Goal: Task Accomplishment & Management: Manage account settings

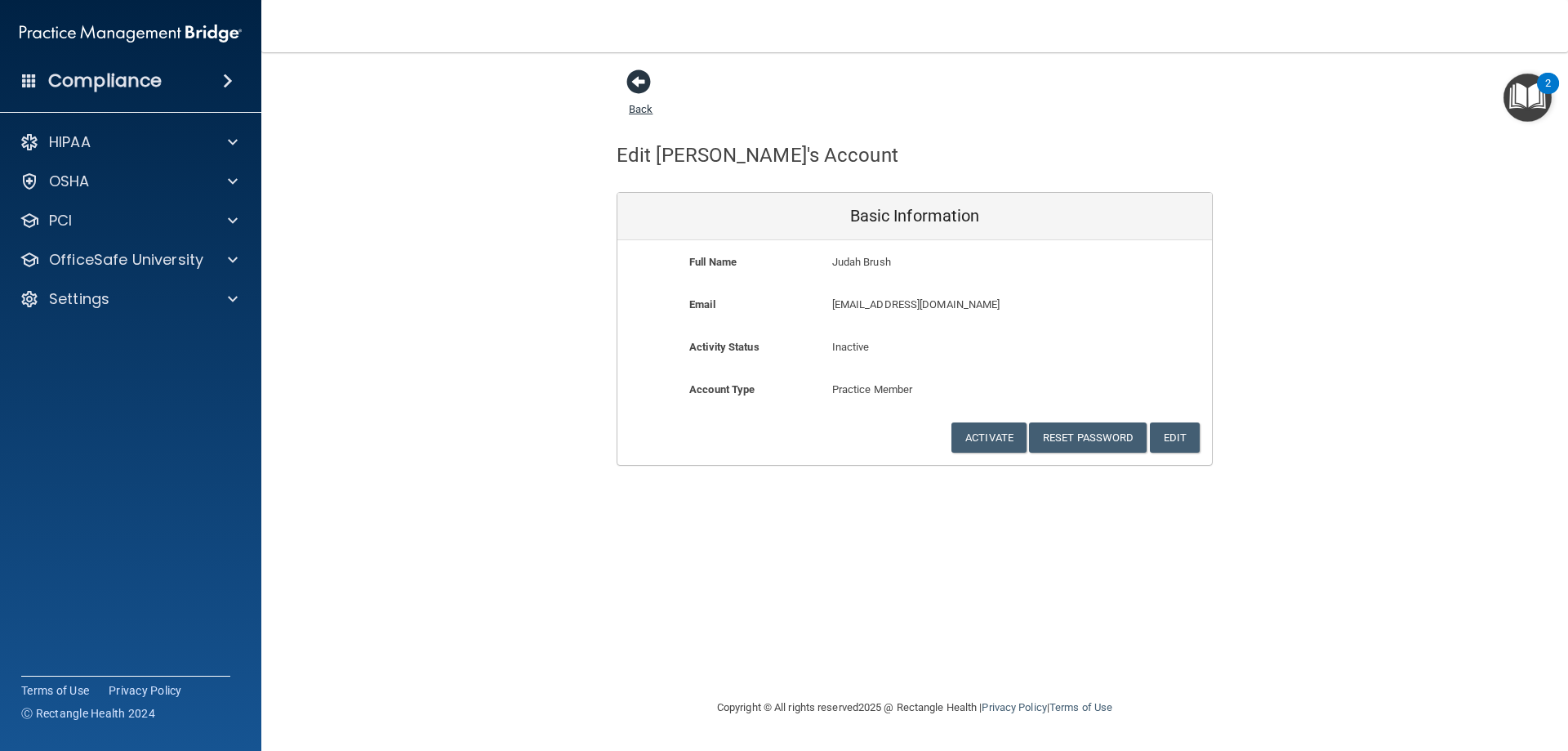
click at [628, 80] on span at bounding box center [639, 81] width 25 height 25
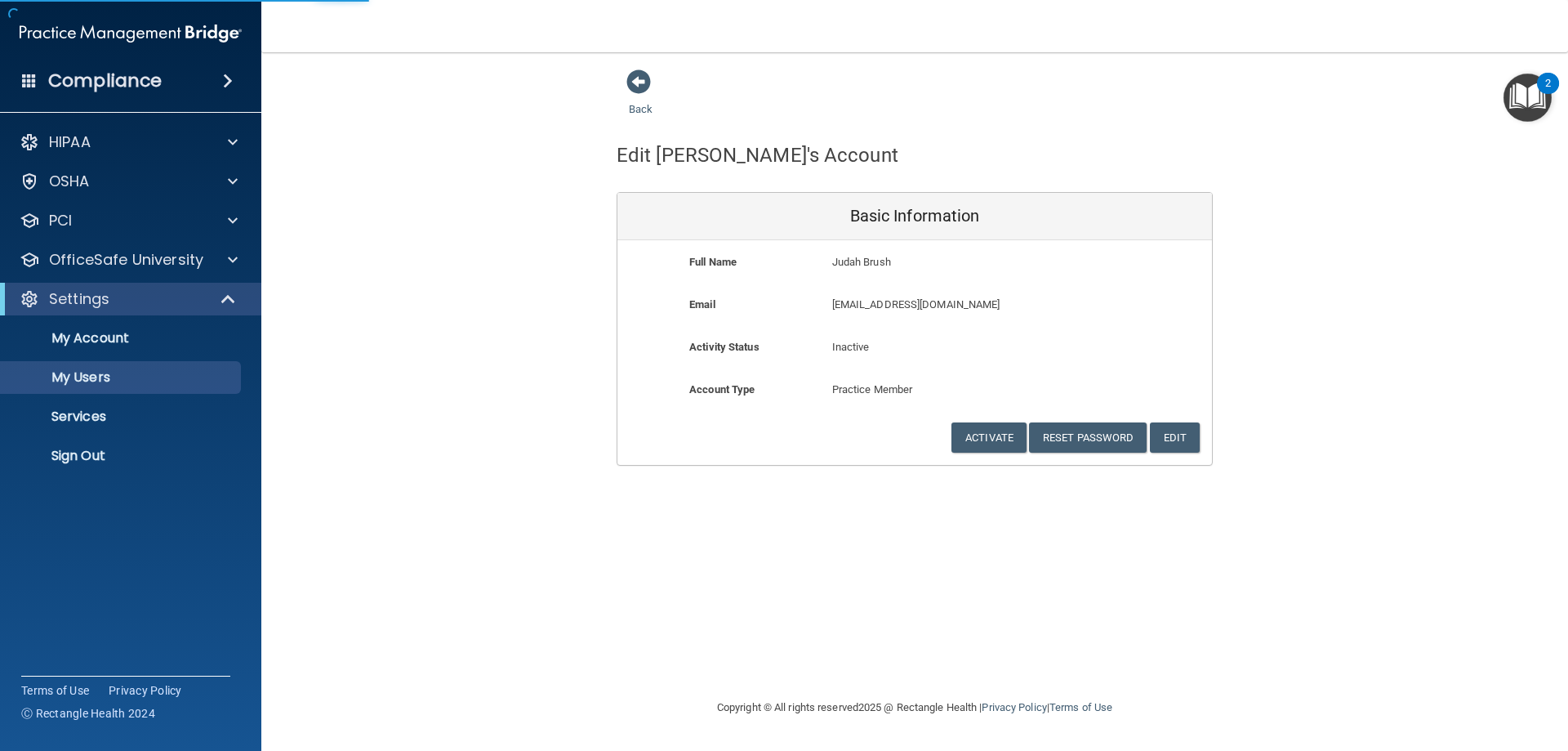
select select "20"
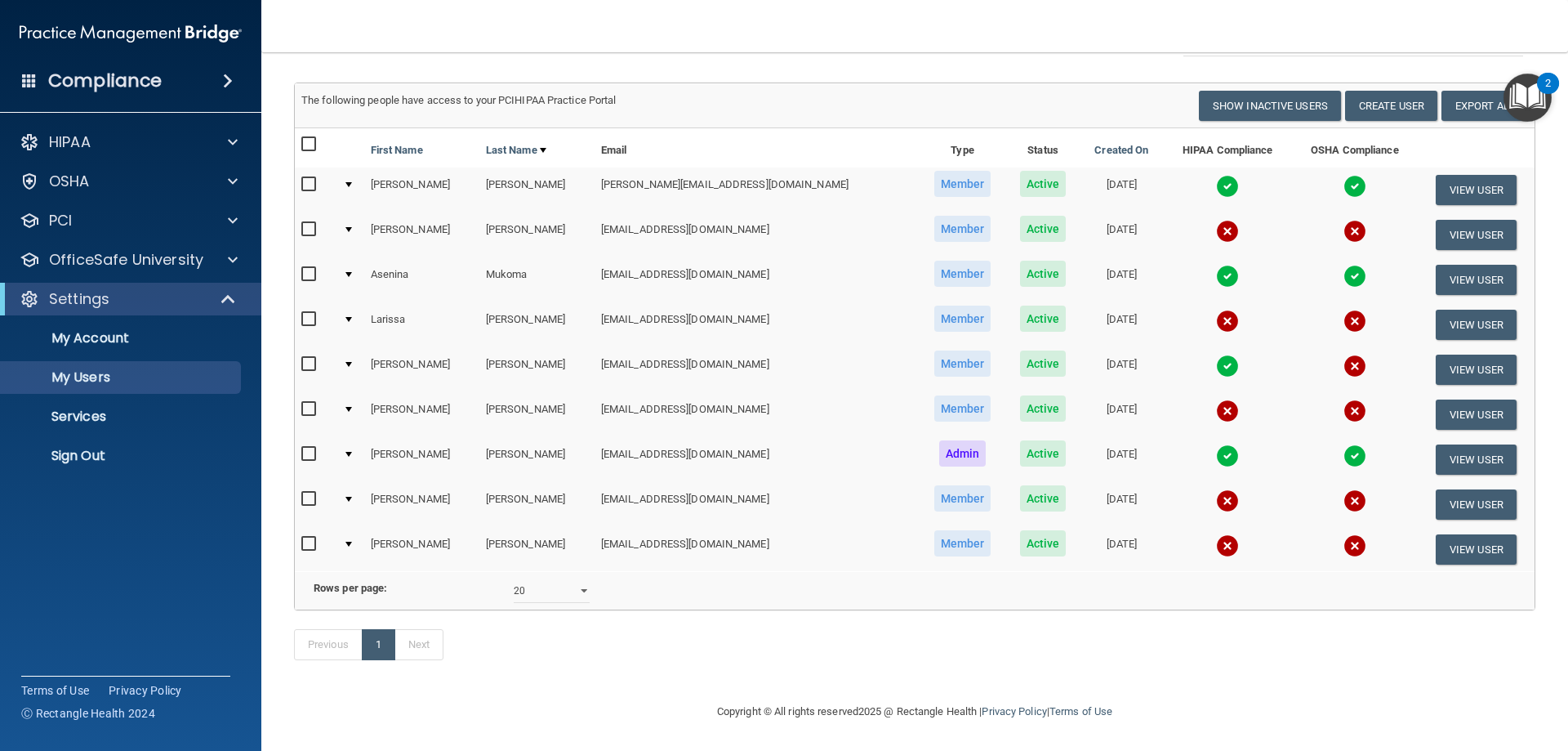
scroll to position [107, 0]
click at [1350, 90] on button "Create User" at bounding box center [1391, 105] width 92 height 30
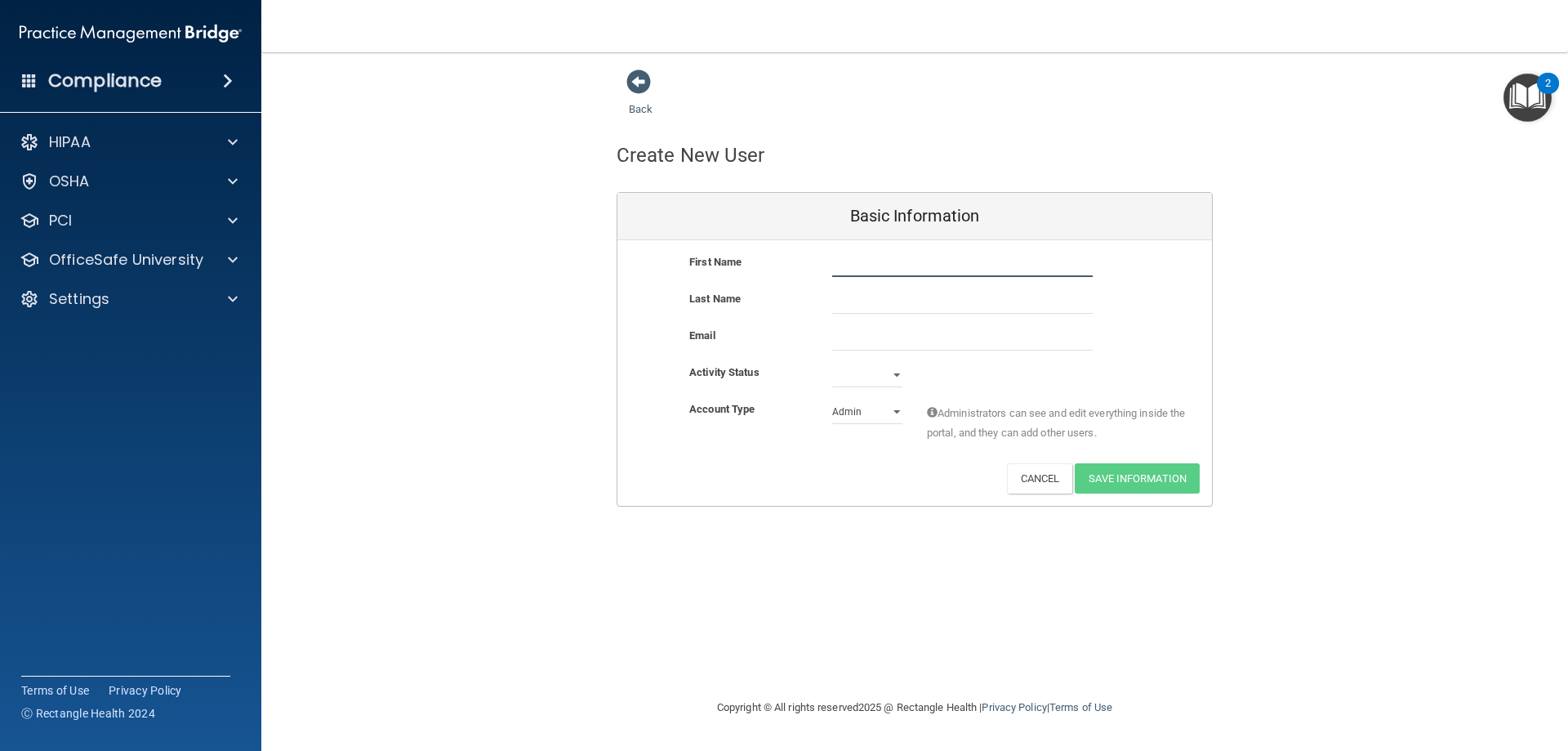
click at [893, 268] on input "text" at bounding box center [963, 264] width 261 height 25
type input "[PERSON_NAME]"
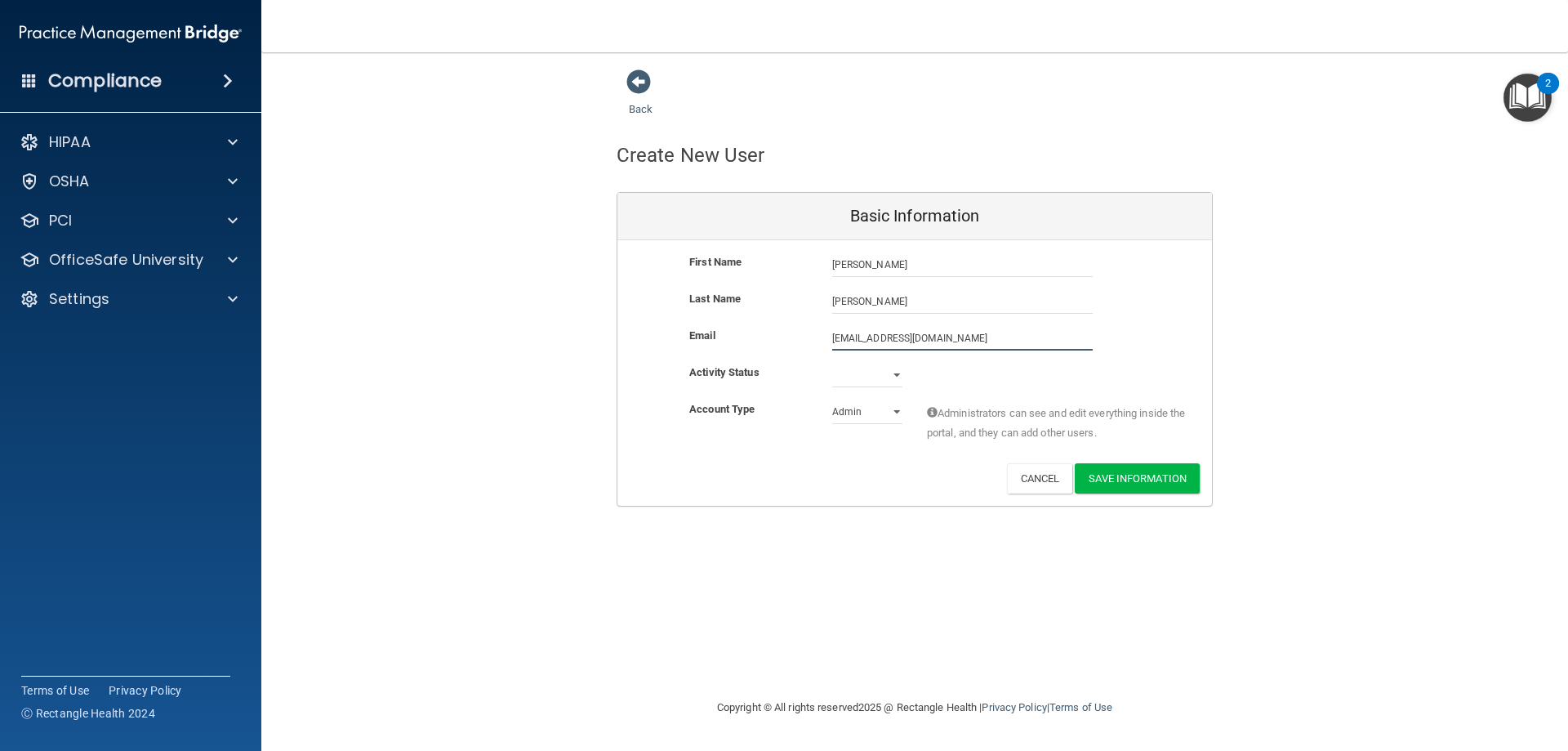
type input "[EMAIL_ADDRESS][DOMAIN_NAME]"
click at [856, 374] on select "Active Inactive" at bounding box center [867, 375] width 71 height 25
select select "active"
click at [832, 363] on select "Active Inactive" at bounding box center [867, 375] width 71 height 25
click at [851, 416] on select "Admin Member" at bounding box center [867, 411] width 71 height 25
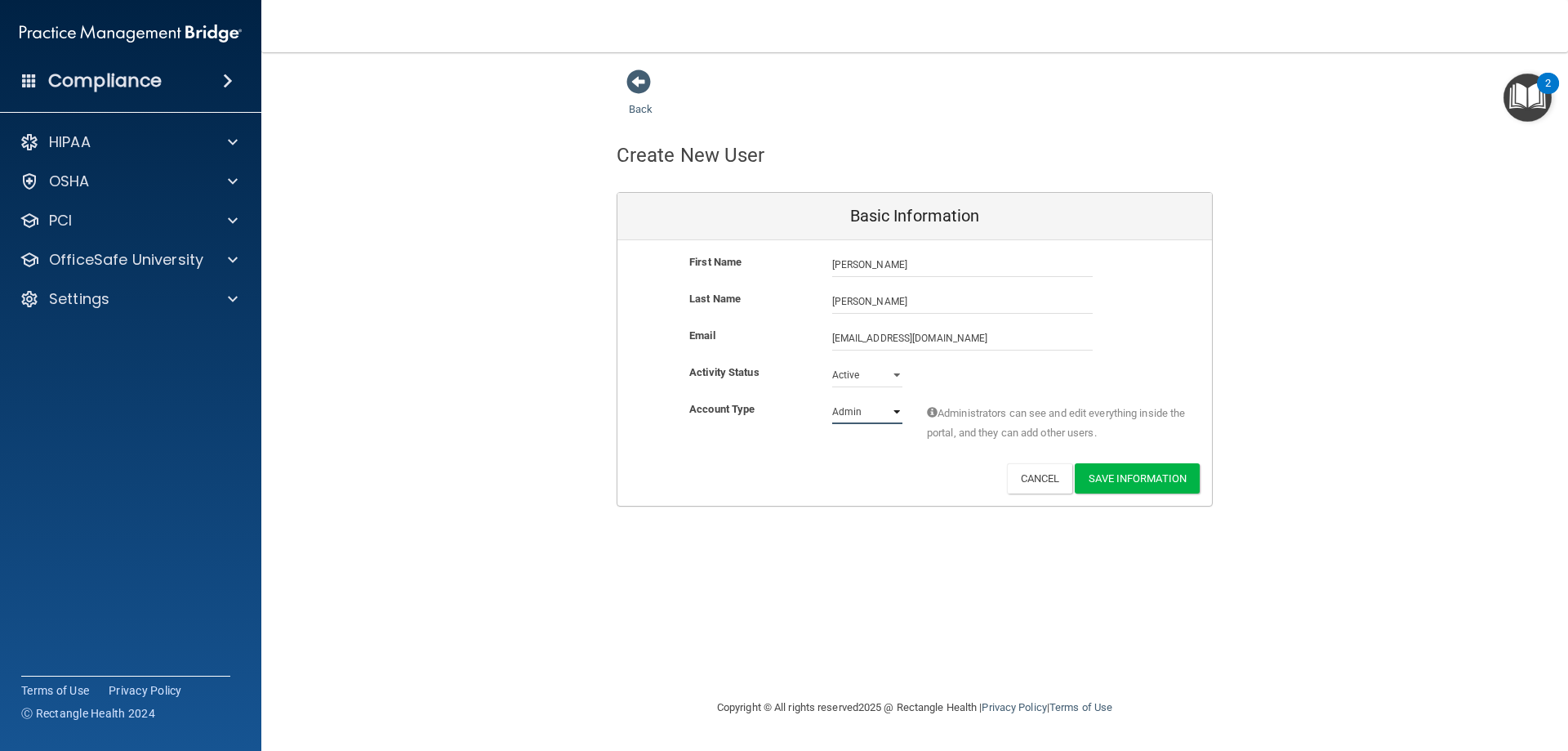
select select "practice_member"
click at [832, 400] on select "Admin Member" at bounding box center [867, 411] width 71 height 25
click at [1110, 479] on button "Save Information" at bounding box center [1137, 478] width 125 height 30
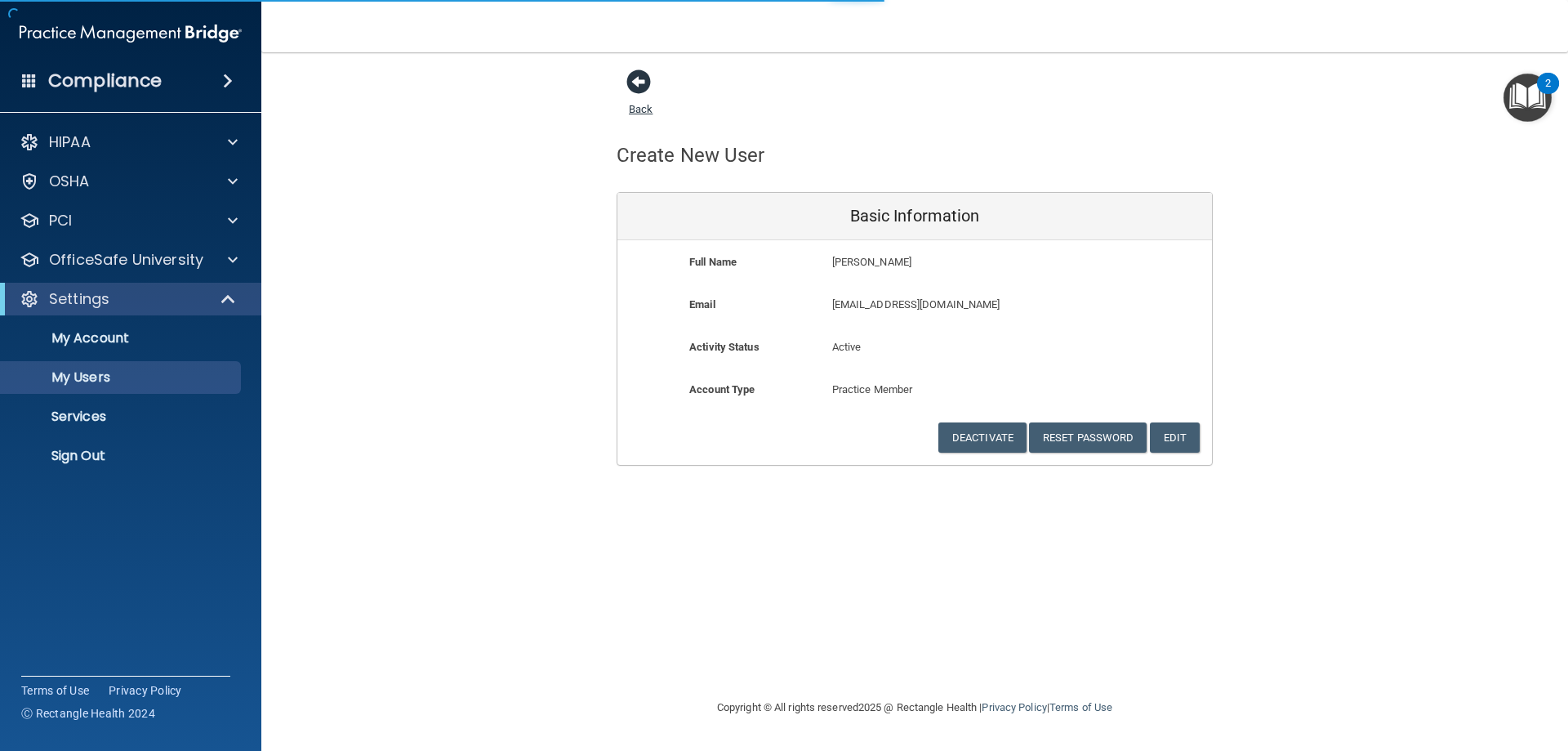
click at [647, 81] on span at bounding box center [639, 81] width 25 height 25
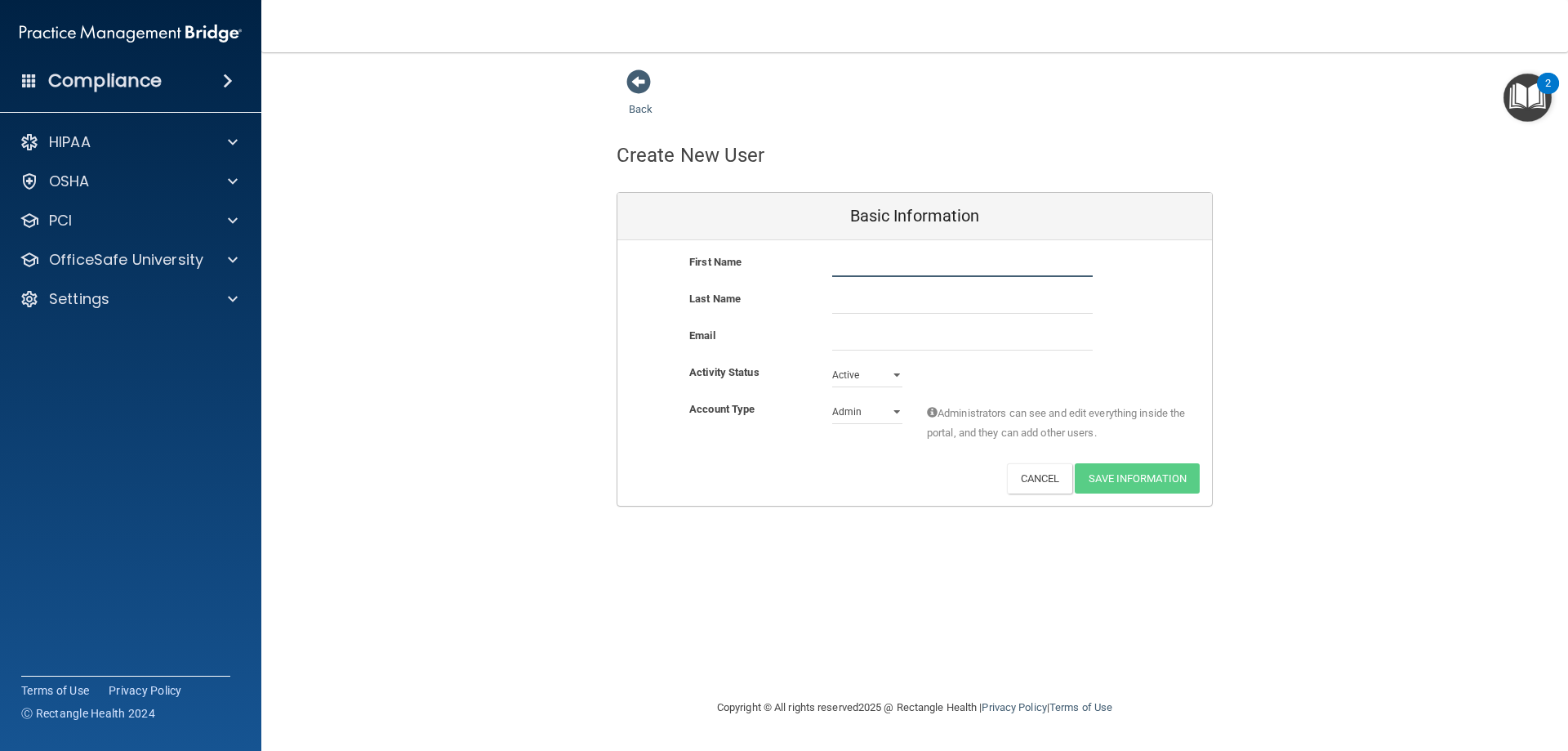
click at [870, 269] on input "text" at bounding box center [963, 264] width 261 height 25
type input "Derya"
type input "R"
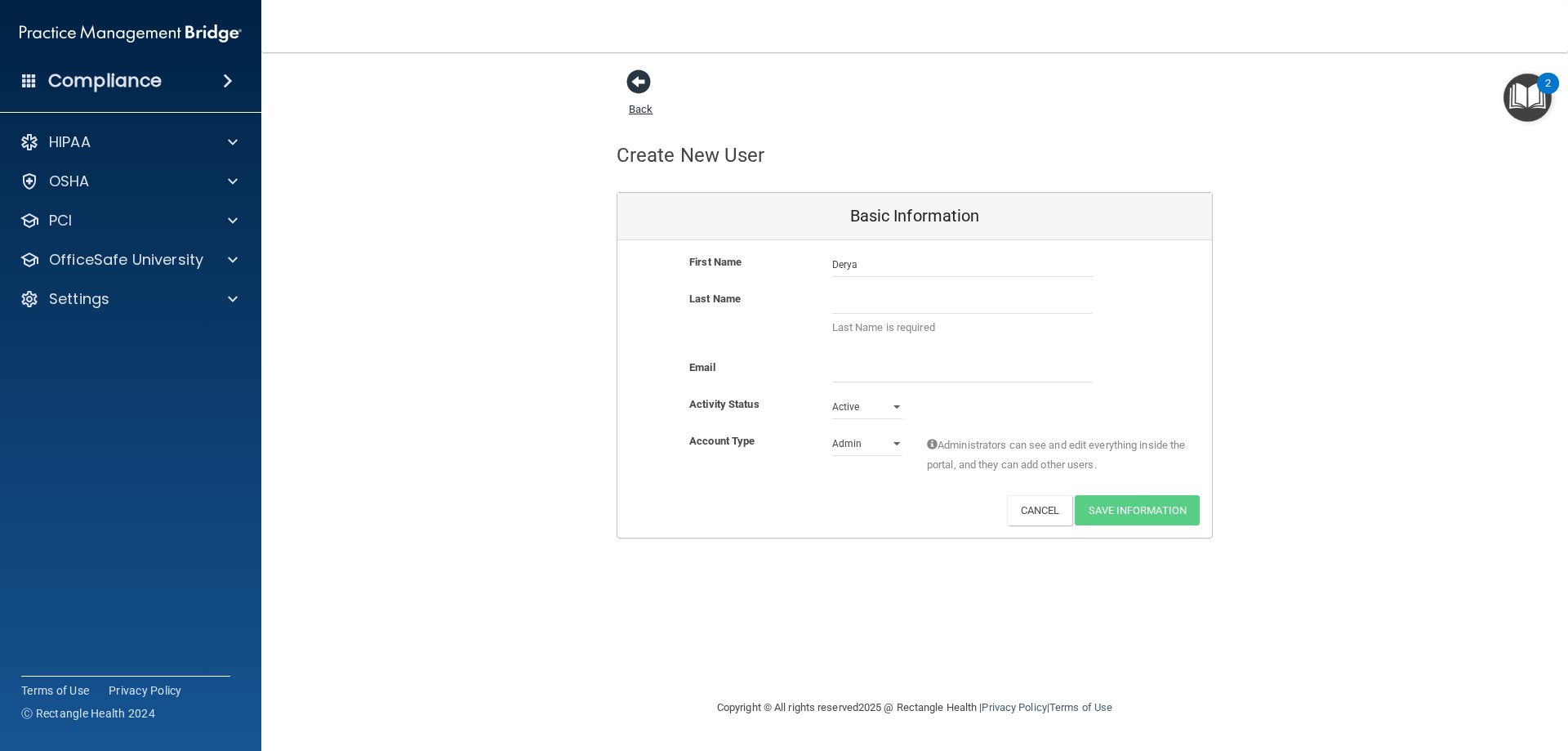
click at [640, 80] on span at bounding box center [639, 81] width 25 height 25
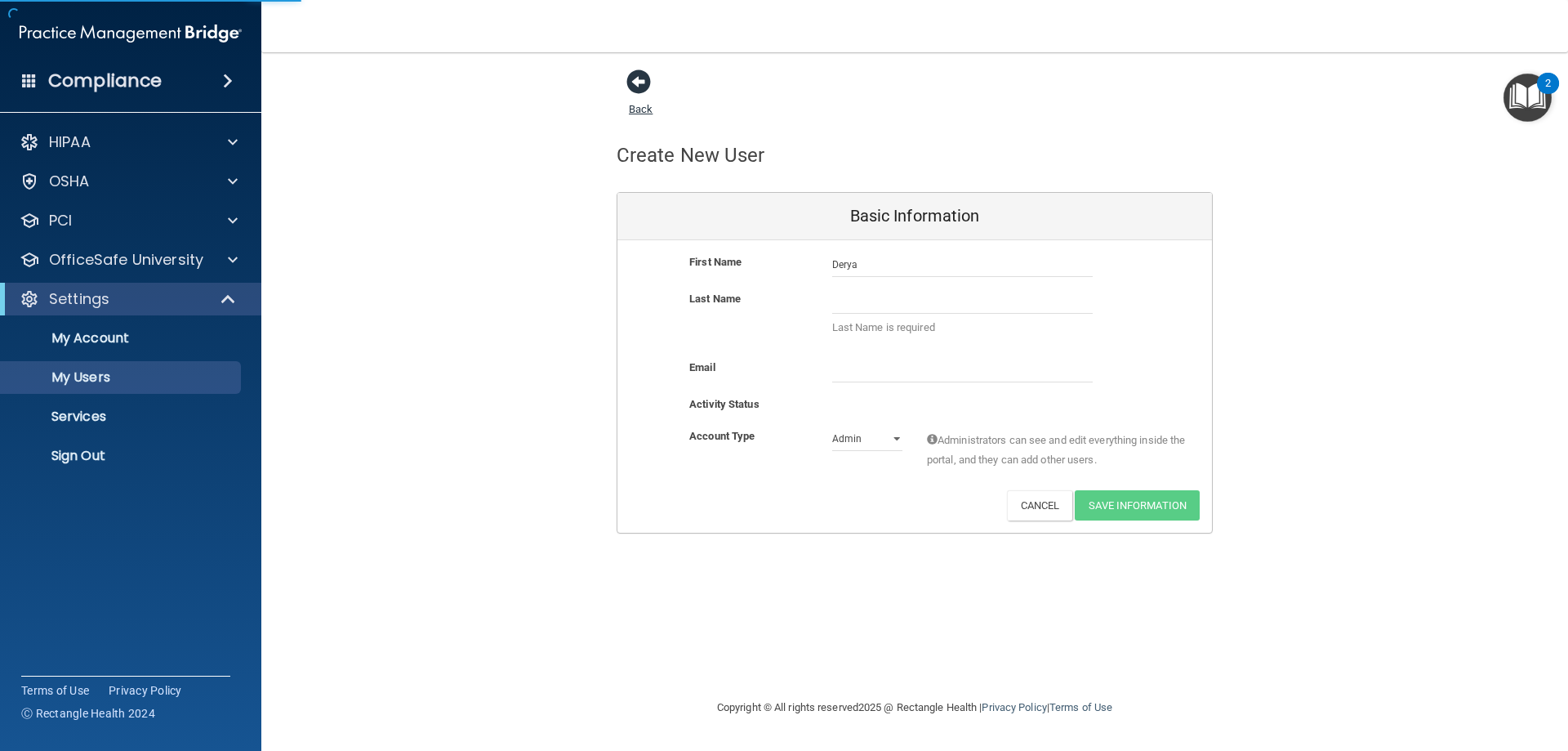
select select "20"
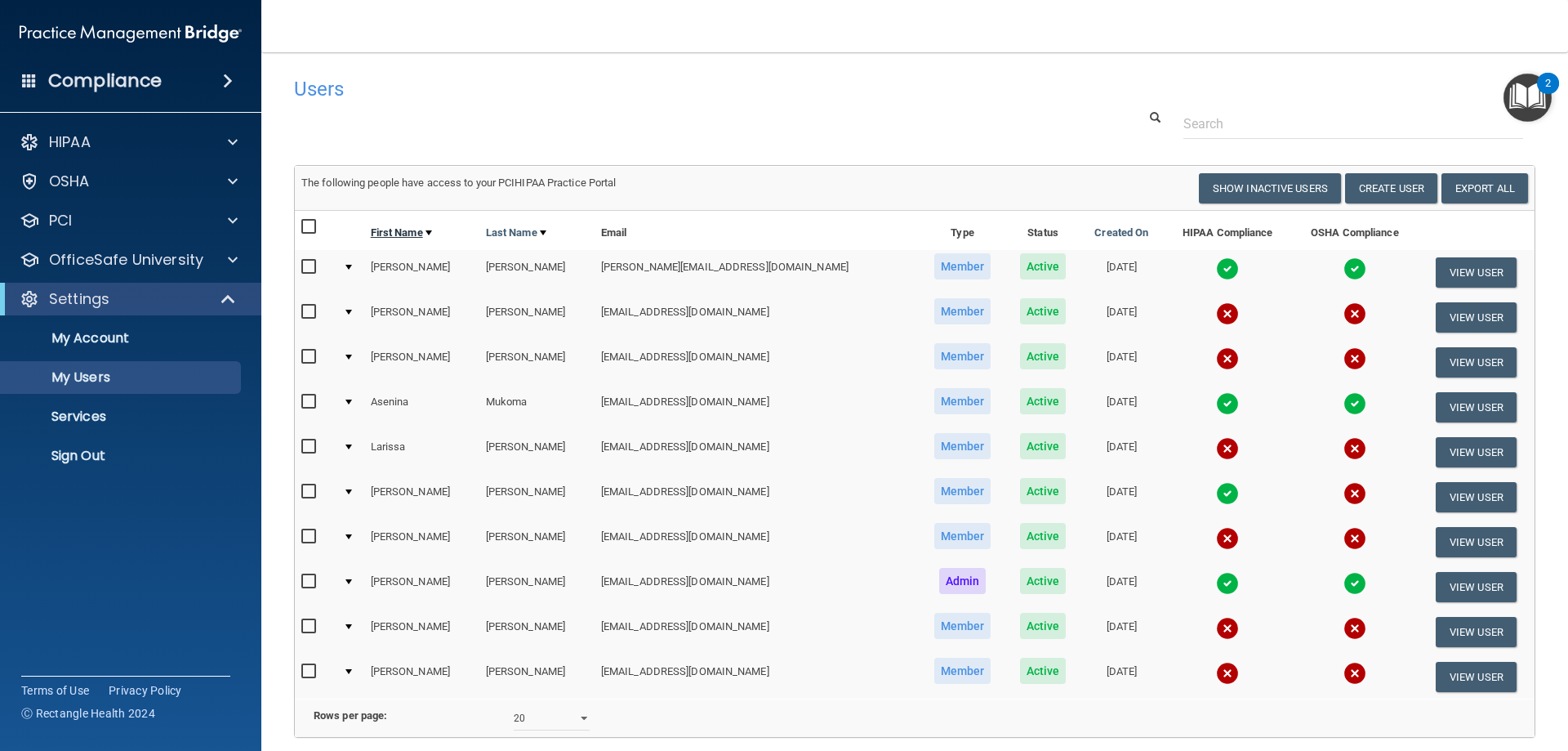
click at [432, 230] on link "First Name" at bounding box center [401, 233] width 61 height 20
select select "20"
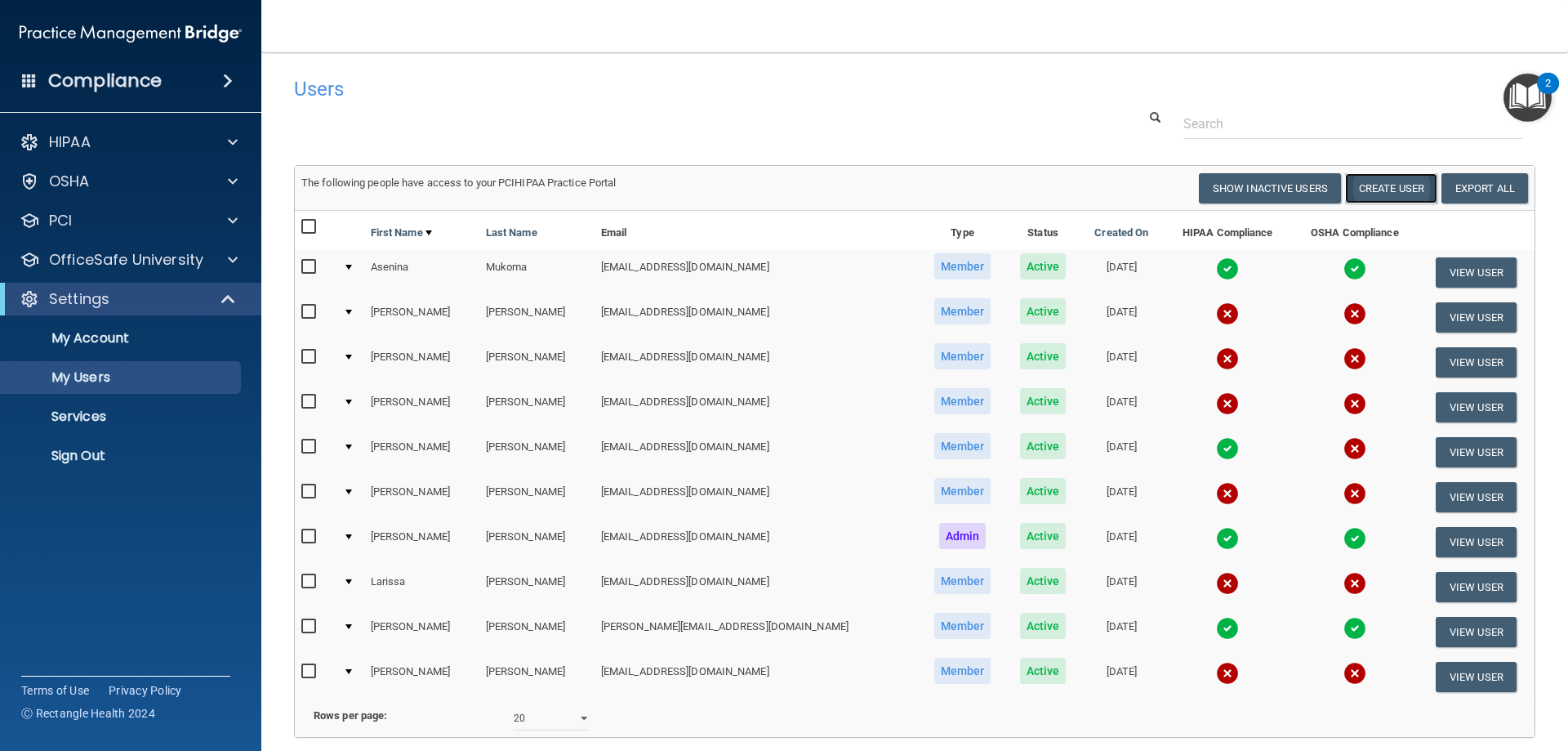
click at [1374, 178] on button "Create User" at bounding box center [1391, 188] width 92 height 30
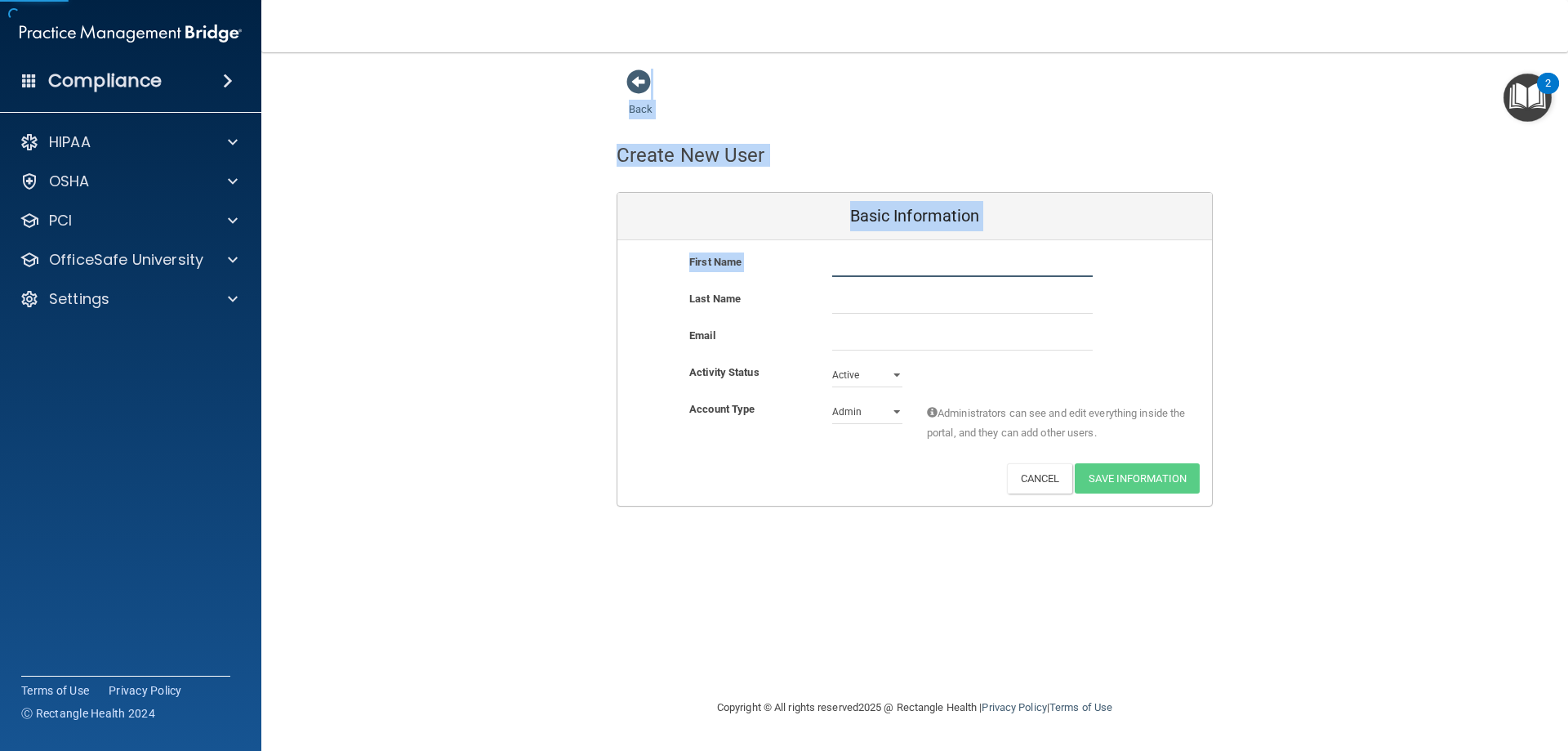
click at [946, 257] on input "text" at bounding box center [963, 264] width 261 height 25
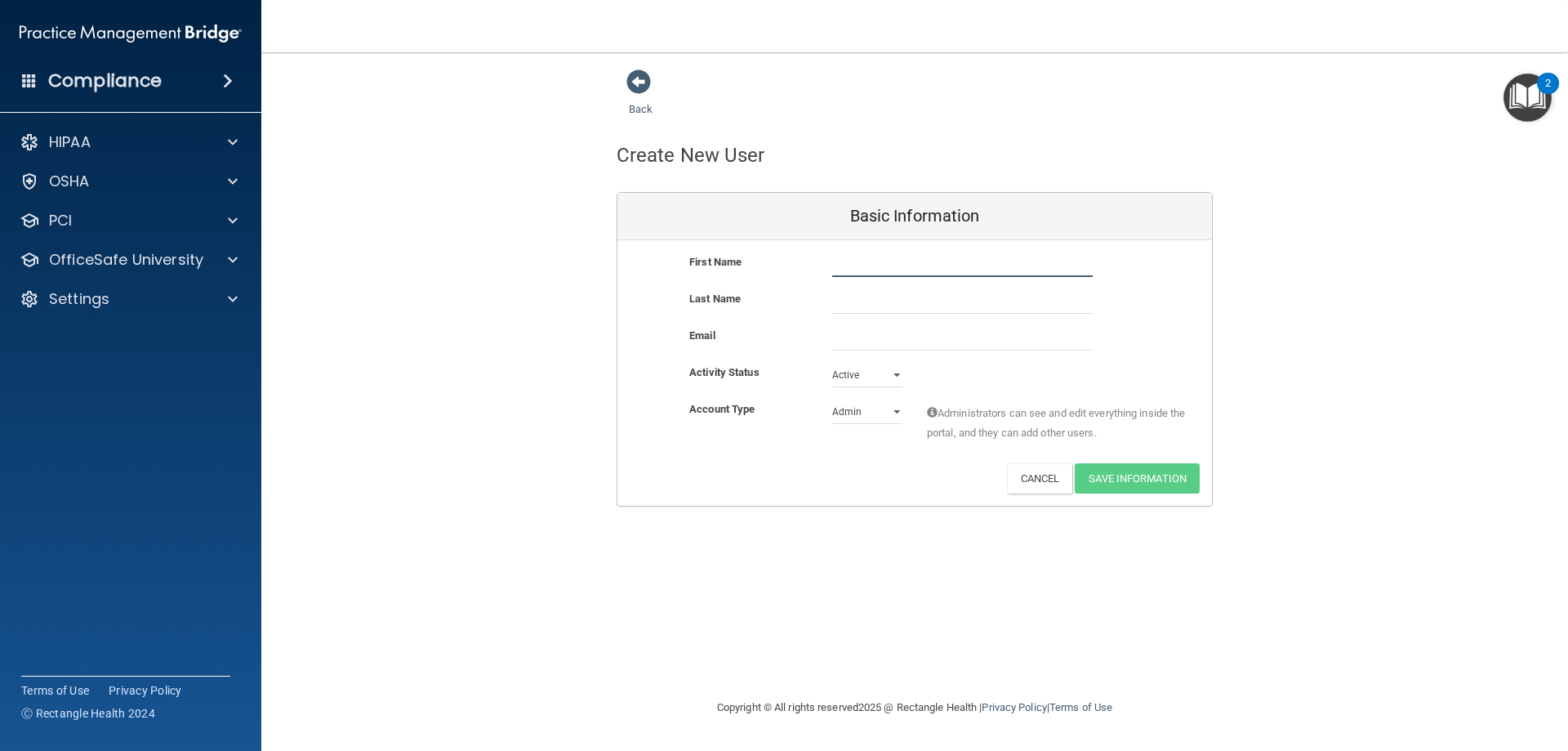
click at [940, 261] on input "text" at bounding box center [963, 264] width 261 height 25
type input "Derya"
type input "[PERSON_NAME]"
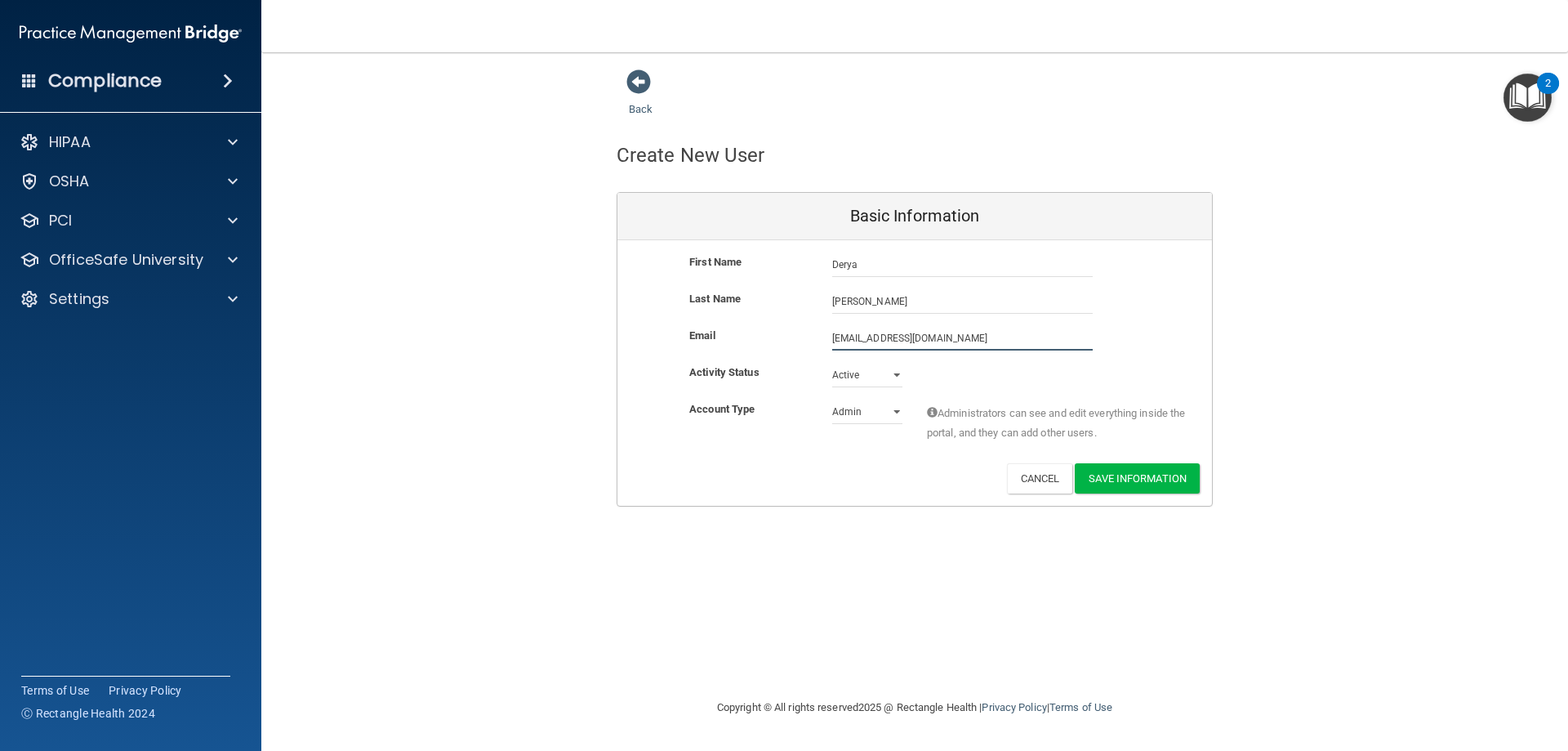
type input "[EMAIL_ADDRESS][DOMAIN_NAME]"
click at [846, 403] on select "Admin Member" at bounding box center [867, 411] width 71 height 25
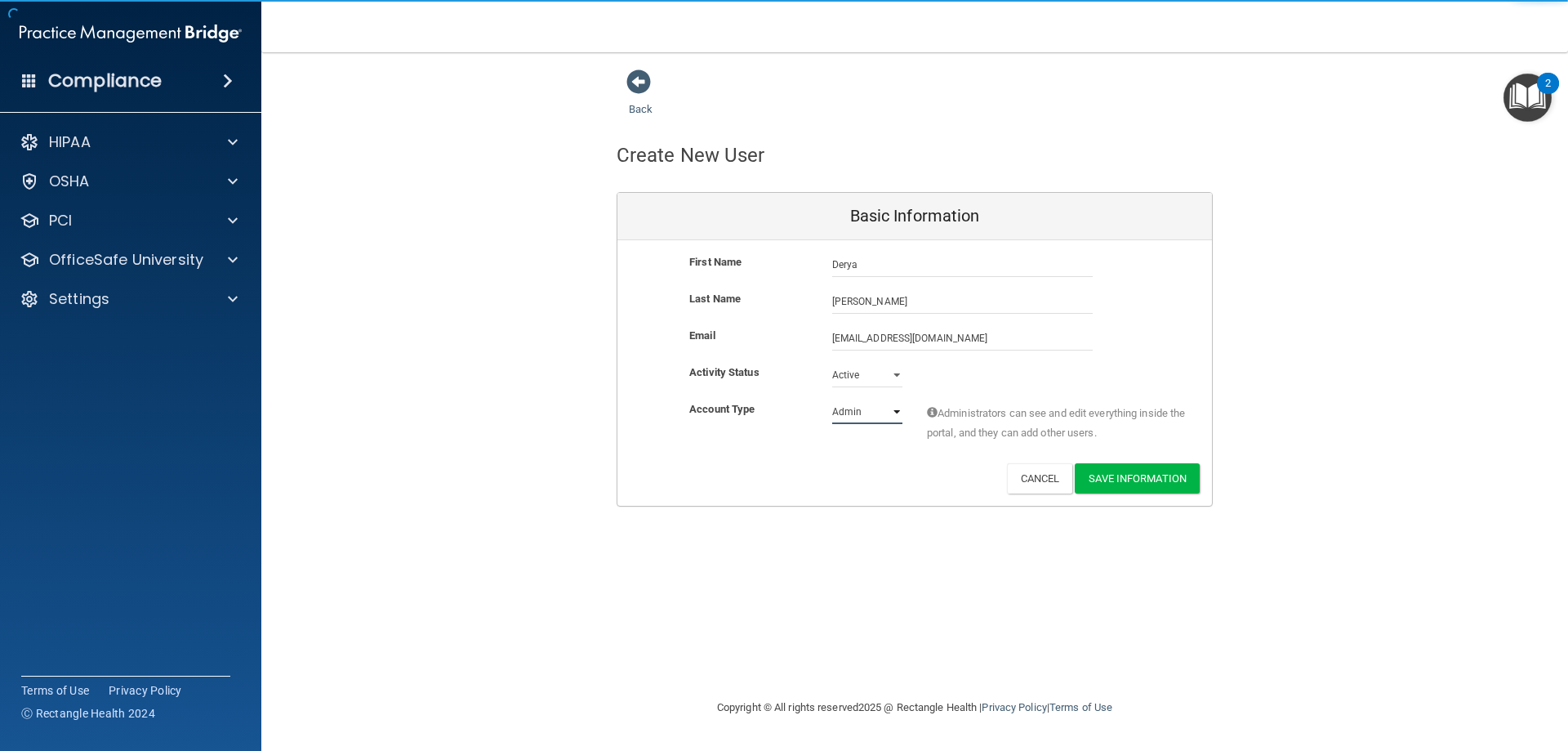
select select "practice_member"
click at [832, 400] on select "Admin Member" at bounding box center [867, 411] width 71 height 25
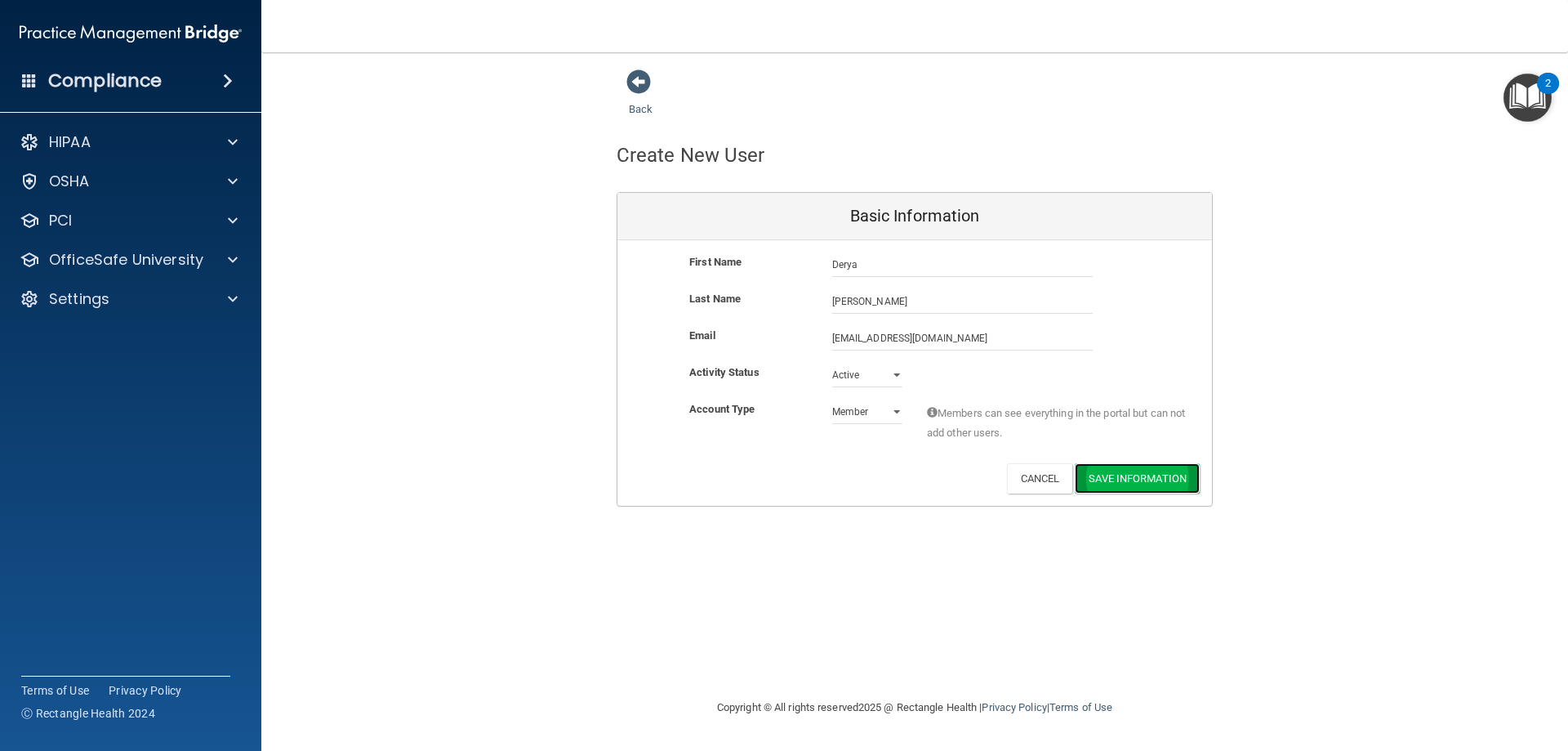
click at [1134, 476] on button "Save Information" at bounding box center [1137, 478] width 125 height 30
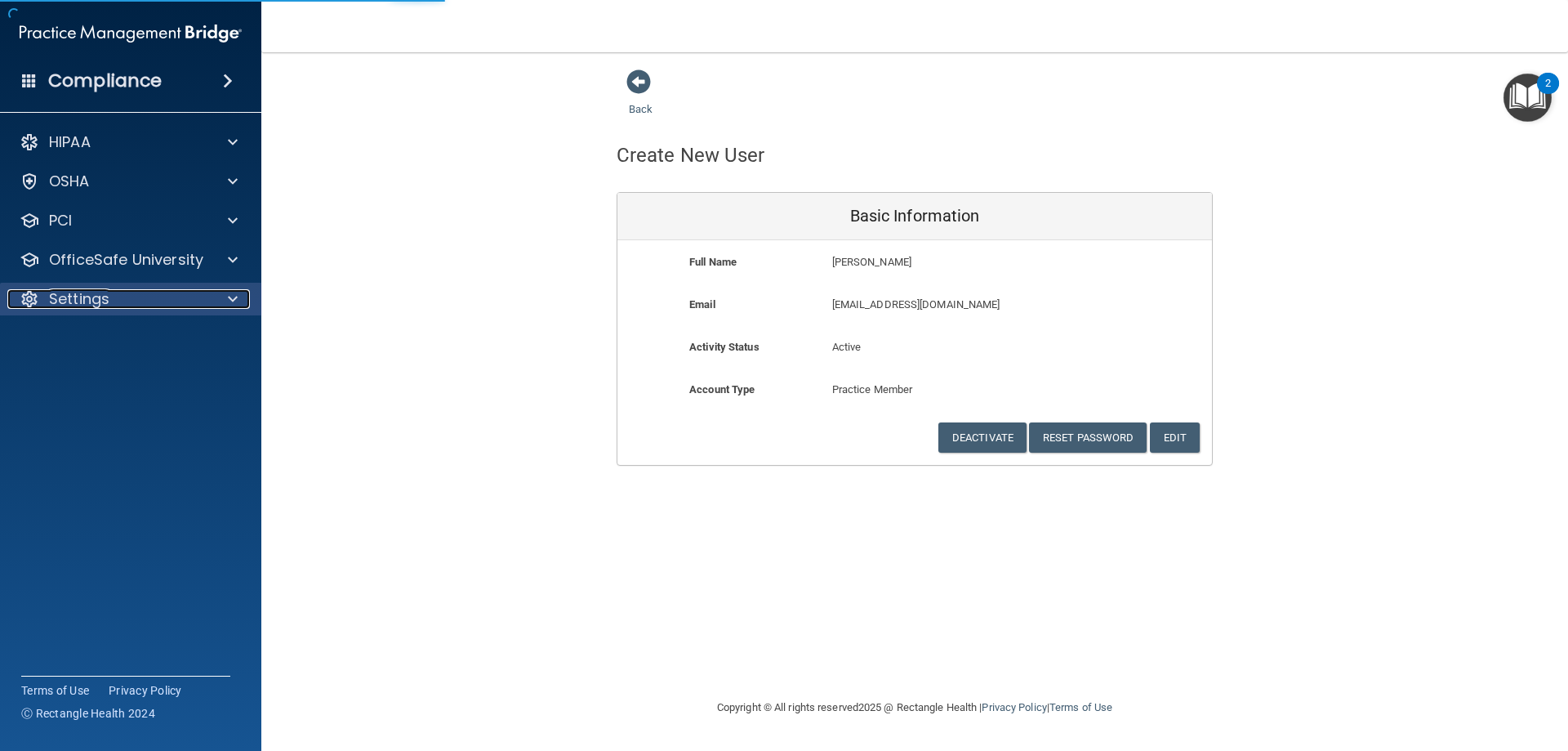
click at [105, 293] on p "Settings" at bounding box center [79, 299] width 61 height 20
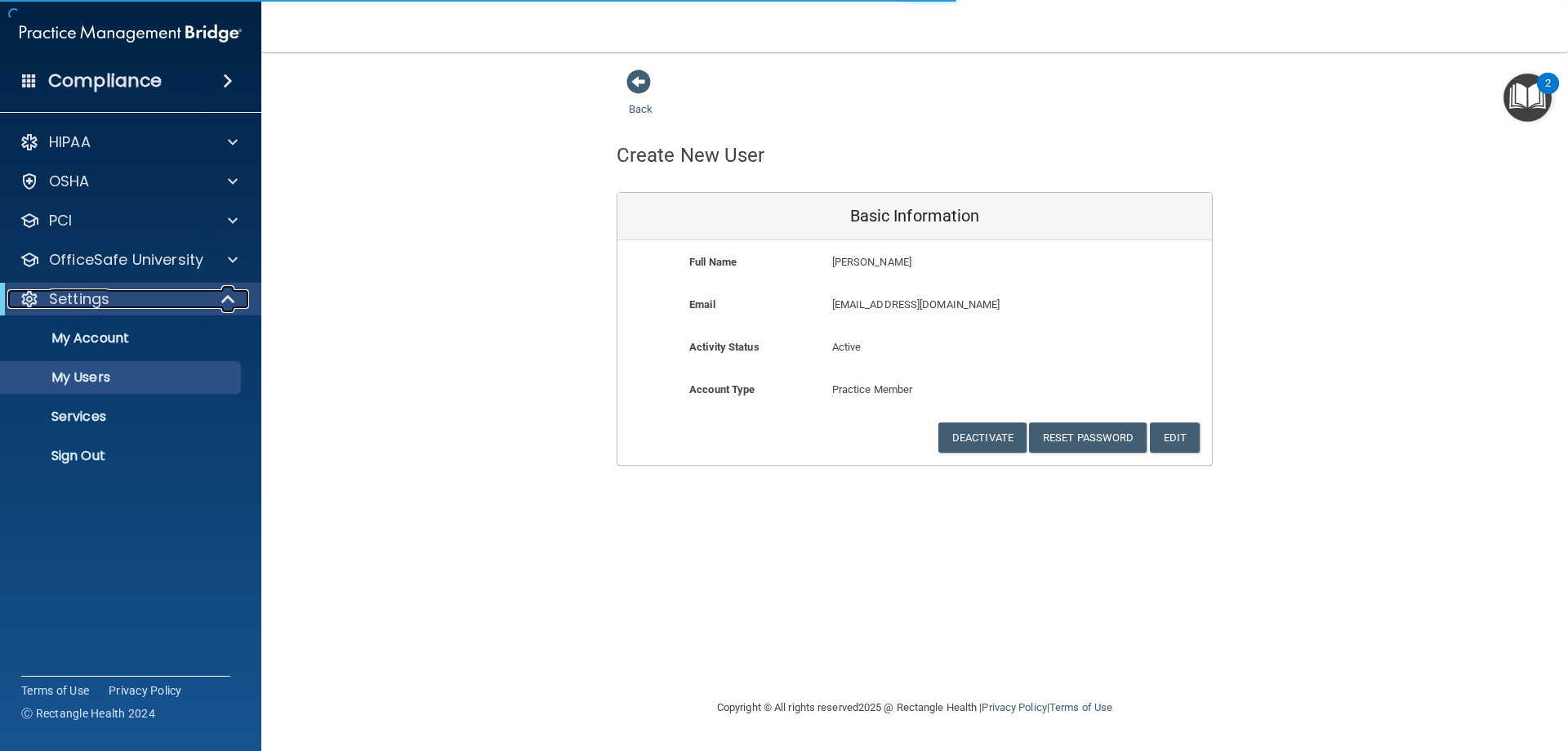
select select "20"
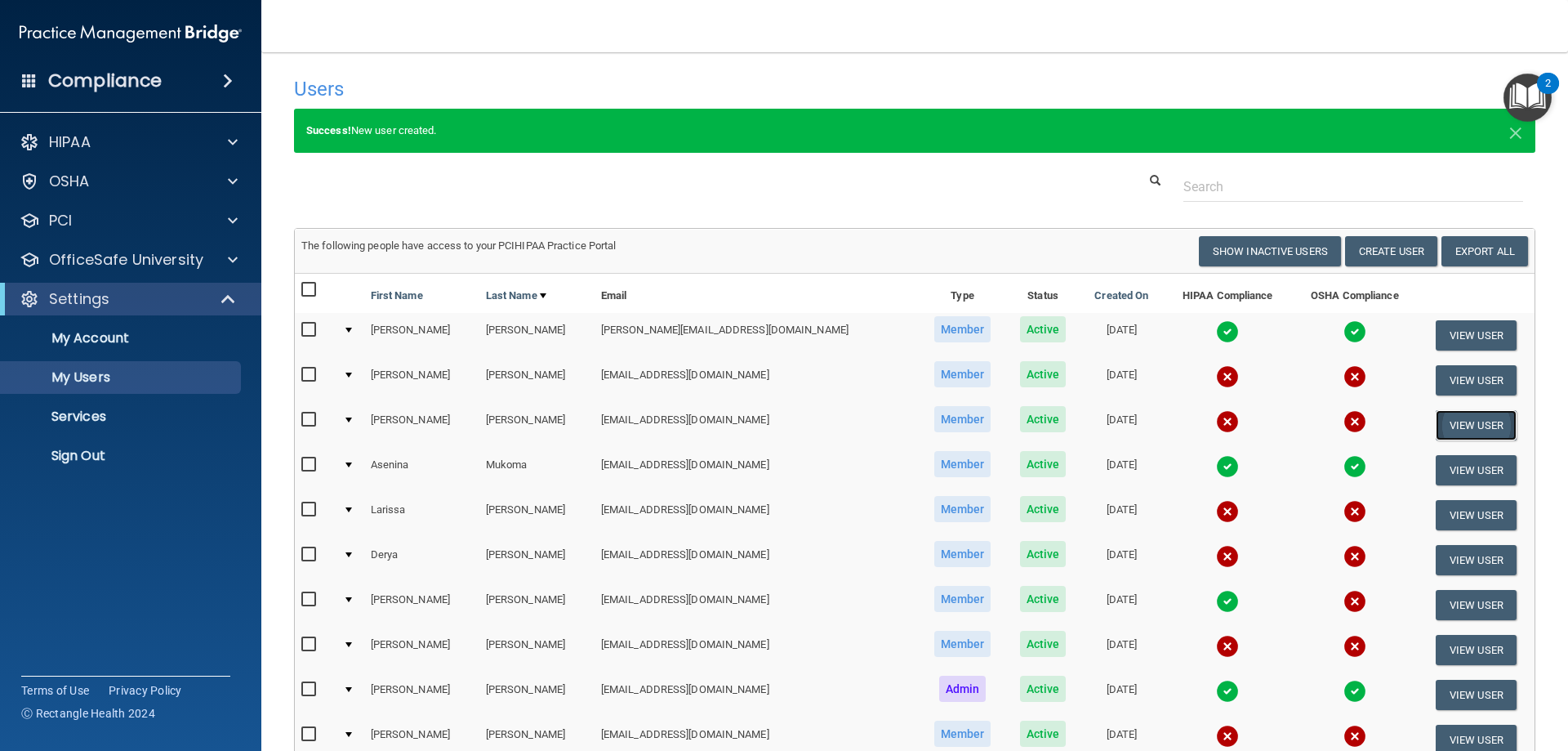
click at [1445, 418] on button "View User" at bounding box center [1476, 425] width 80 height 30
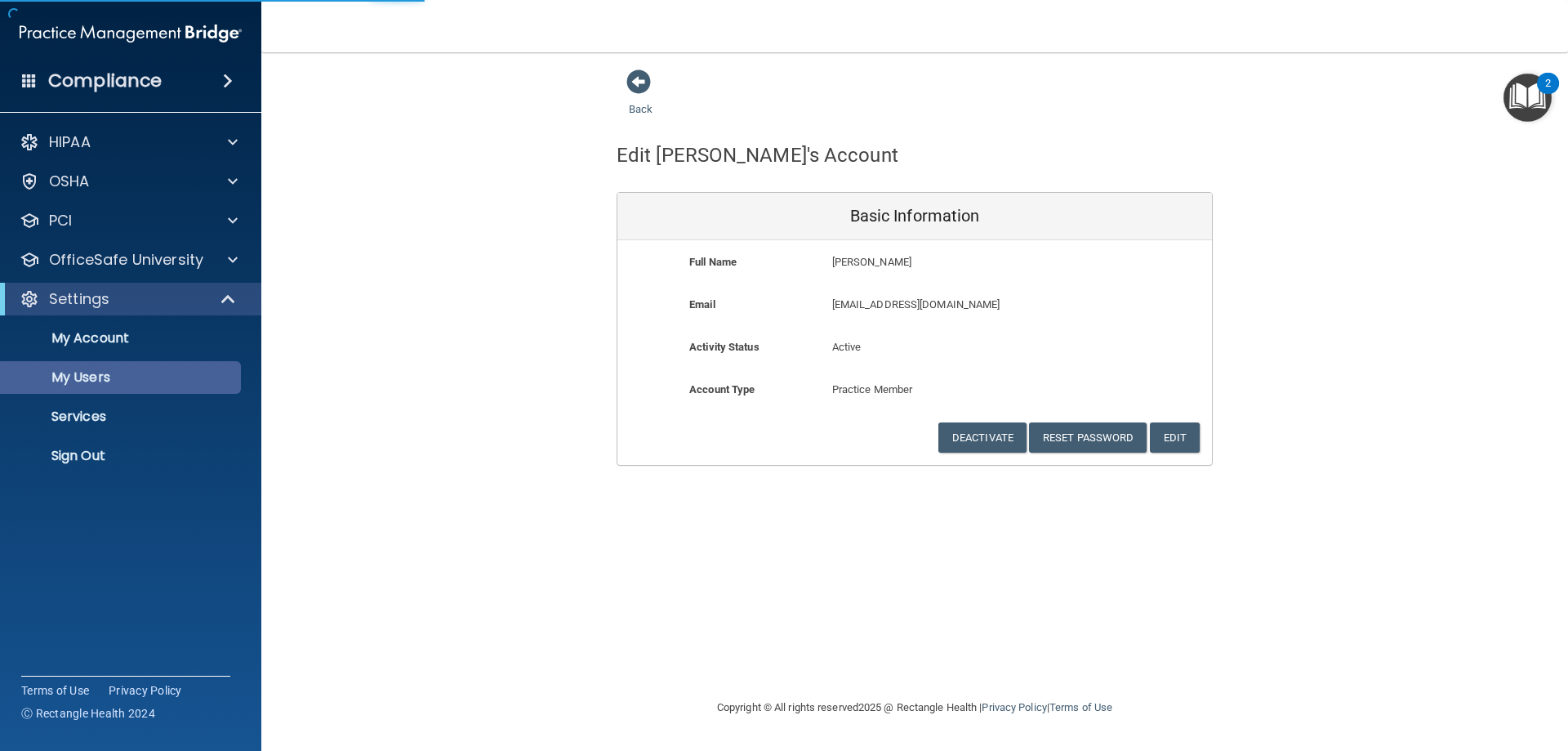
select select "20"
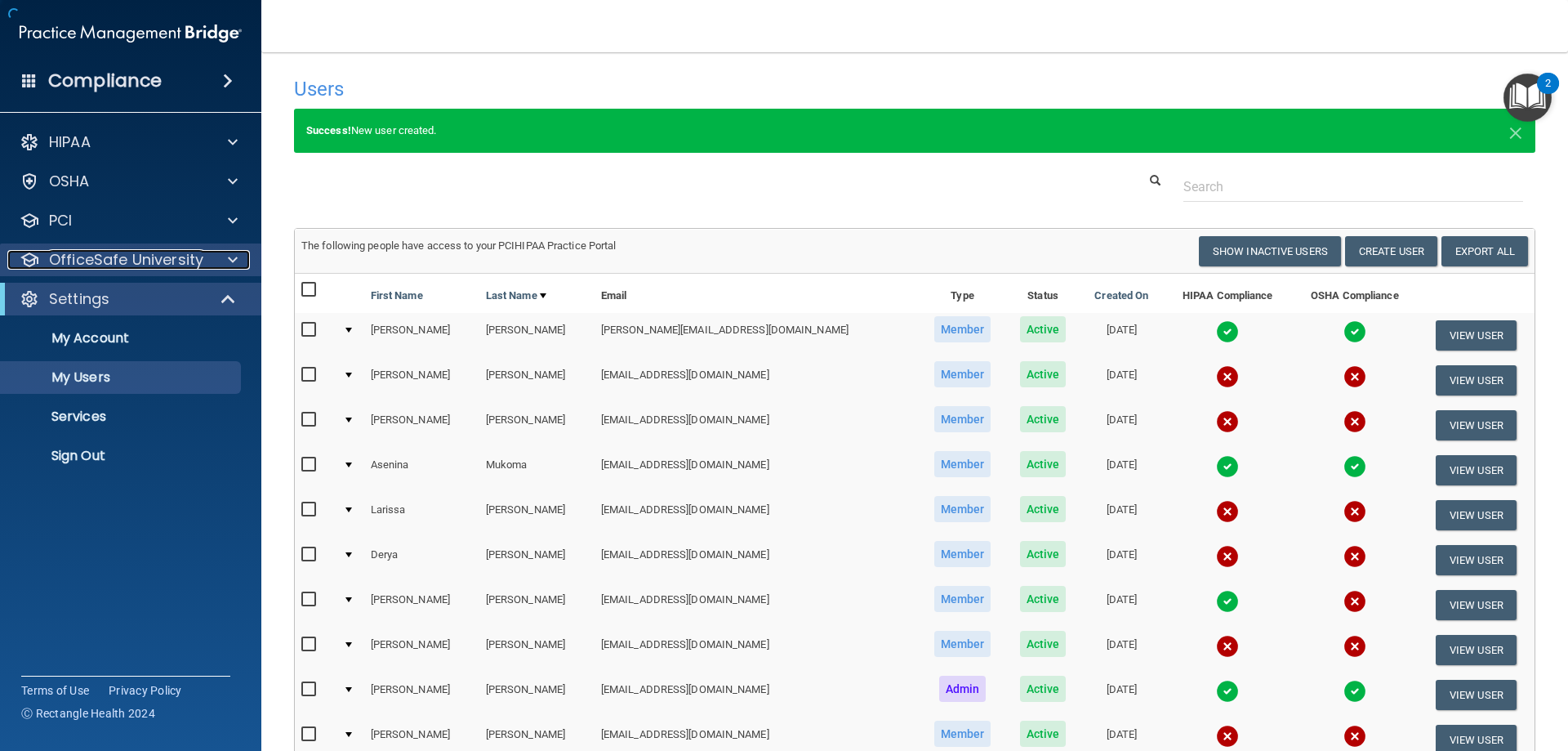
click at [173, 258] on p "OfficeSafe University" at bounding box center [126, 260] width 154 height 20
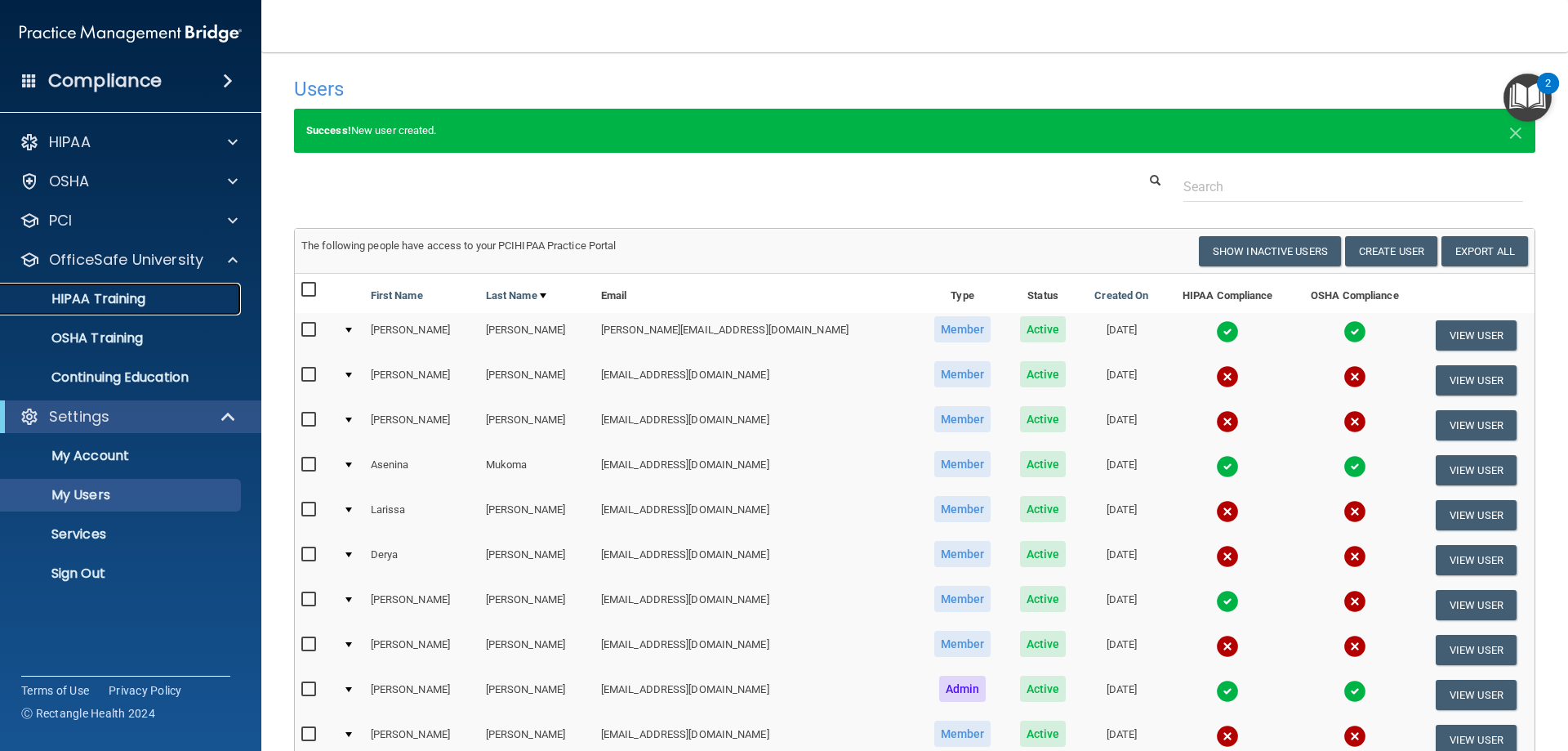
click at [107, 299] on p "HIPAA Training" at bounding box center [78, 298] width 134 height 17
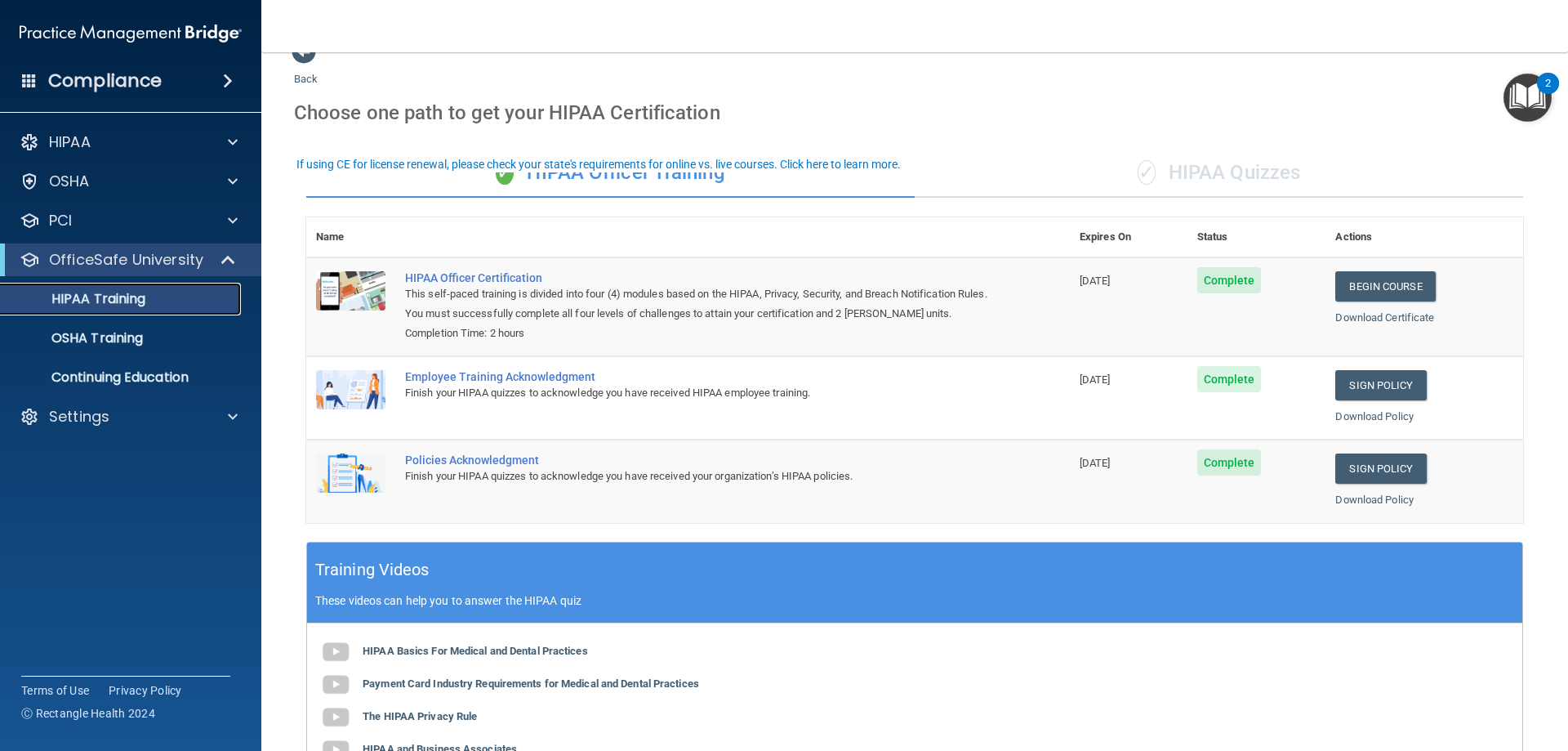
scroll to position [2, 0]
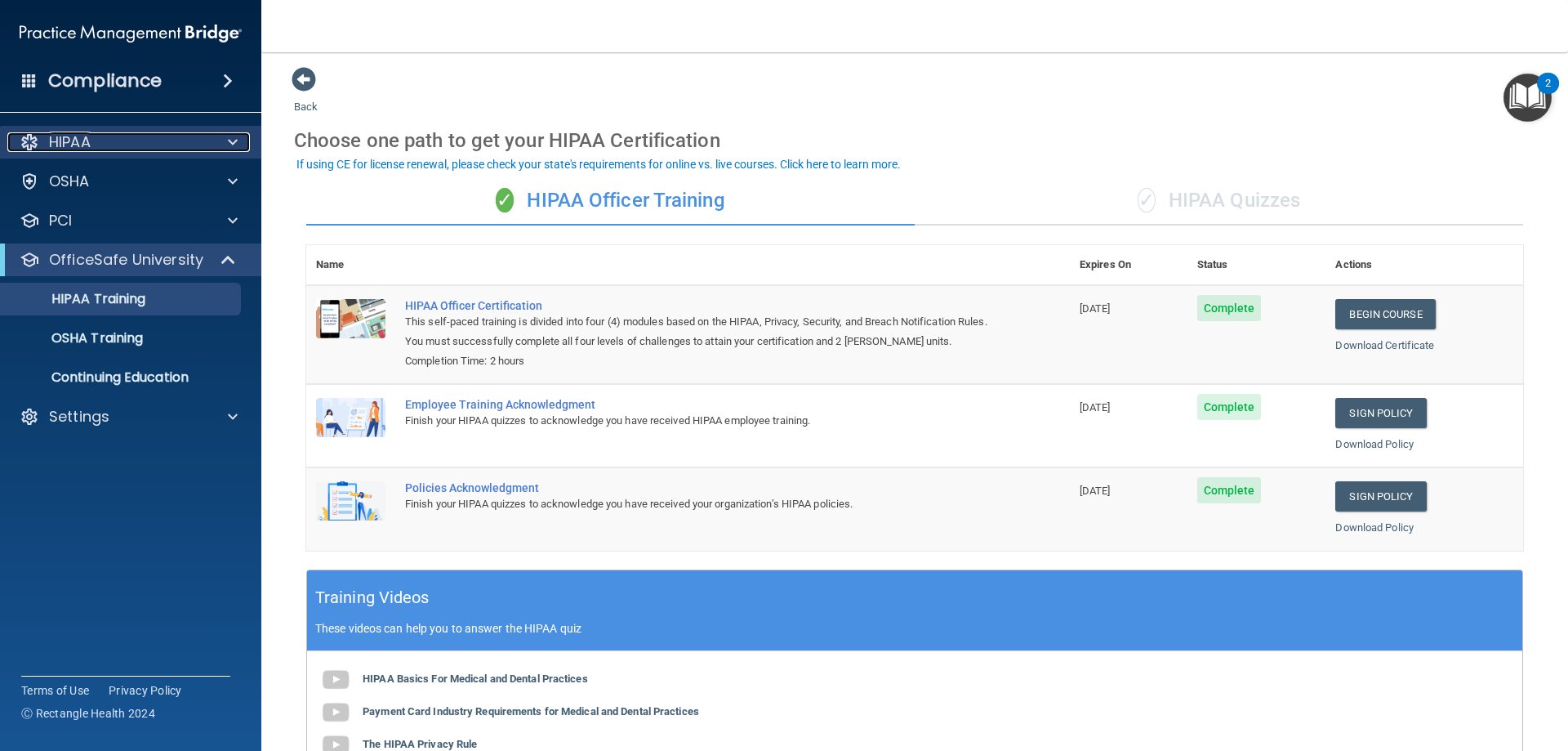
click at [82, 139] on p "HIPAA" at bounding box center [70, 142] width 41 height 20
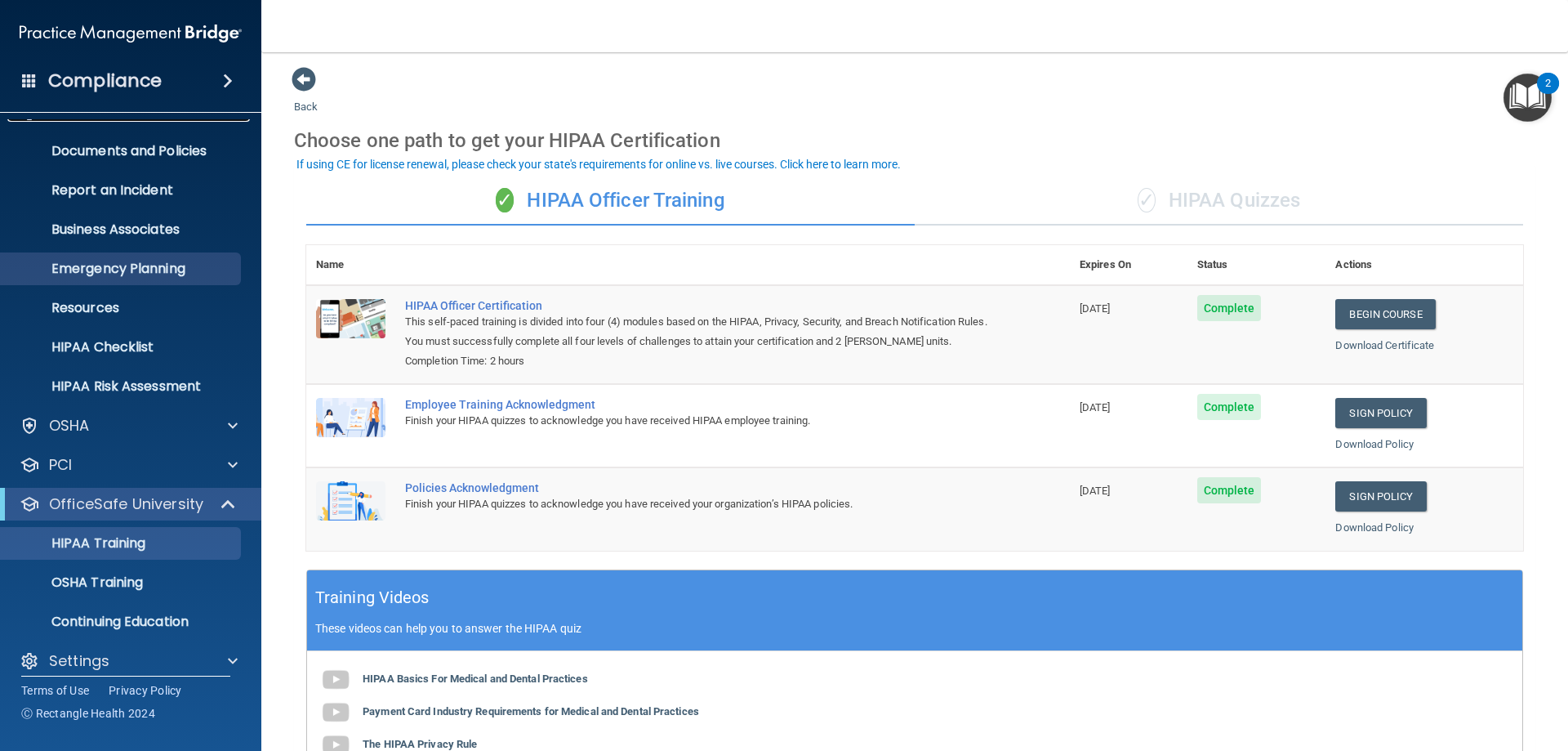
scroll to position [45, 0]
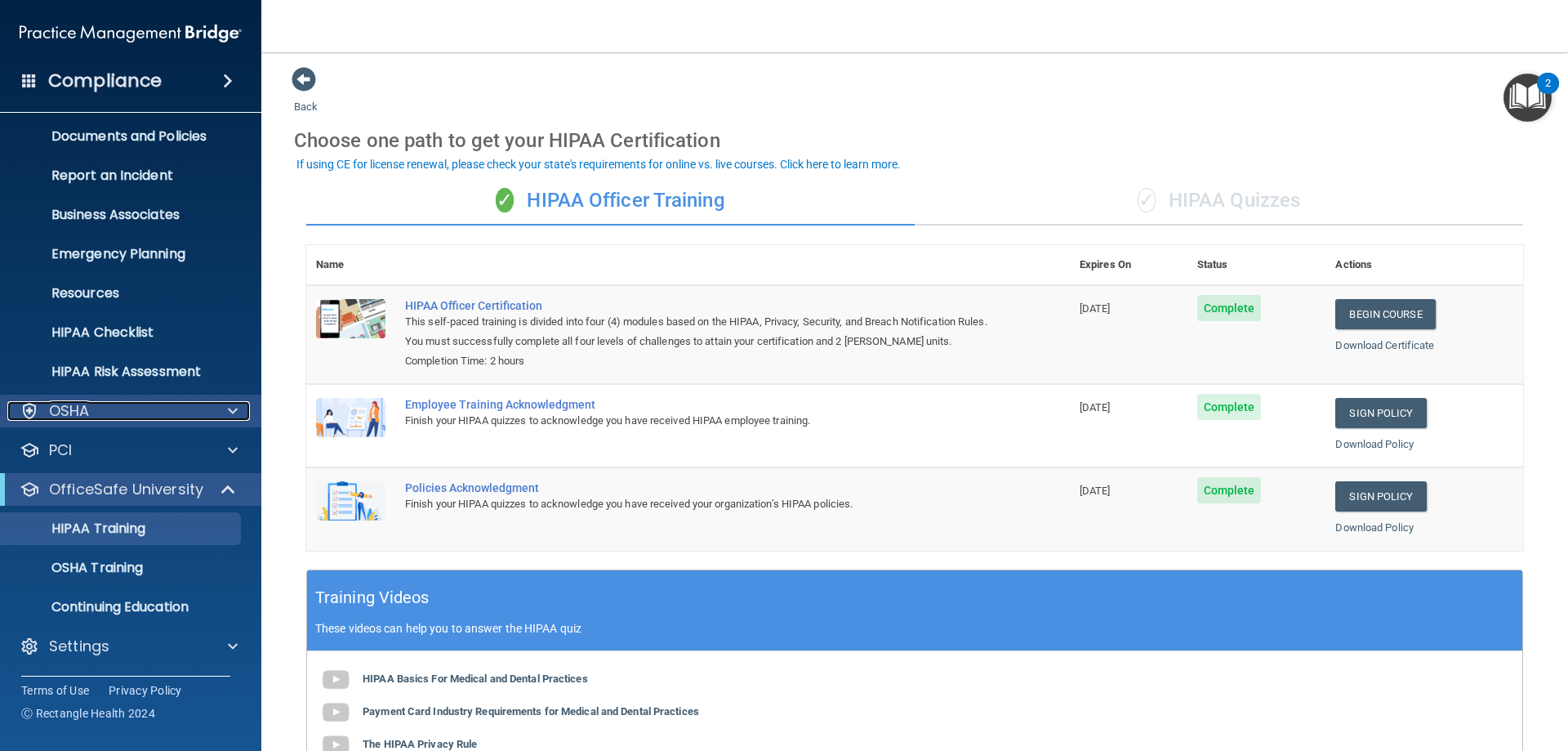
click at [93, 416] on div "OSHA" at bounding box center [108, 411] width 202 height 20
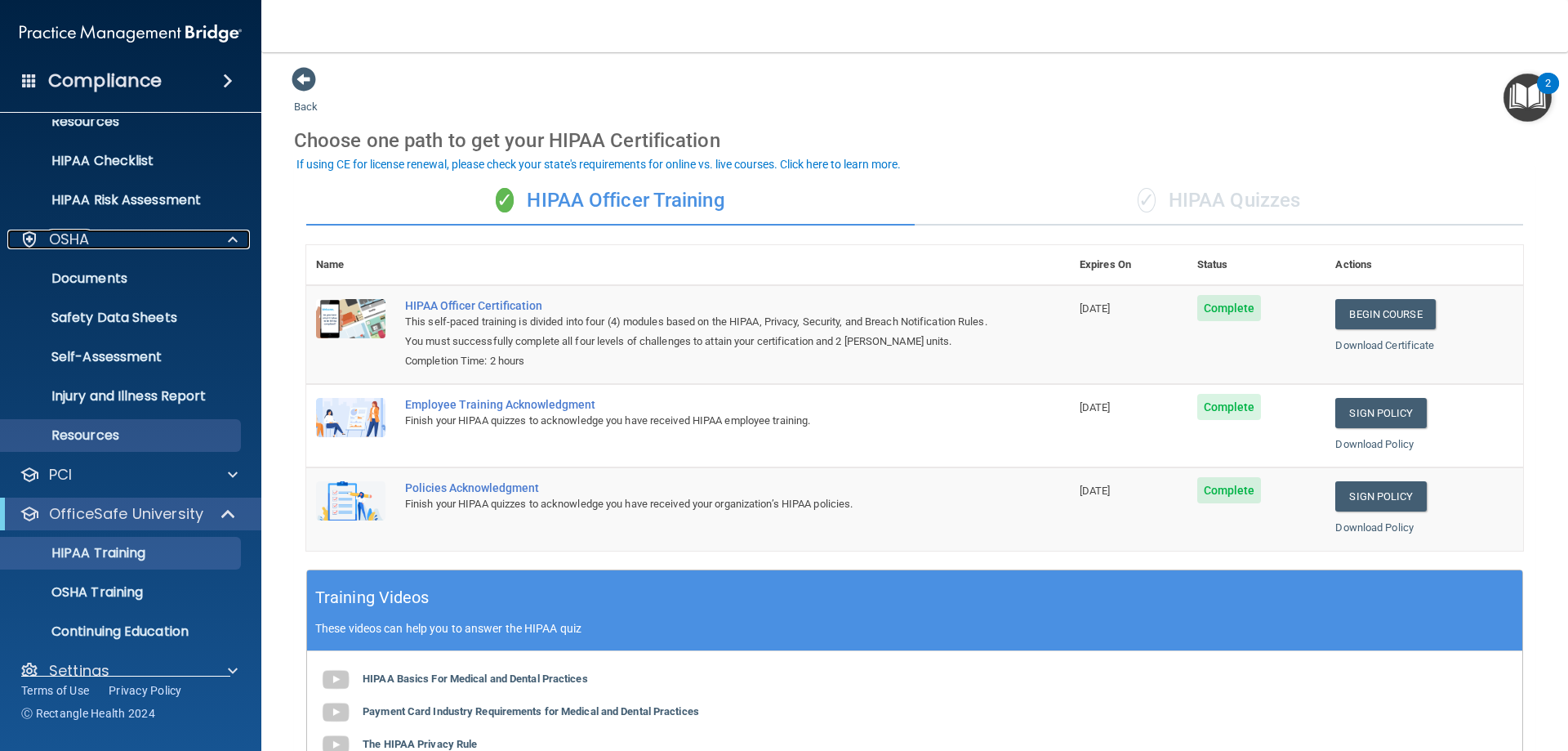
scroll to position [241, 0]
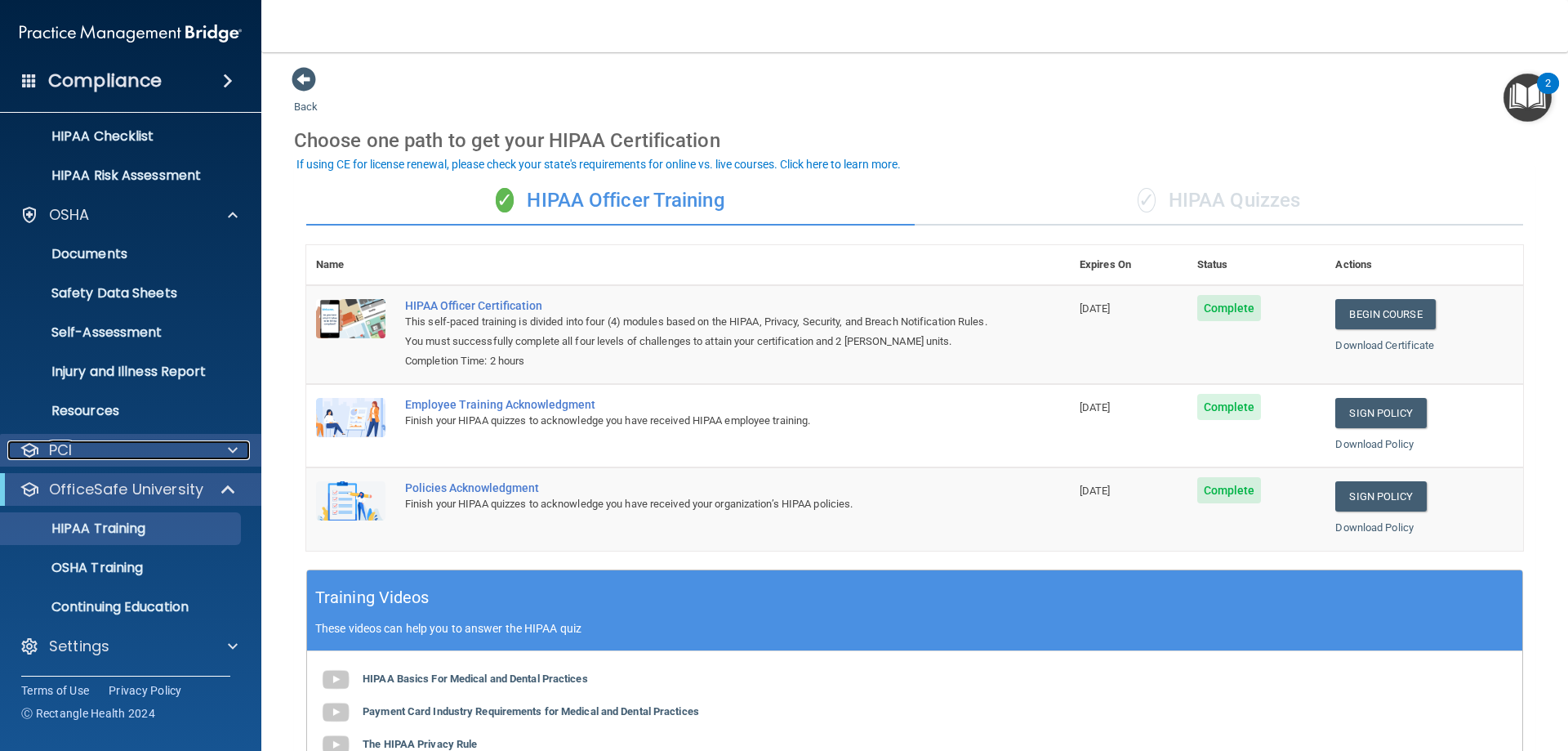
click at [95, 450] on div "PCI" at bounding box center [108, 451] width 202 height 20
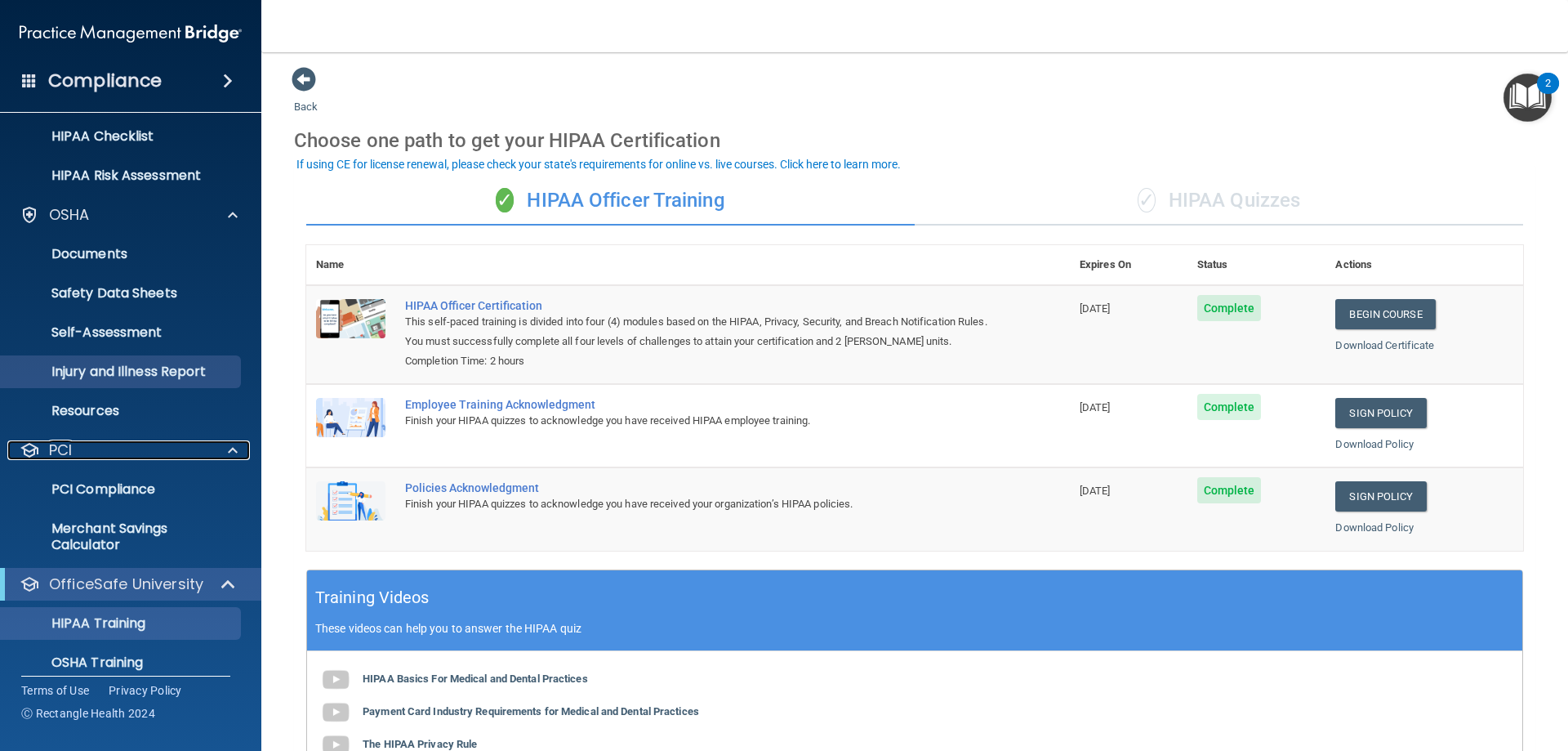
scroll to position [336, 0]
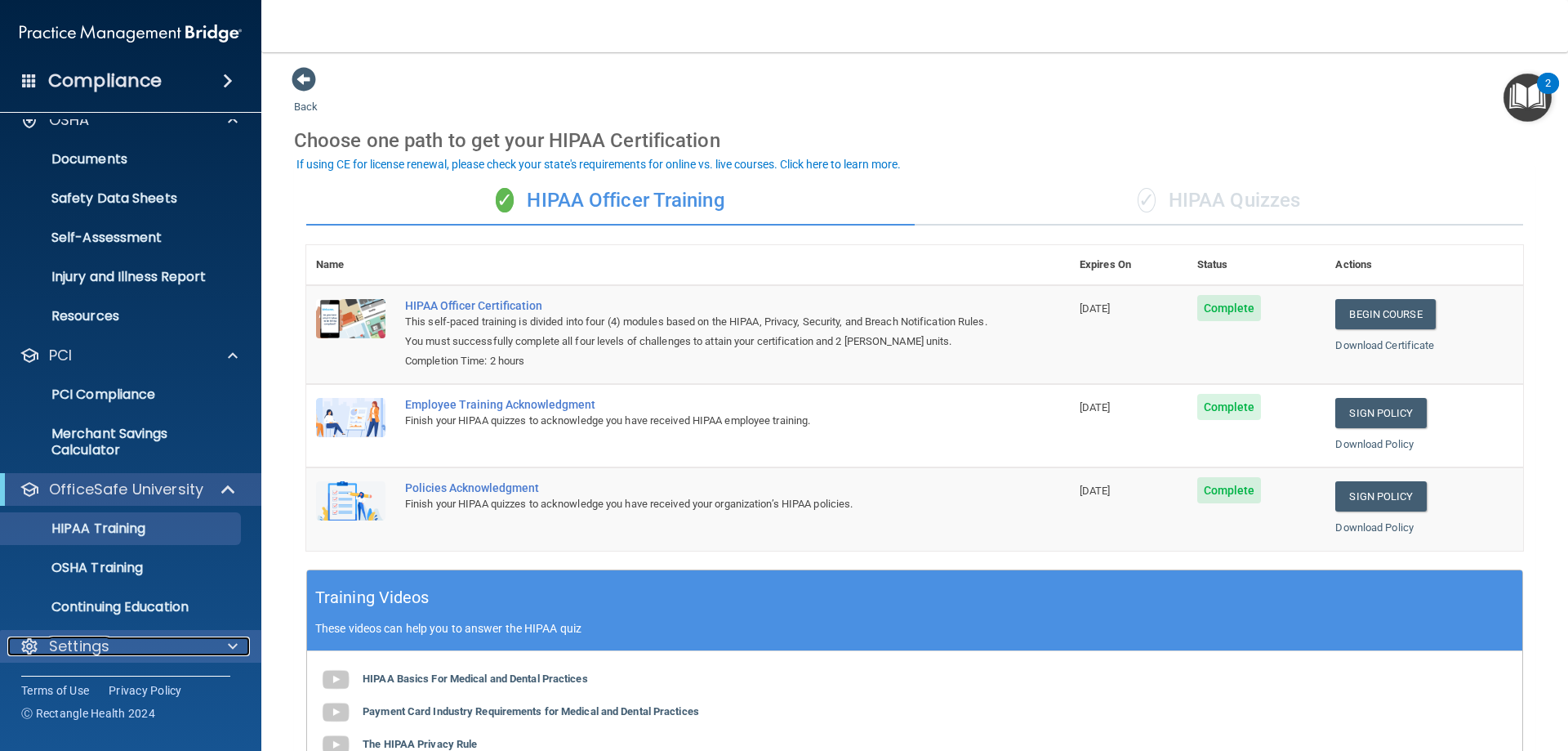
click at [111, 636] on div "Settings" at bounding box center [108, 646] width 202 height 20
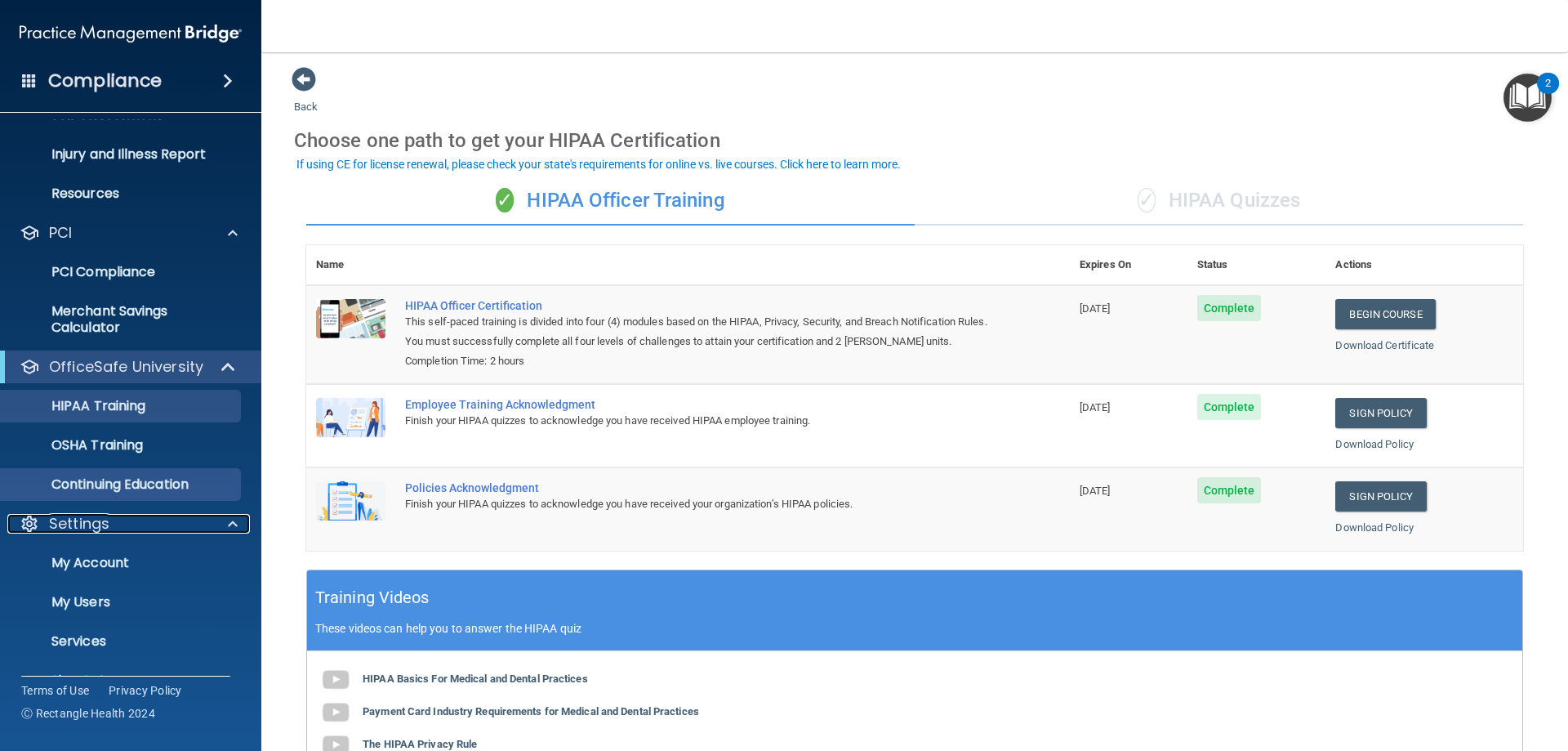
scroll to position [493, 0]
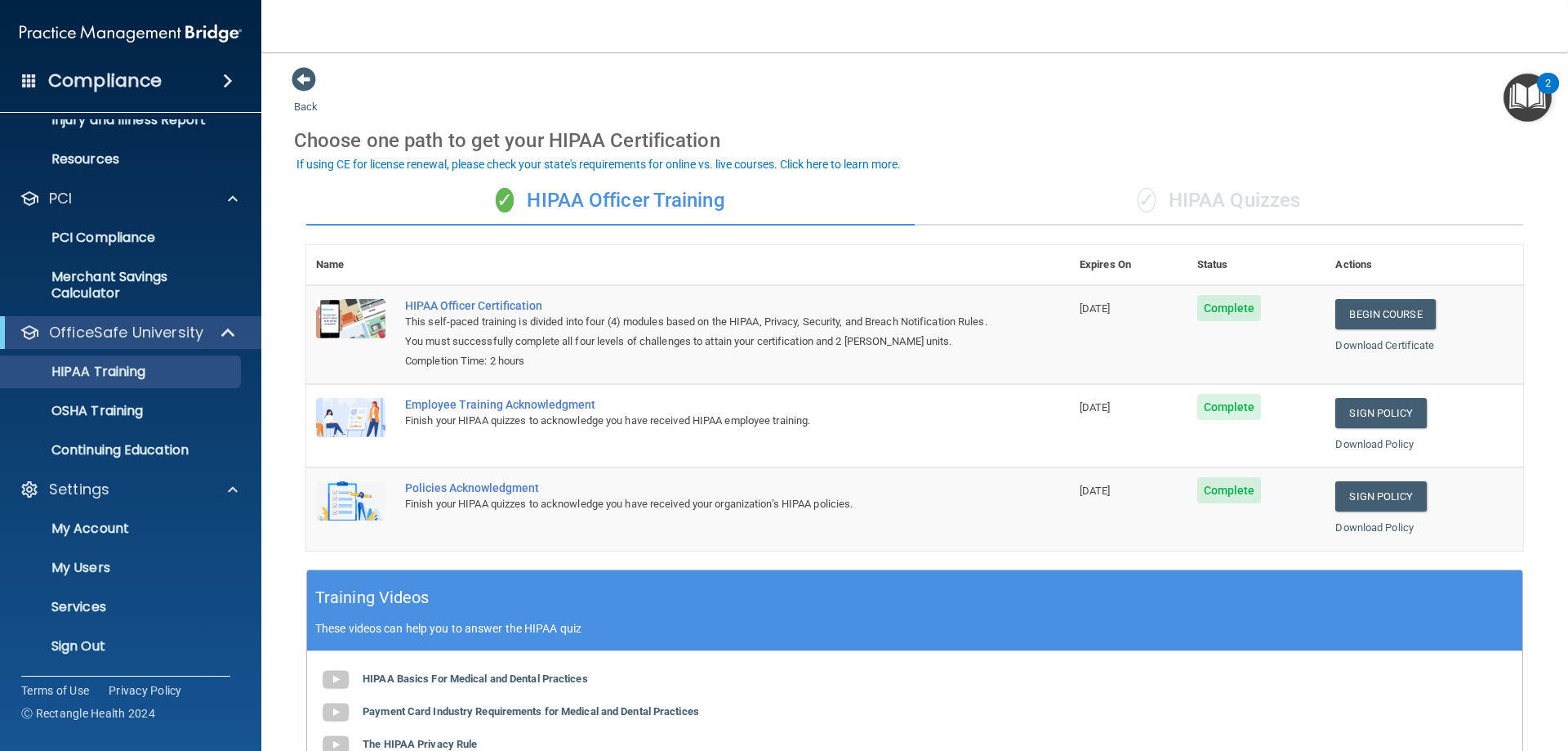
click at [1187, 203] on div "✓ HIPAA Quizzes" at bounding box center [1219, 201] width 608 height 49
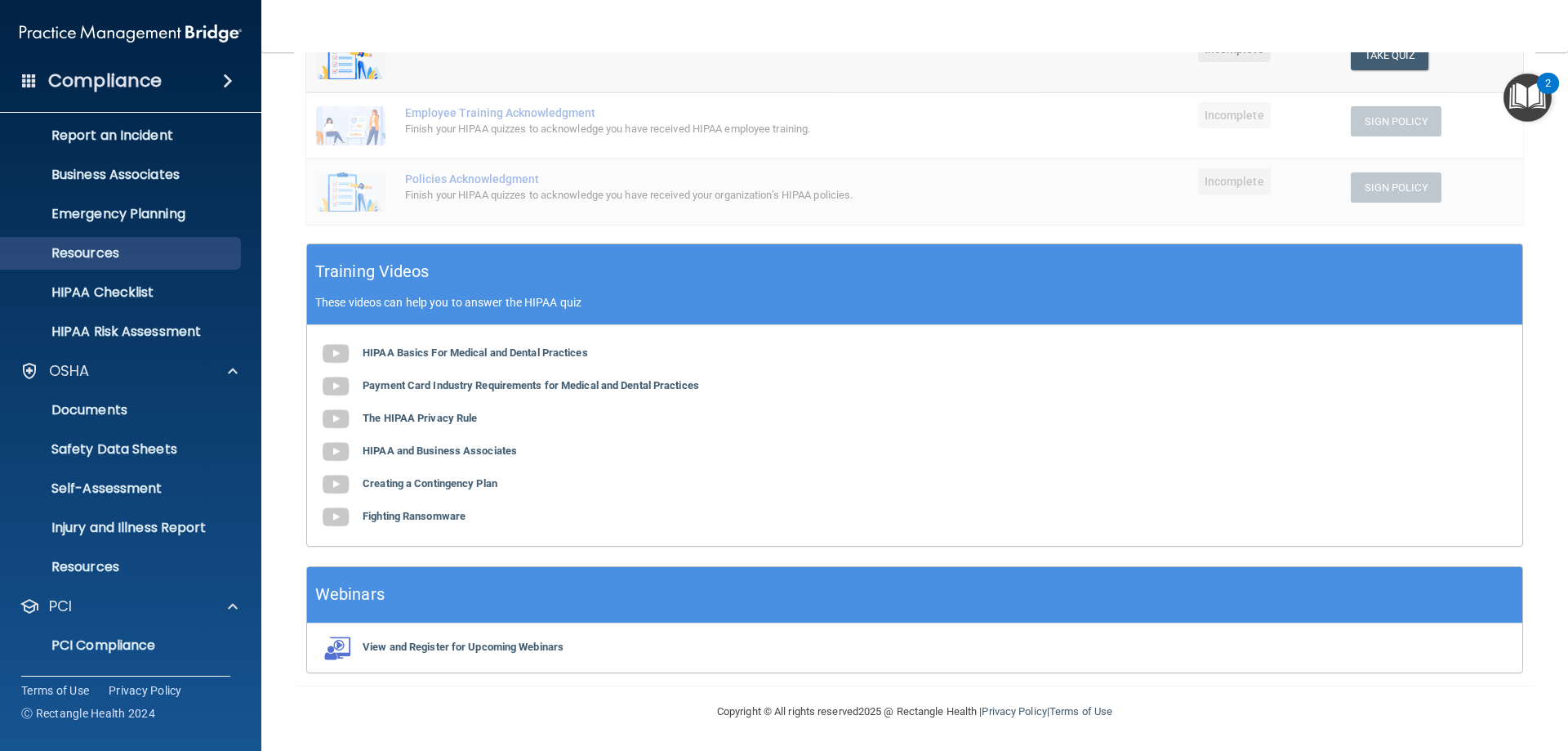
scroll to position [0, 0]
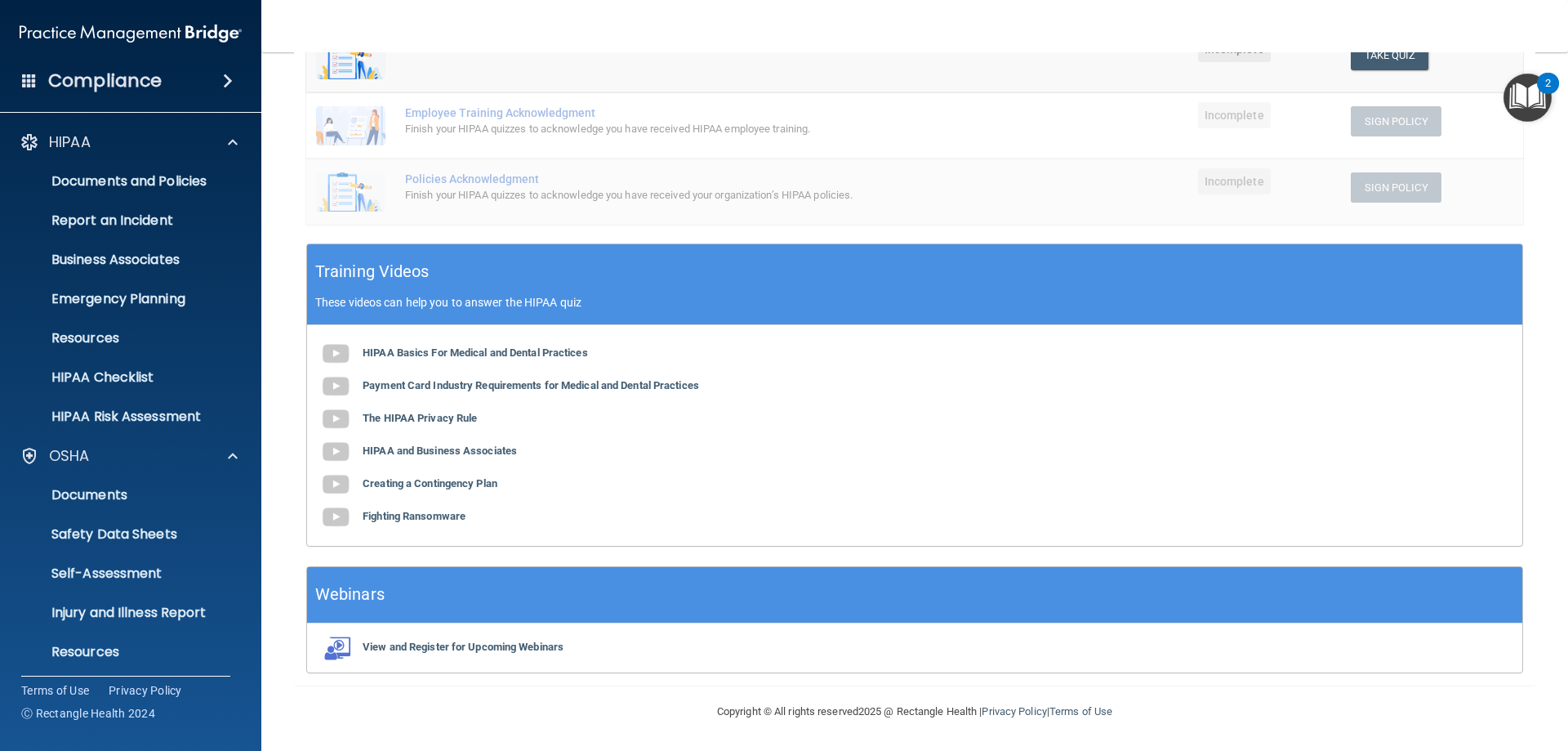
click at [221, 90] on div "Compliance" at bounding box center [131, 80] width 261 height 36
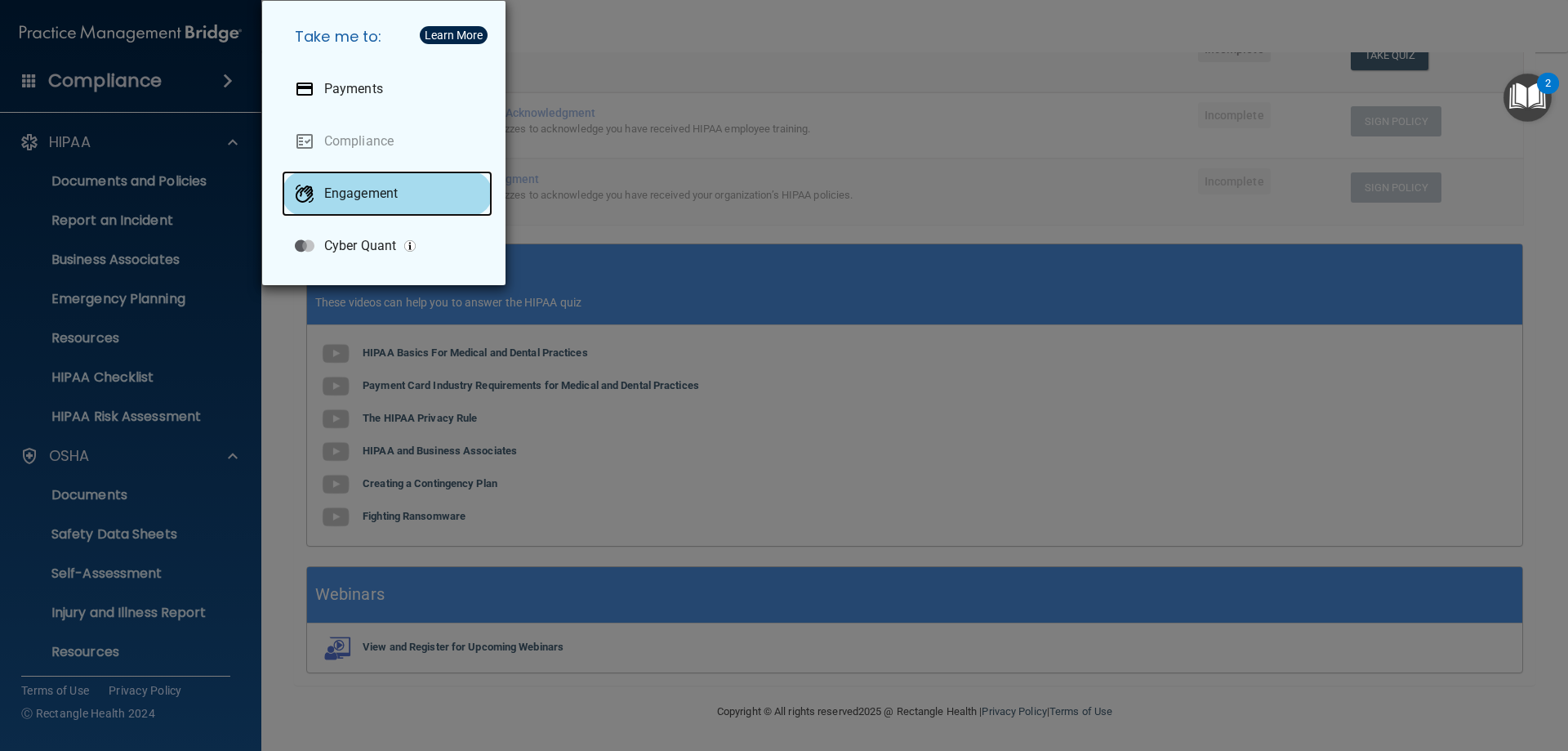
click at [329, 201] on div "Engagement" at bounding box center [387, 193] width 211 height 46
click at [32, 44] on div "Take me to: Payments Compliance Engagement Cyber Quant" at bounding box center [784, 375] width 1568 height 751
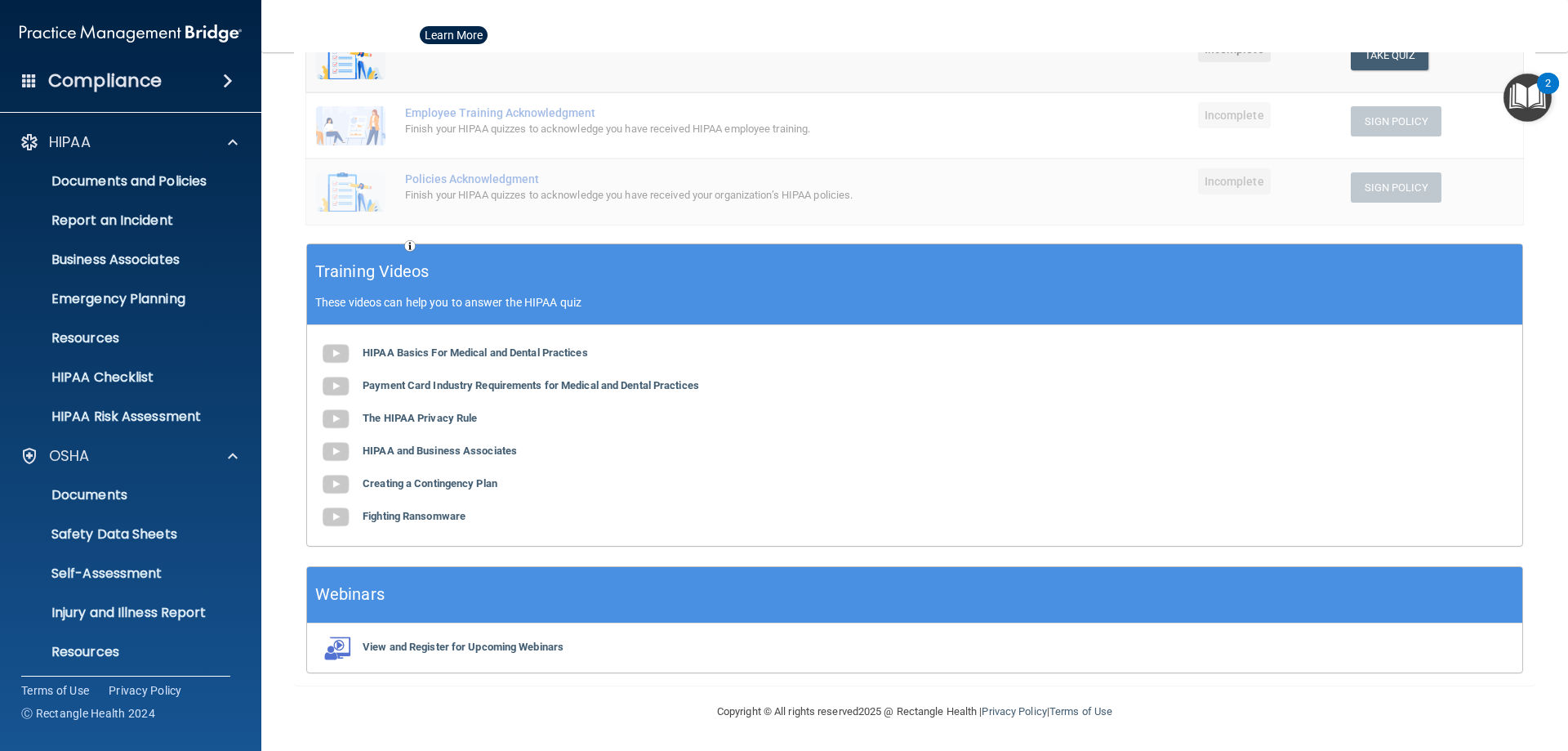
click at [25, 78] on span at bounding box center [28, 80] width 15 height 15
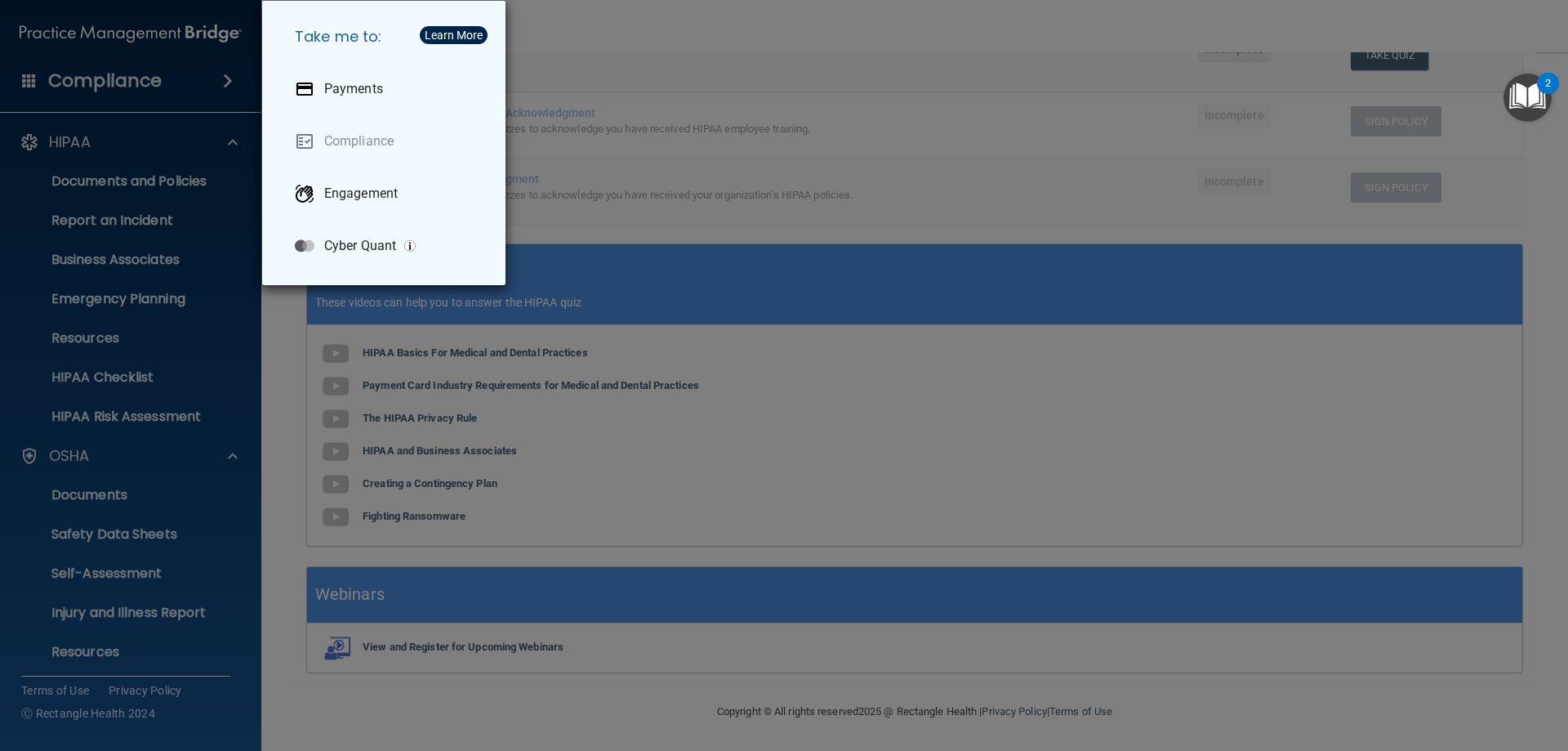
click at [25, 78] on div "Take me to: Payments Compliance Engagement Cyber Quant" at bounding box center [784, 375] width 1568 height 751
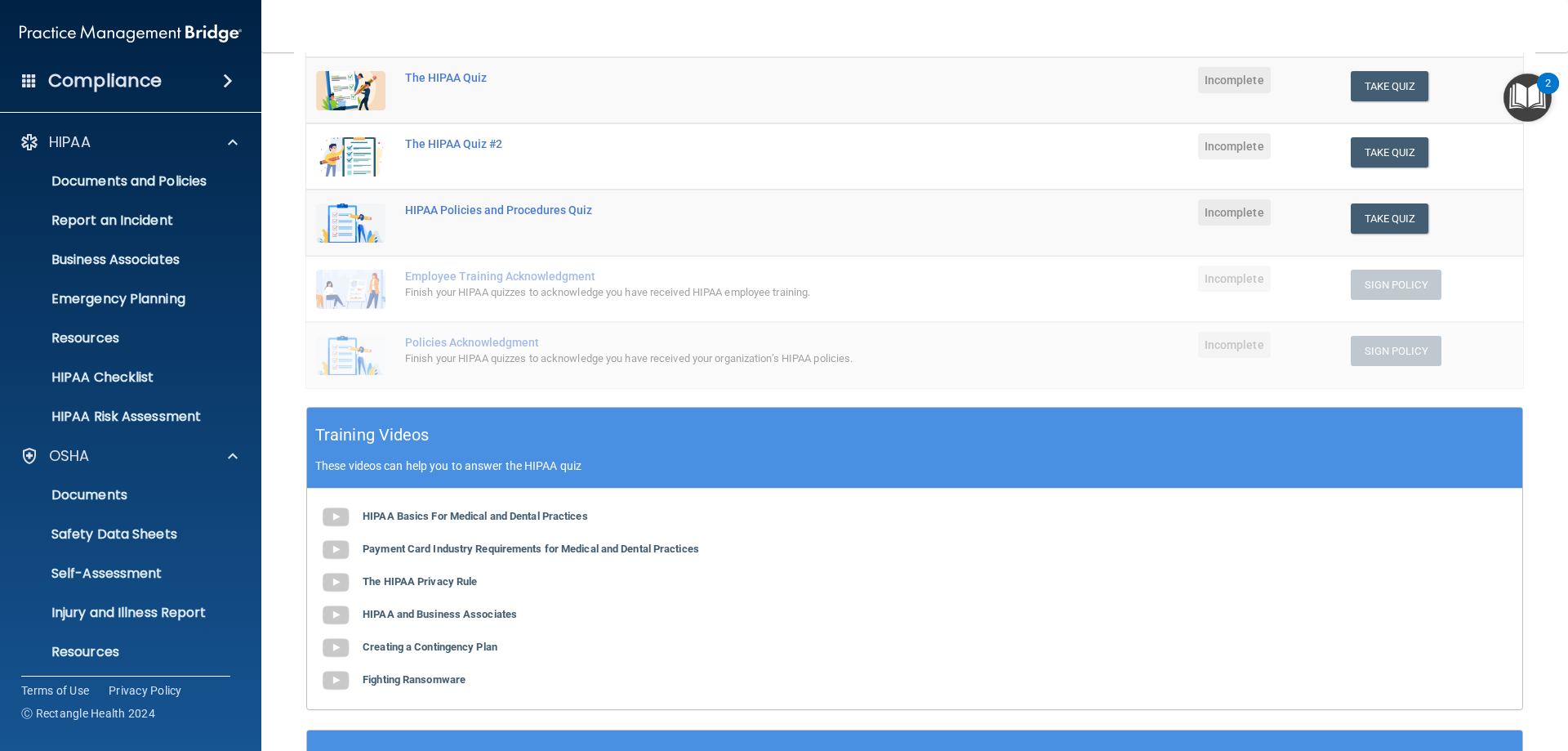
scroll to position [149, 0]
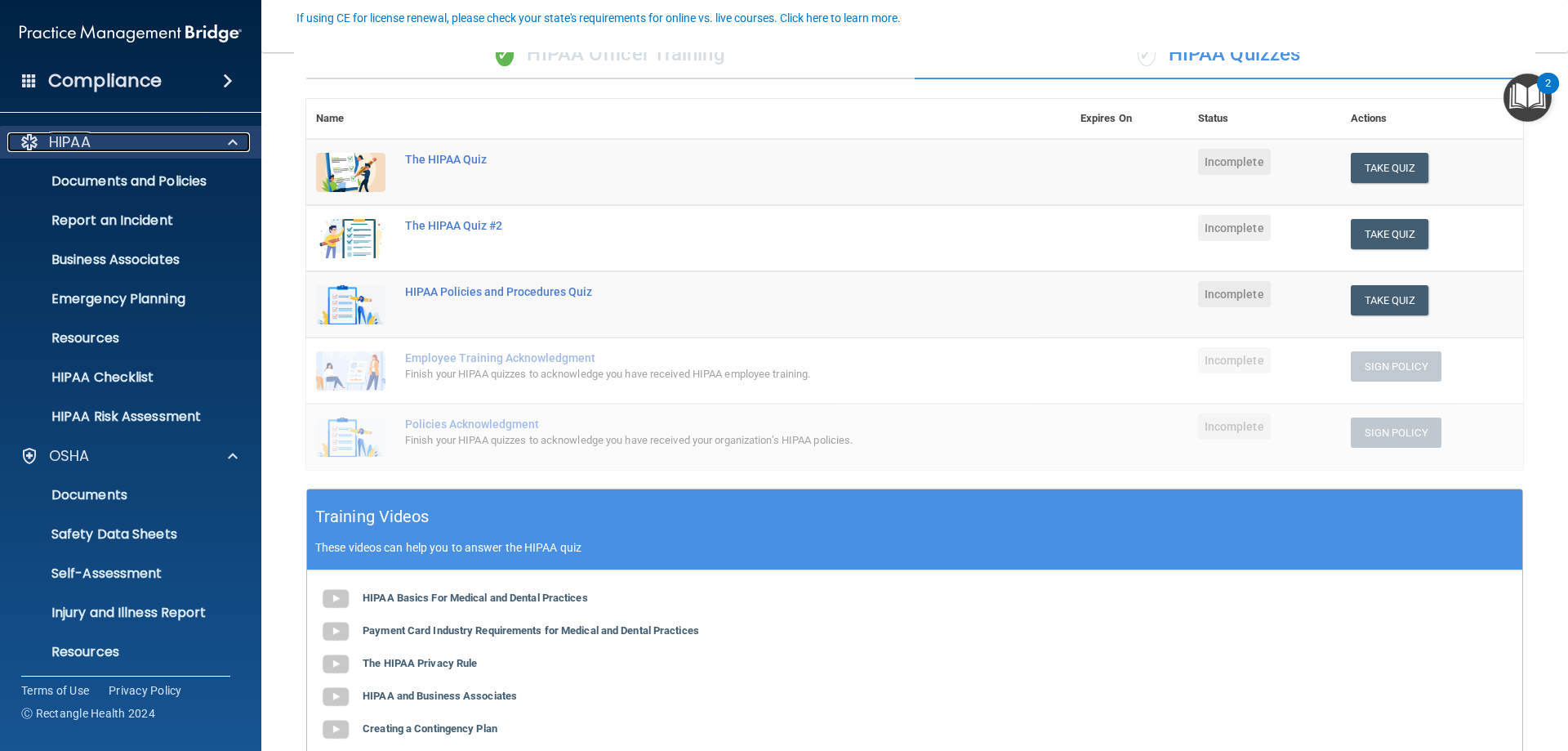
click at [80, 143] on p "HIPAA" at bounding box center [70, 142] width 41 height 20
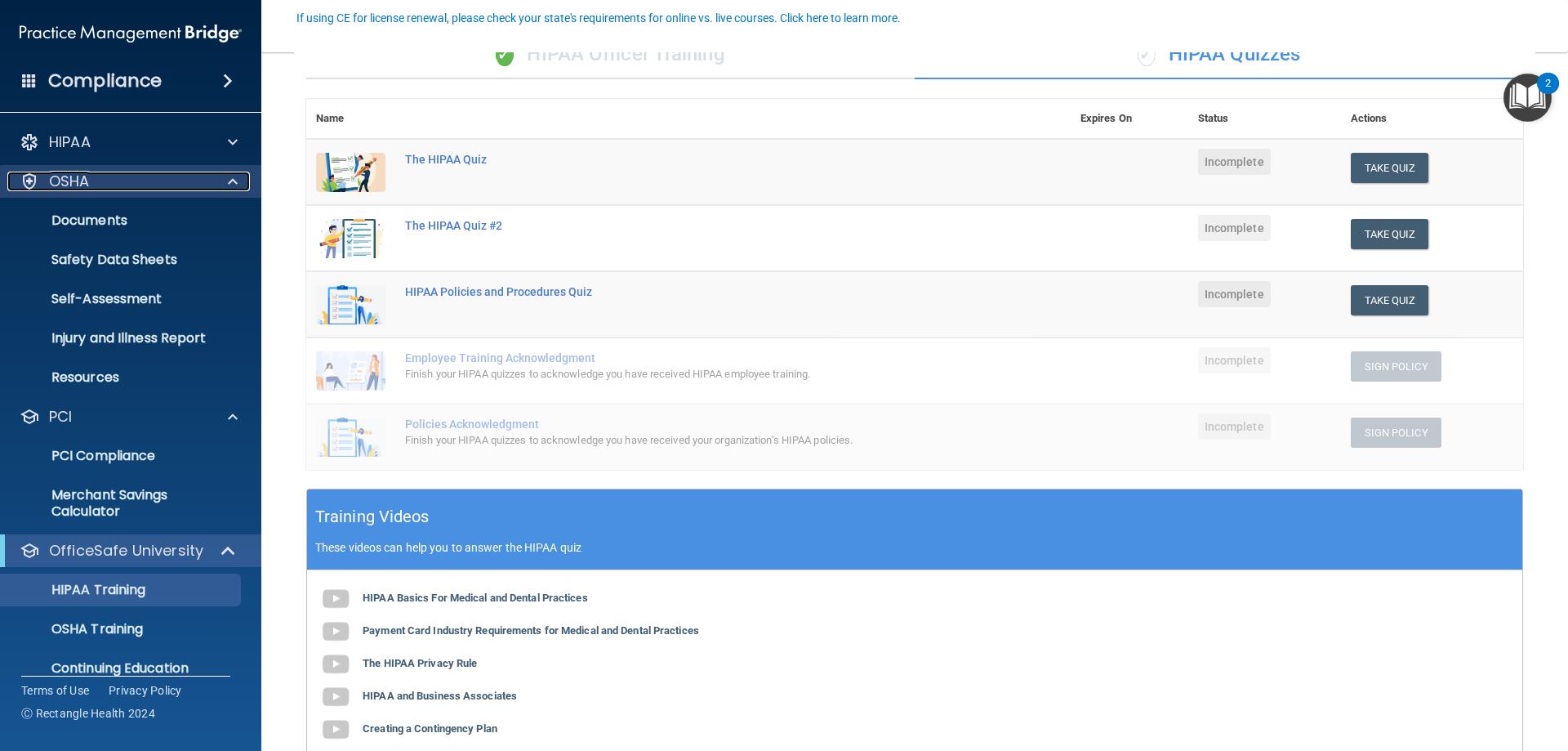
click at [77, 179] on p "OSHA" at bounding box center [70, 182] width 41 height 20
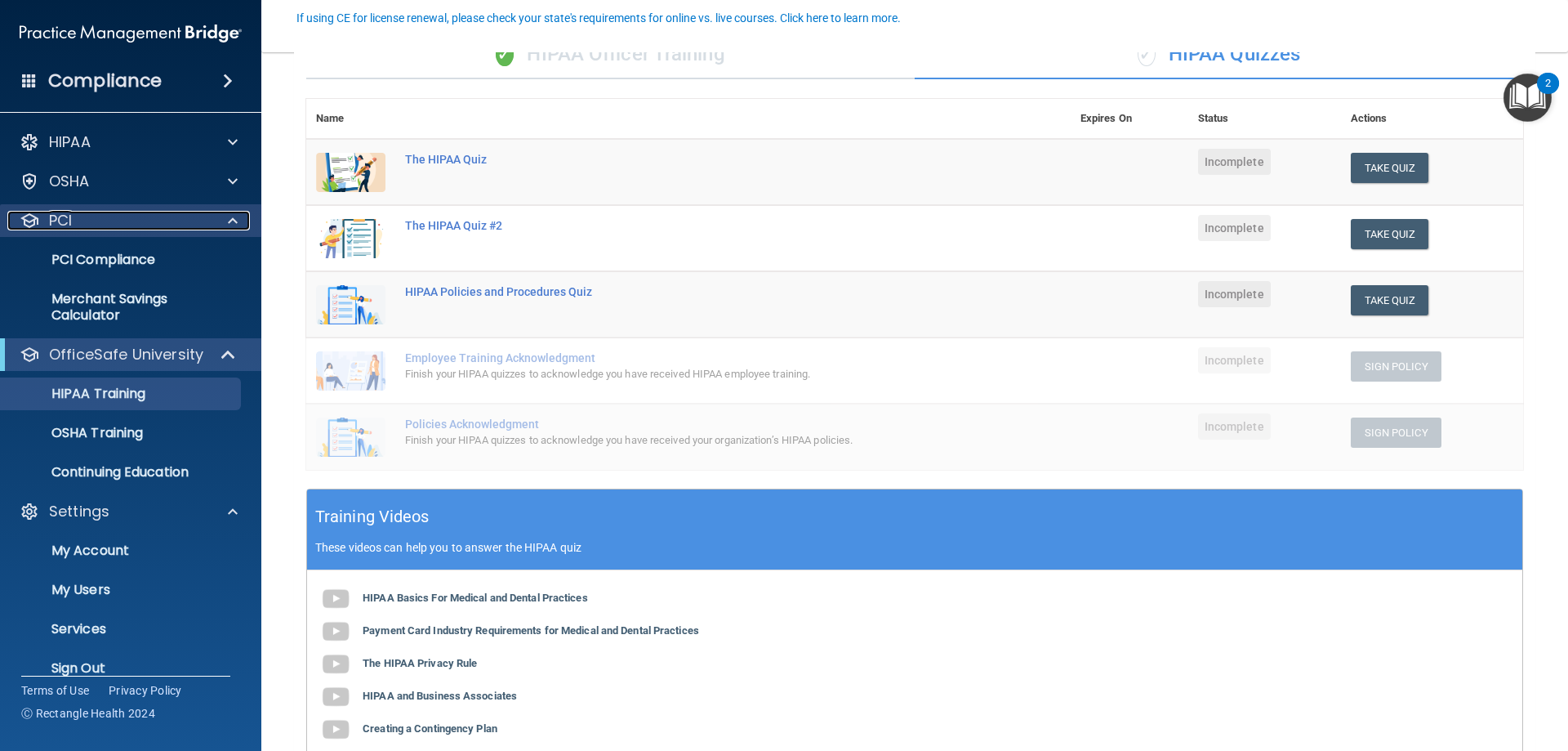
click at [95, 228] on div "PCI" at bounding box center [108, 221] width 202 height 20
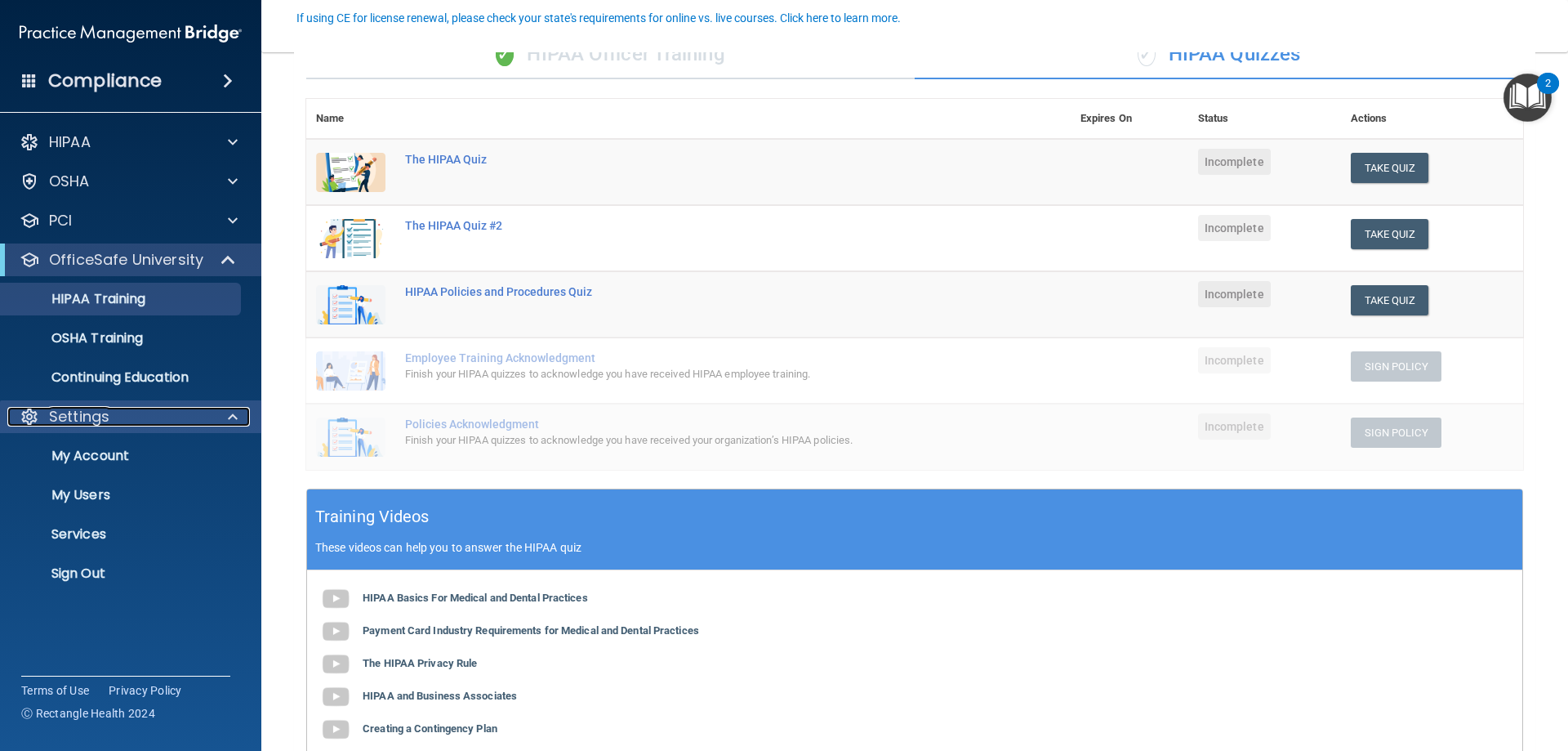
click at [103, 422] on p "Settings" at bounding box center [79, 417] width 61 height 20
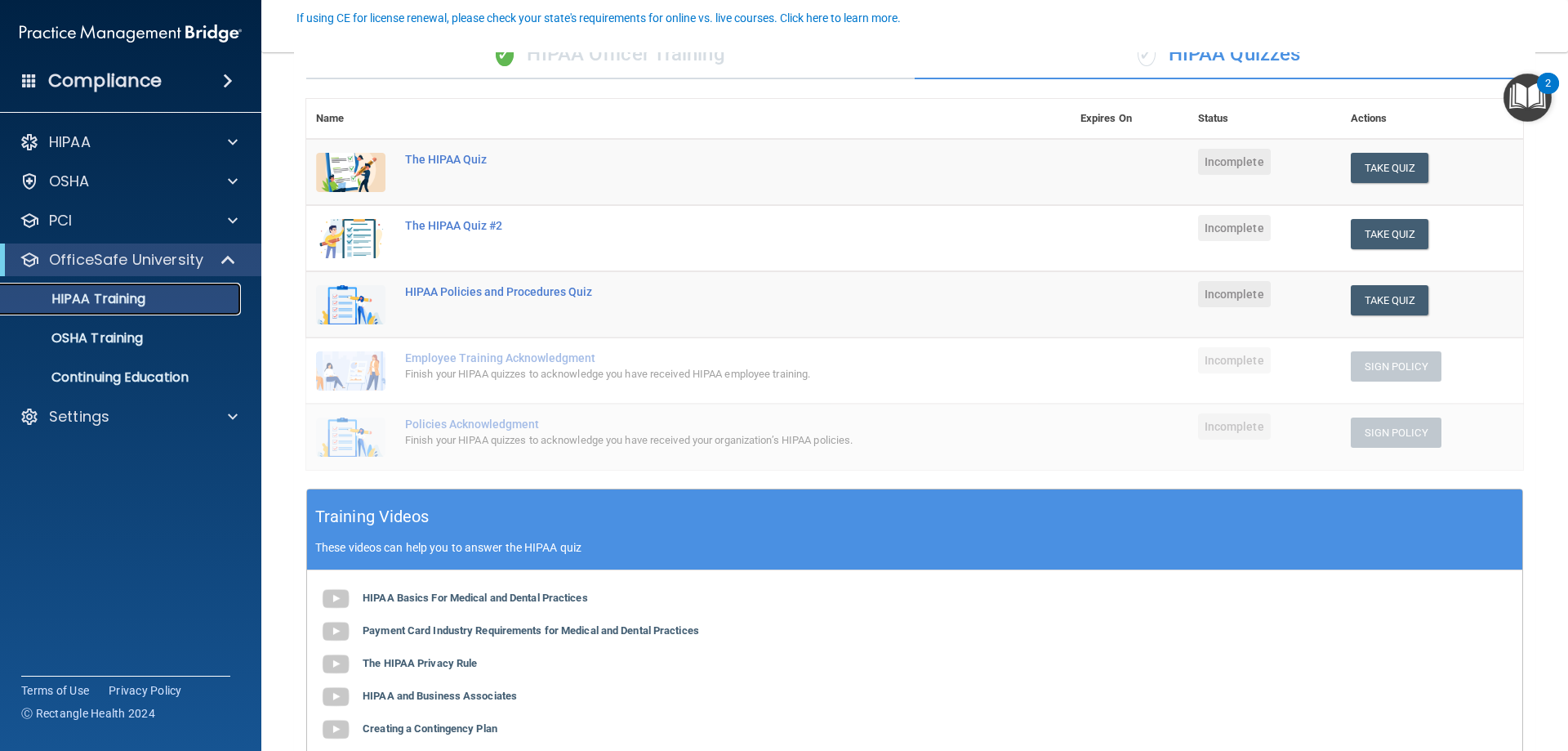
click at [126, 300] on p "HIPAA Training" at bounding box center [78, 298] width 134 height 17
click at [112, 331] on p "OSHA Training" at bounding box center [77, 338] width 132 height 17
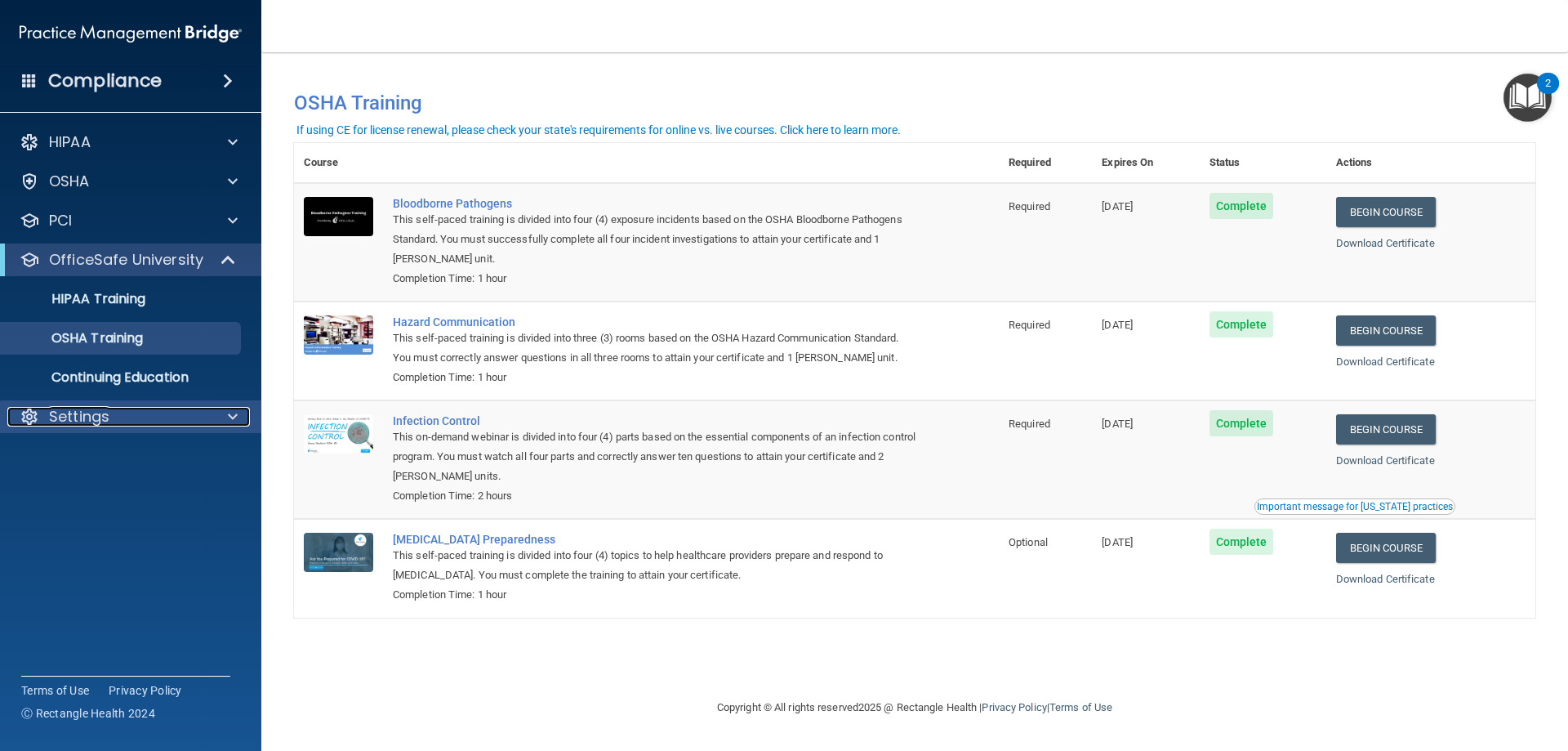
click at [137, 407] on div "Settings" at bounding box center [108, 417] width 202 height 20
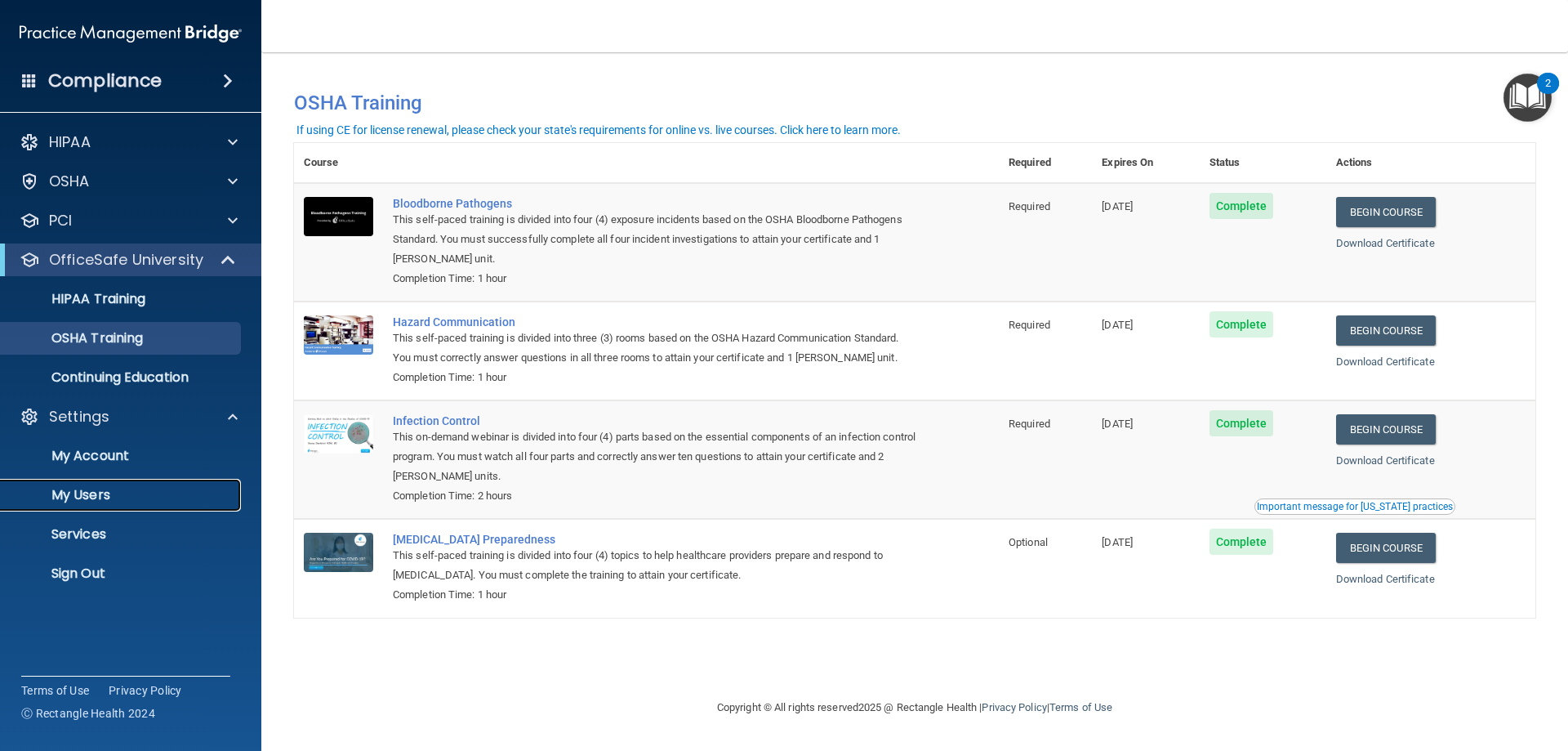
click at [85, 491] on p "My Users" at bounding box center [122, 495] width 223 height 17
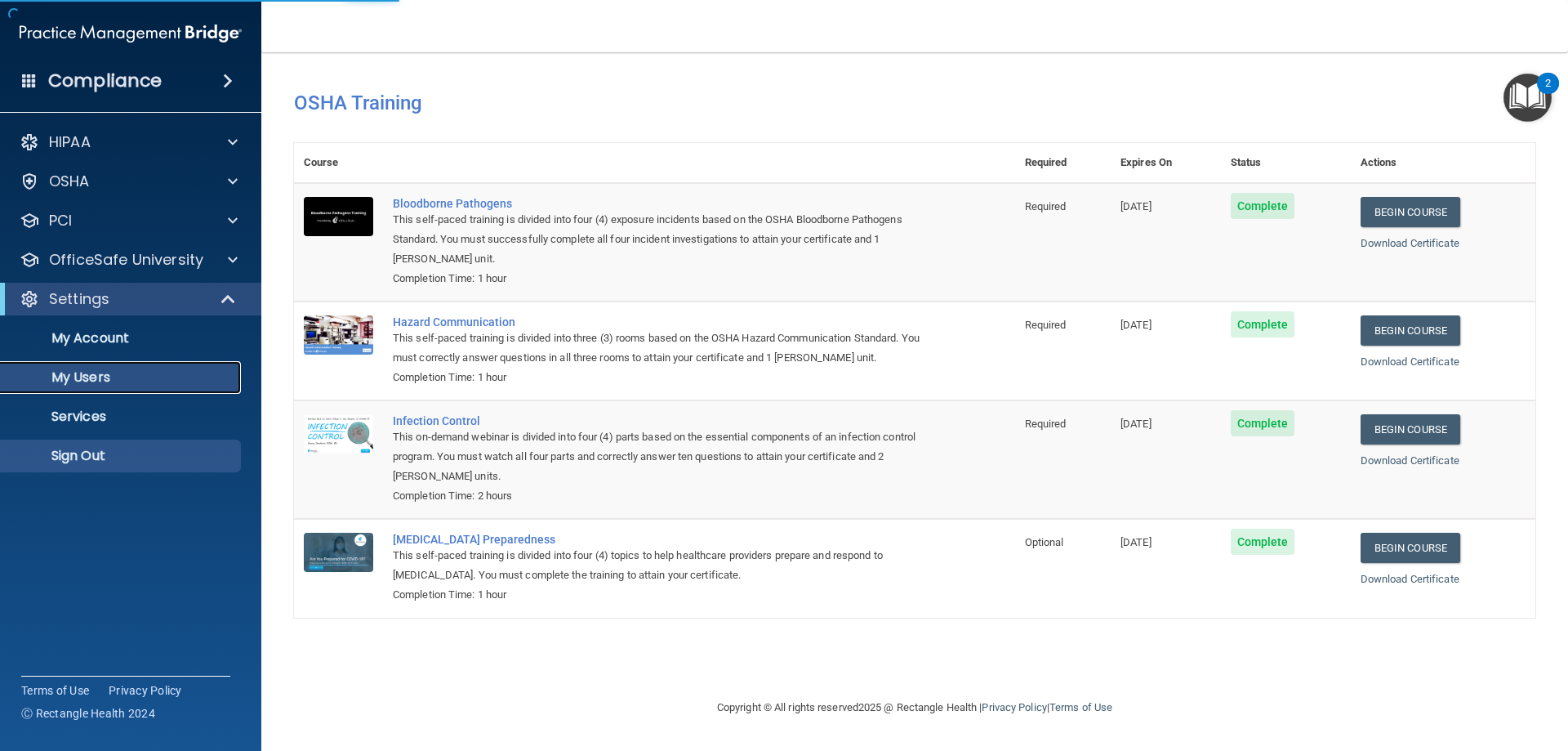
select select "20"
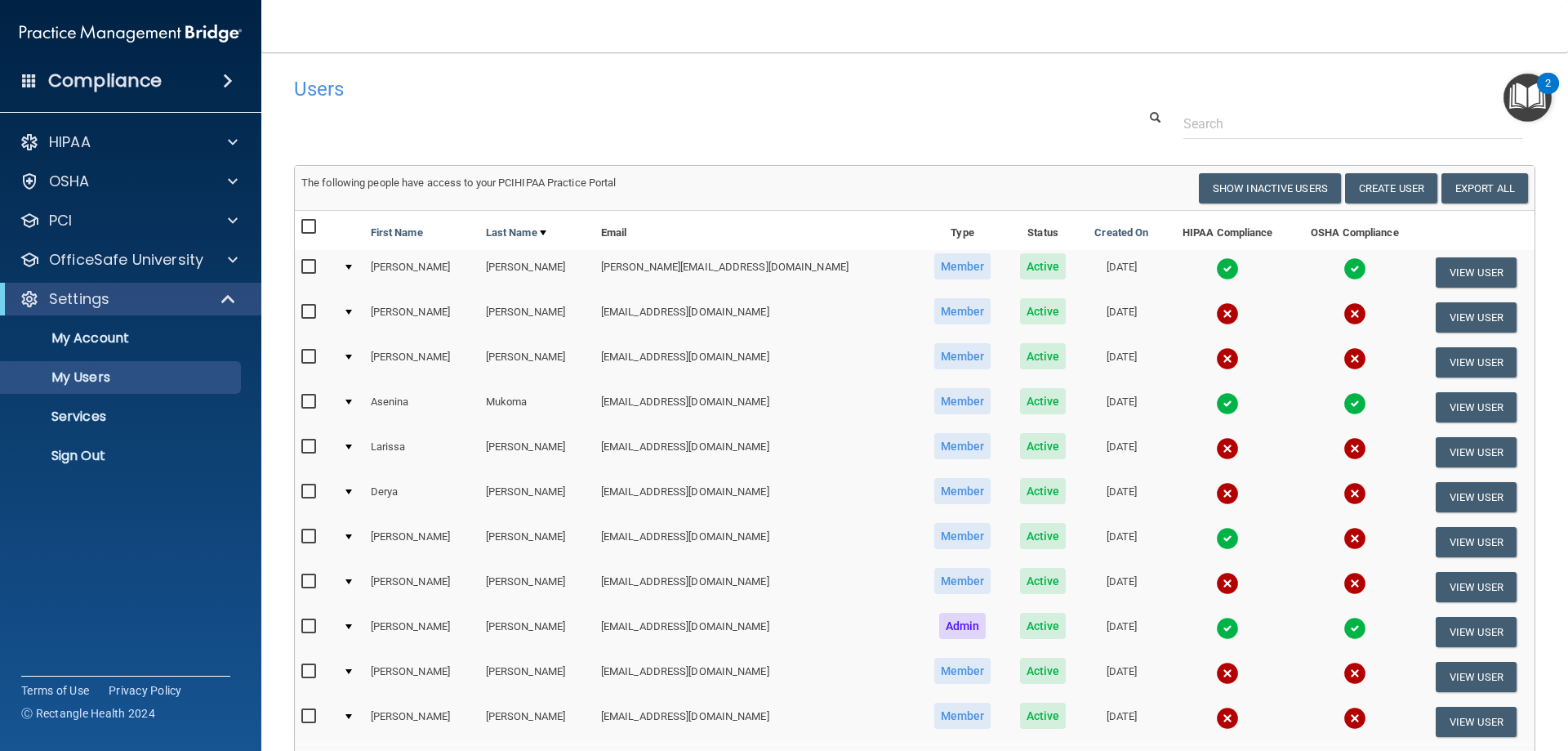
click at [313, 314] on input "checkbox" at bounding box center [310, 311] width 19 height 13
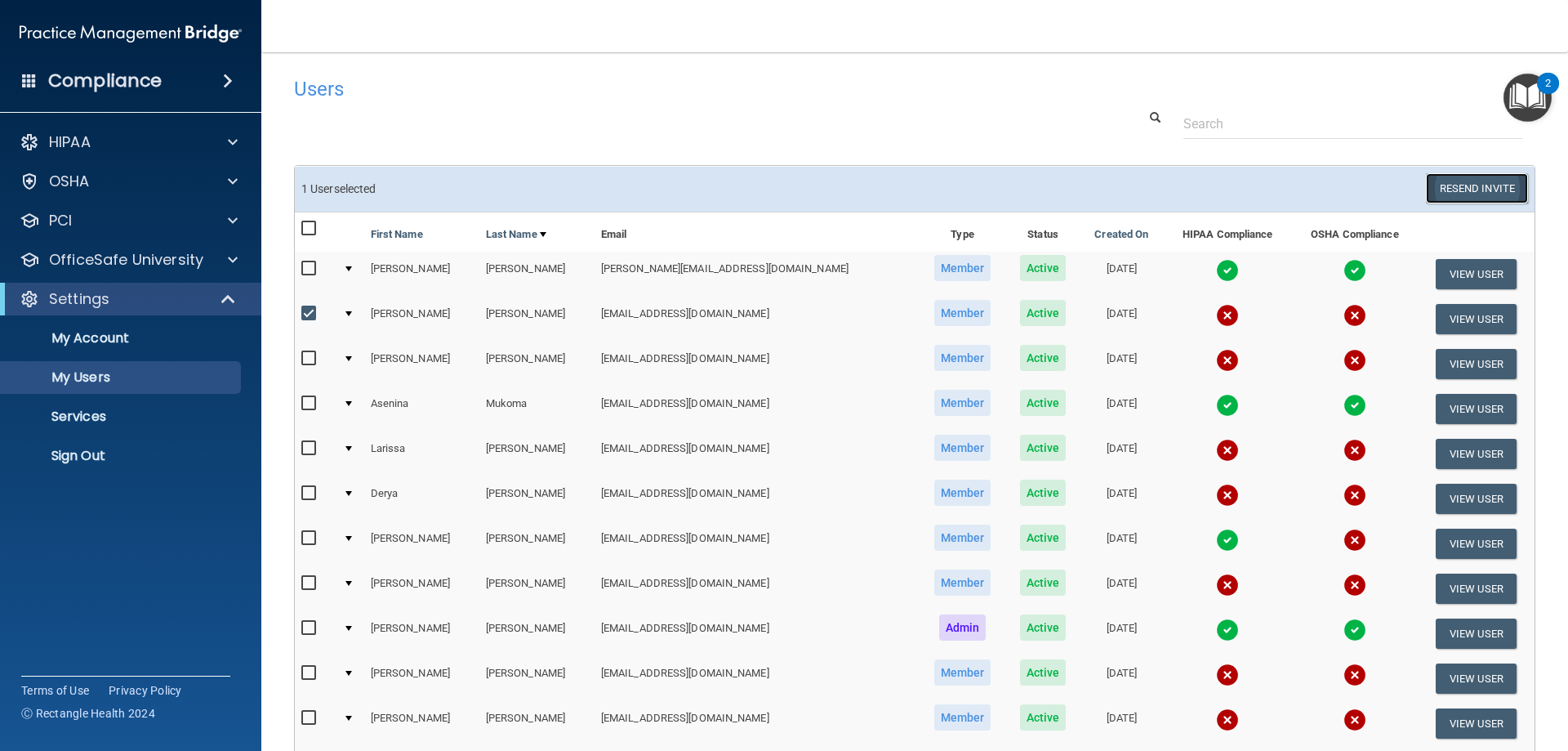
click at [1472, 188] on button "Resend Invite" at bounding box center [1477, 188] width 102 height 30
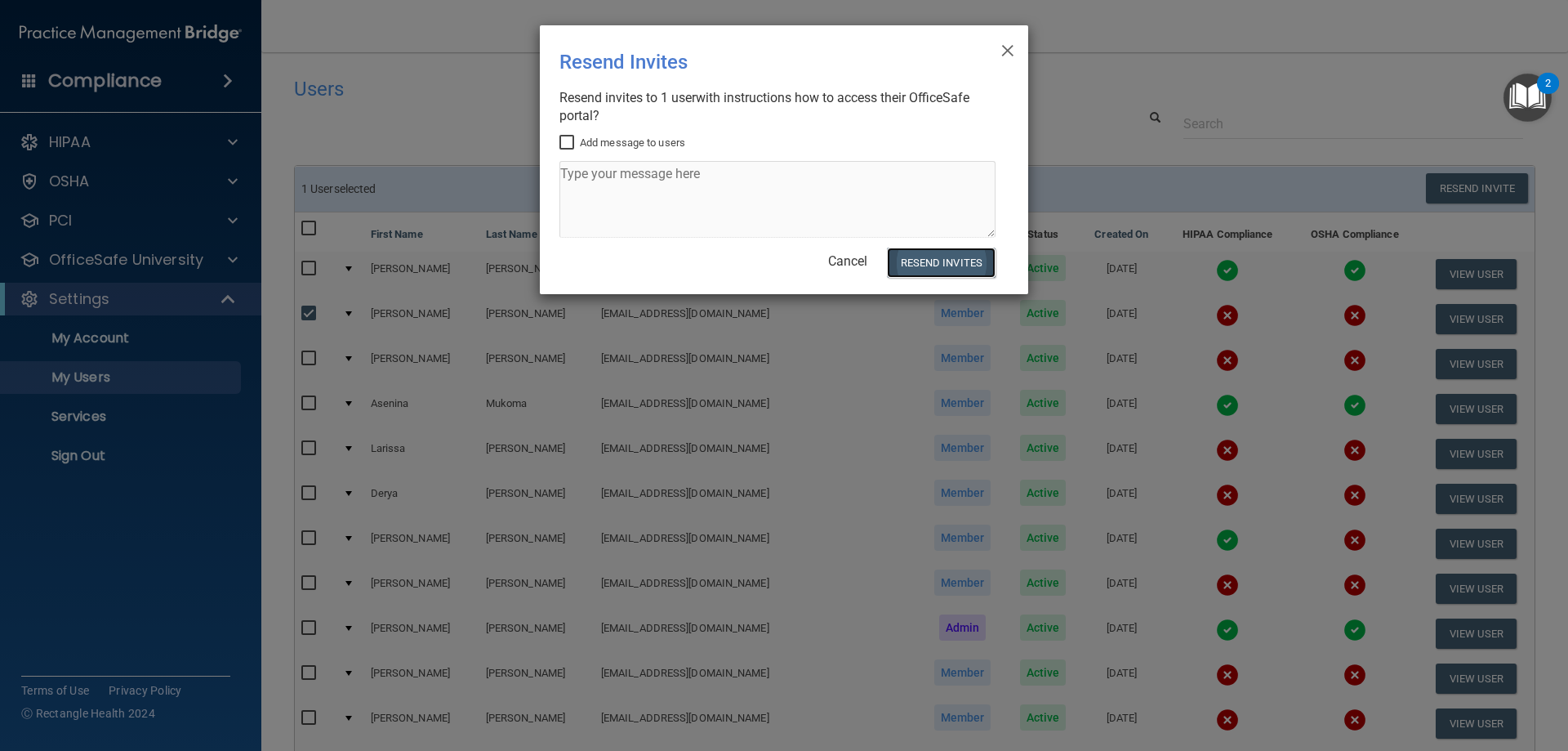
click at [936, 260] on button "Resend Invites" at bounding box center [941, 262] width 109 height 30
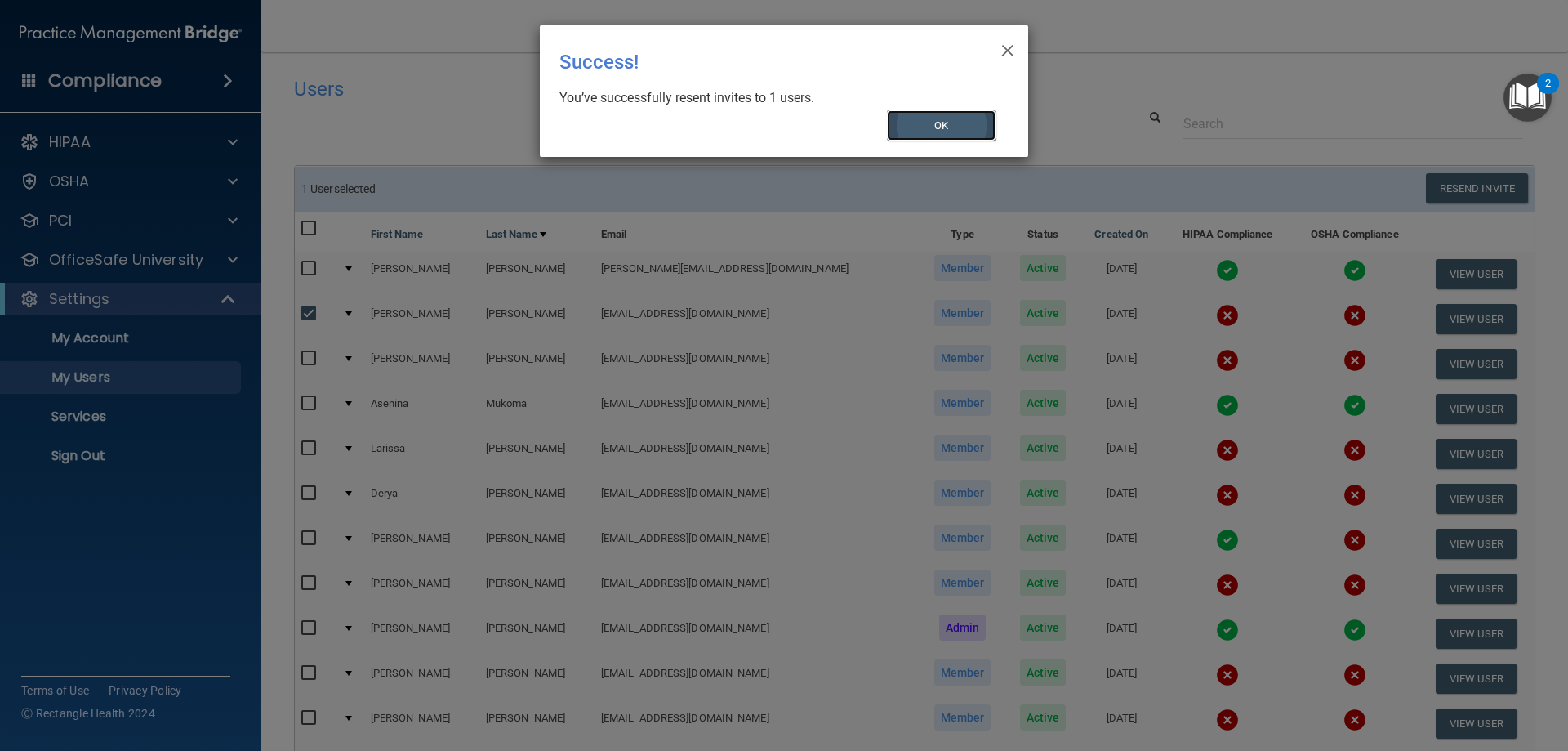
click at [916, 116] on button "OK" at bounding box center [942, 125] width 110 height 30
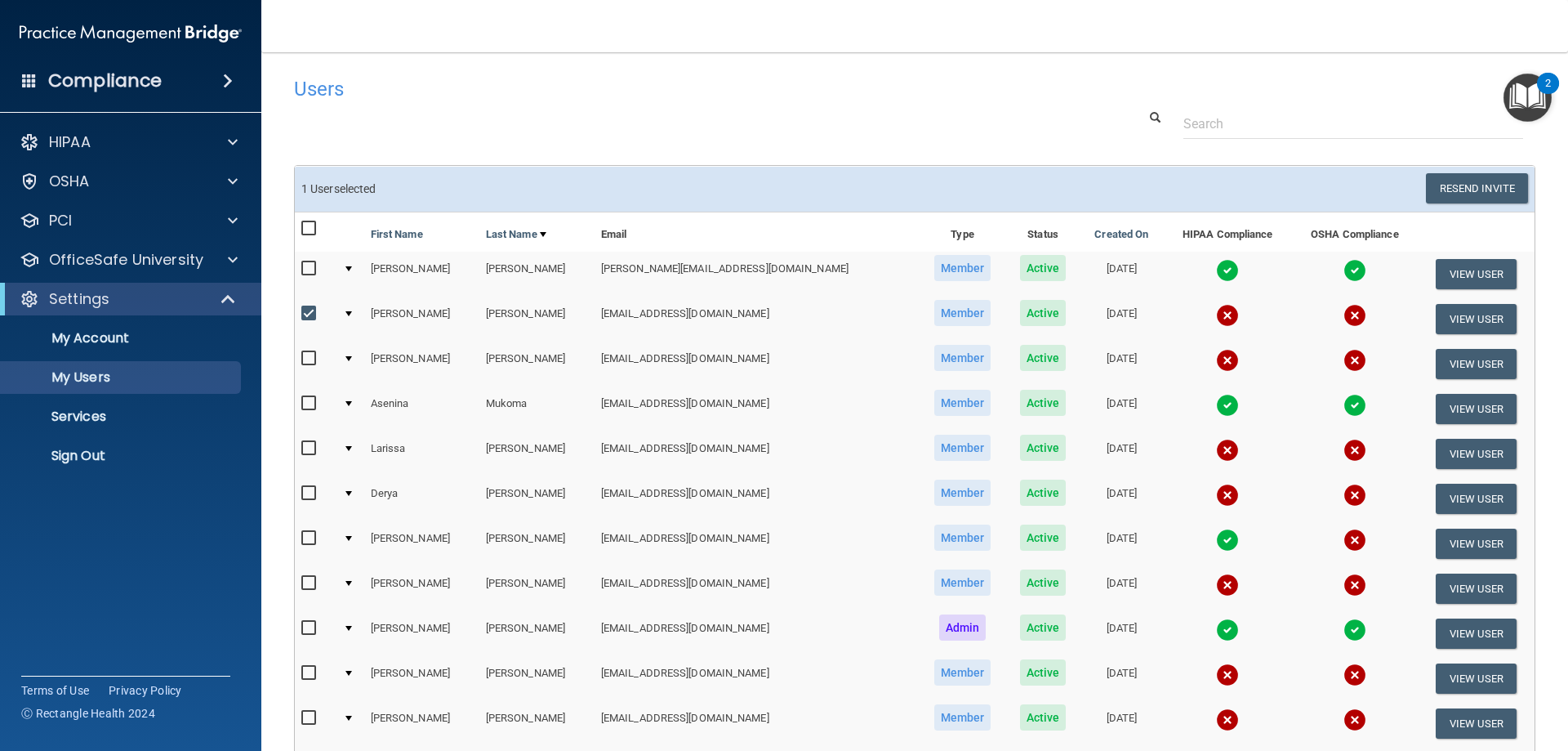
click at [302, 309] on input "checkbox" at bounding box center [310, 313] width 19 height 13
checkbox input "false"
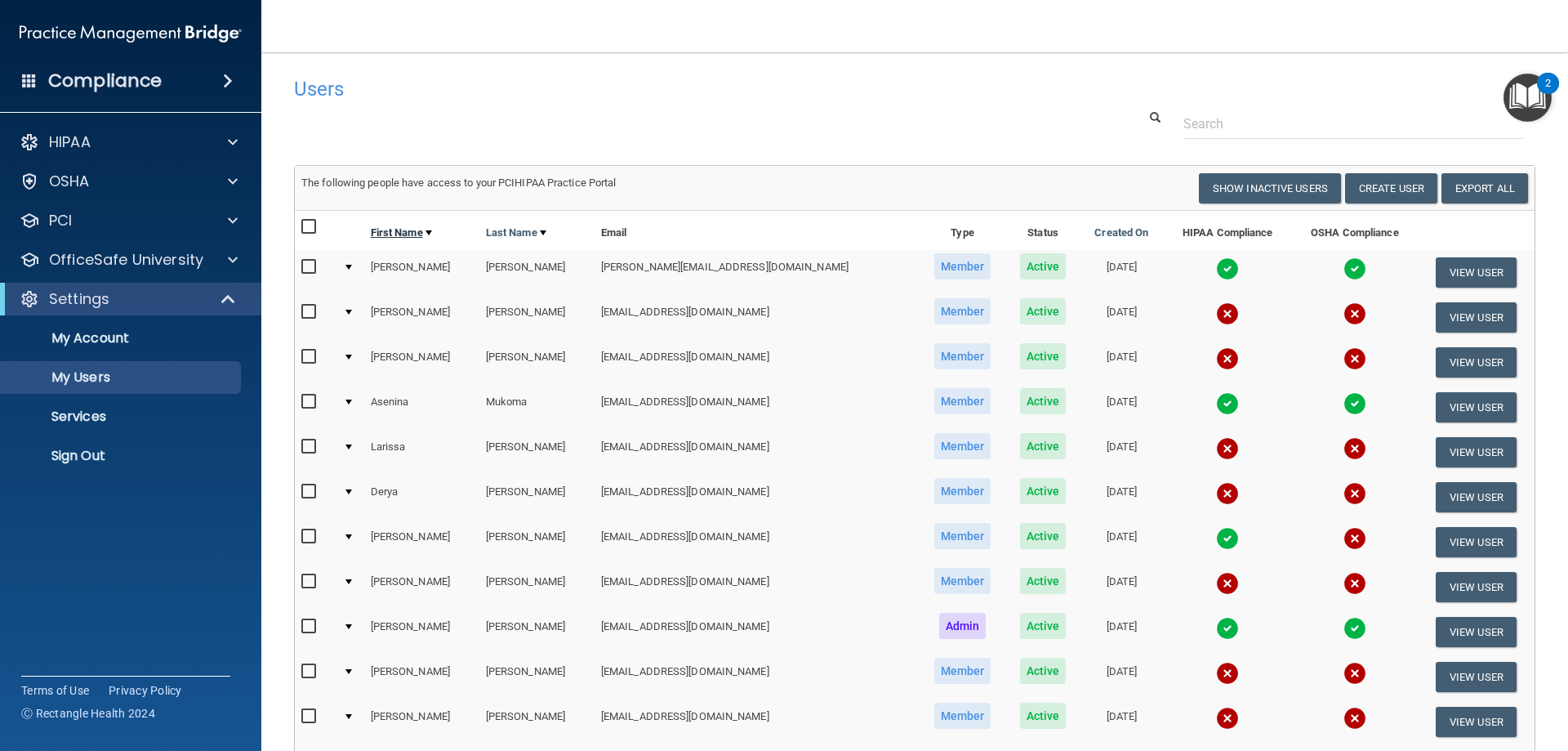
click at [430, 230] on link "First Name" at bounding box center [401, 233] width 61 height 20
select select "20"
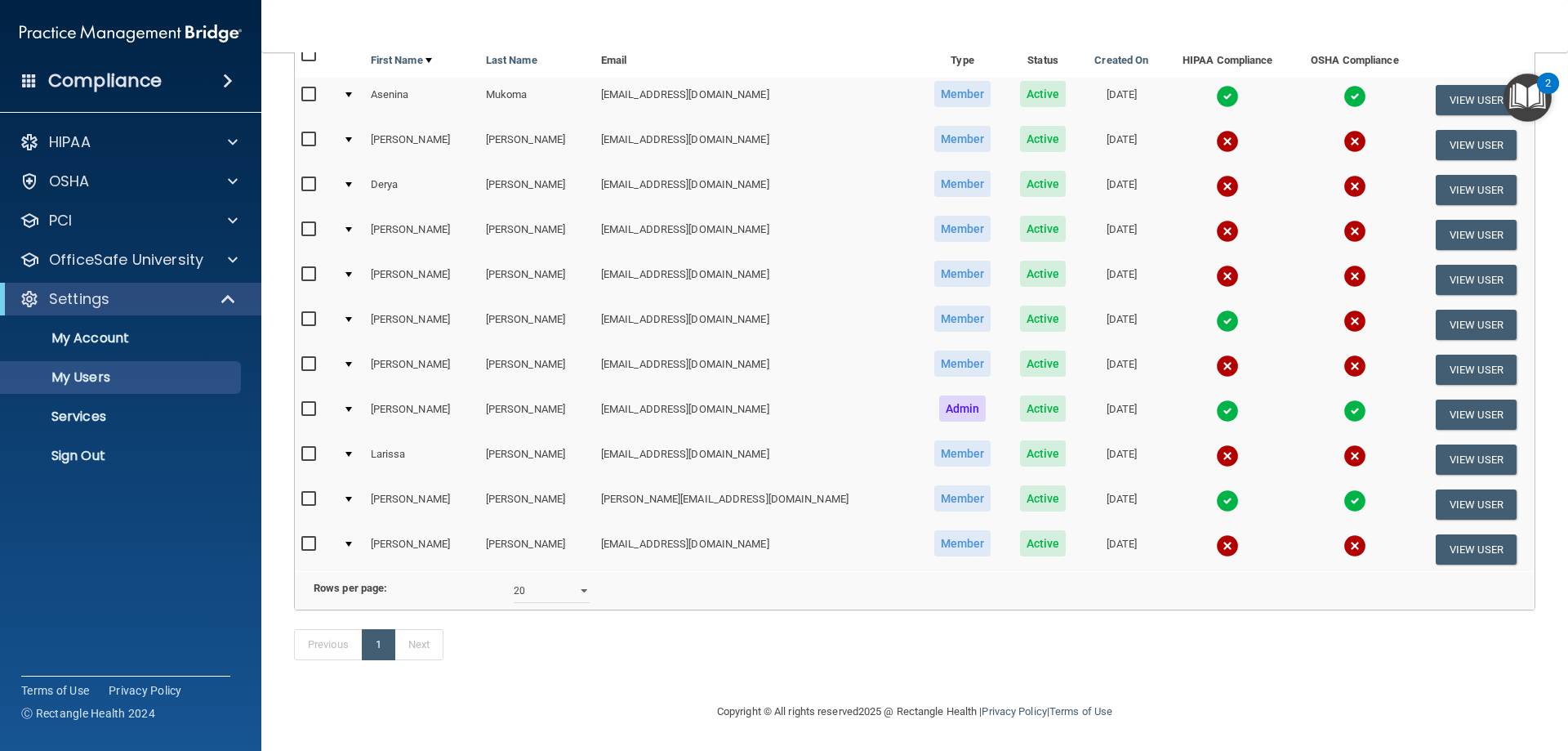
scroll to position [197, 0]
click at [106, 407] on link "Services" at bounding box center [112, 416] width 257 height 32
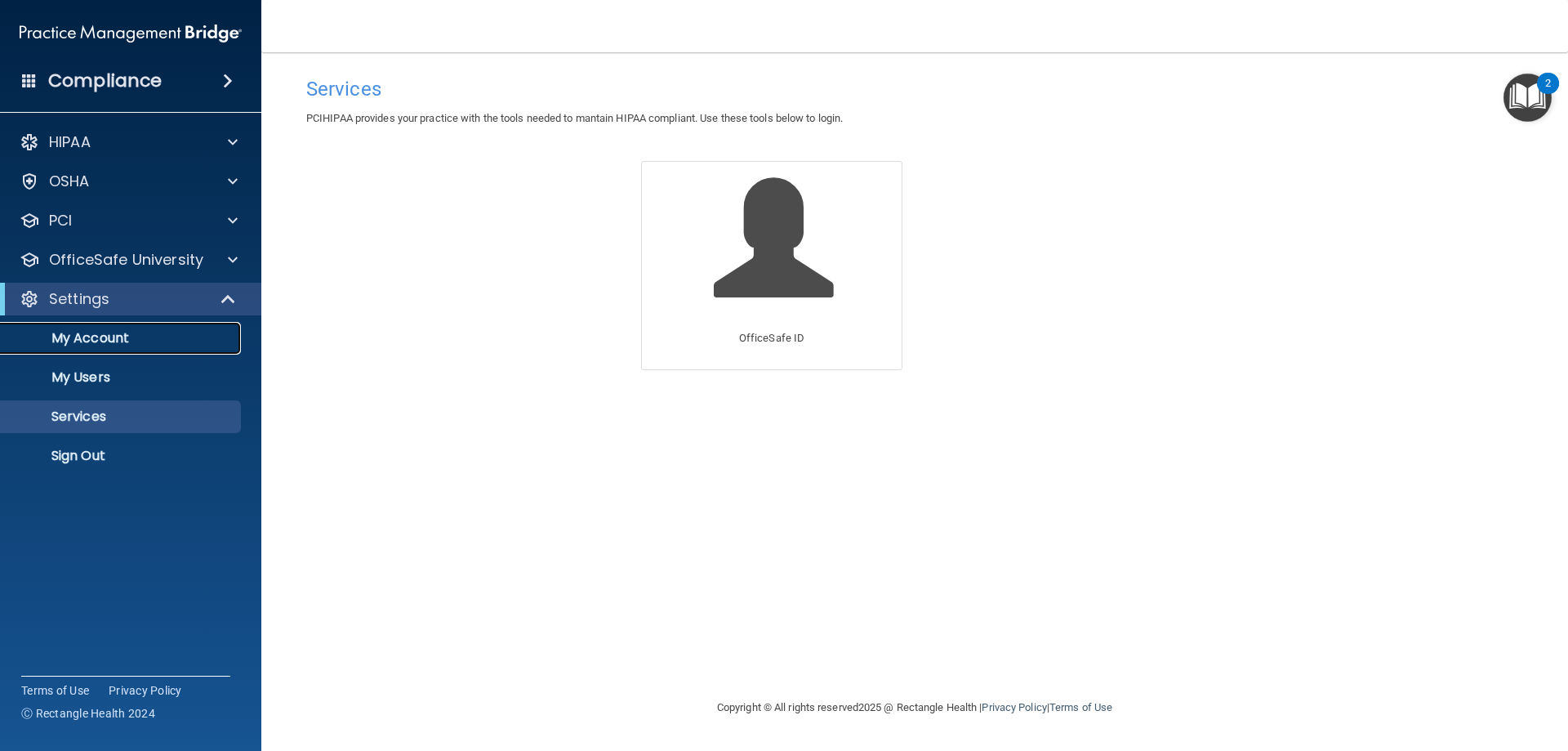
click at [120, 344] on p "My Account" at bounding box center [122, 338] width 223 height 17
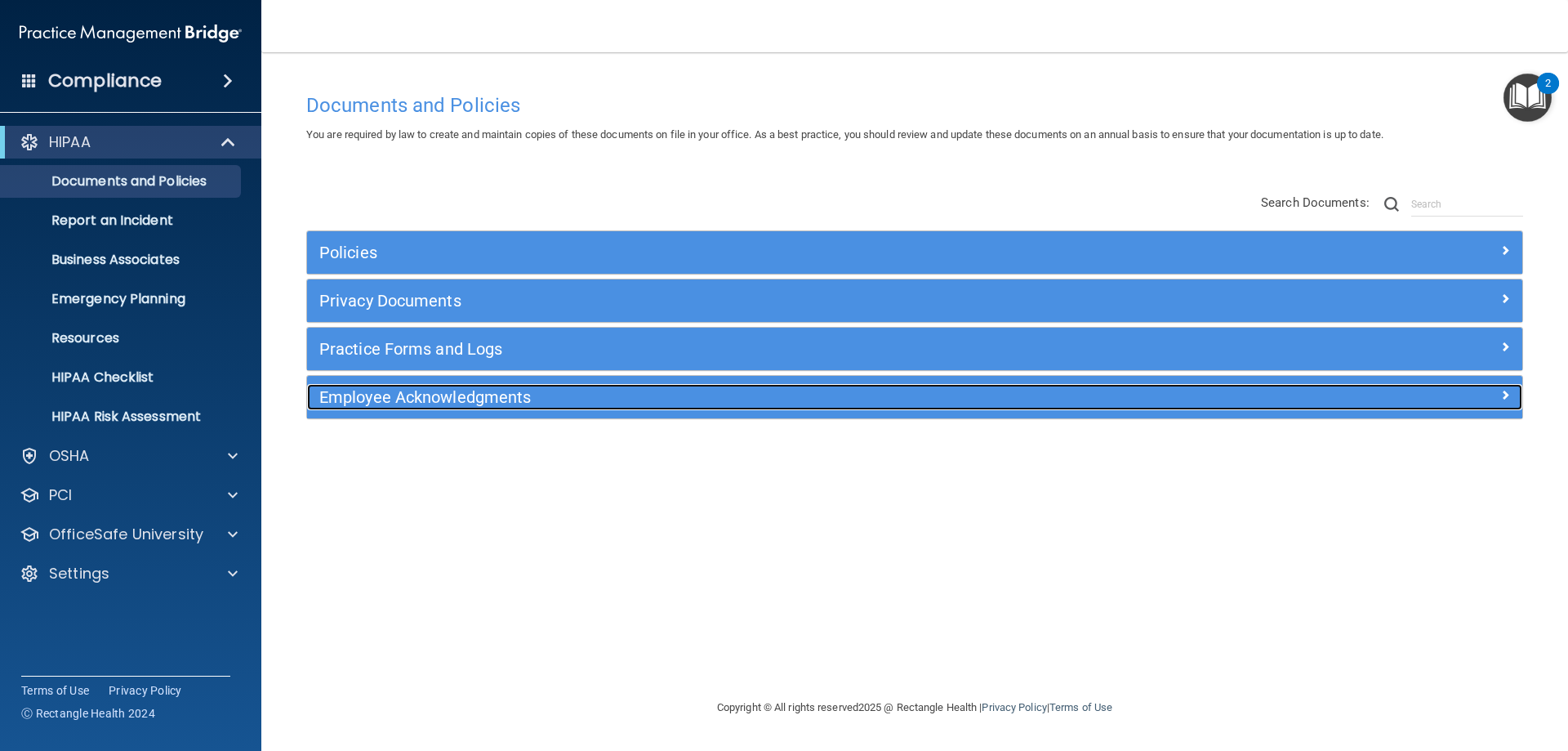
click at [504, 402] on h5 "Employee Acknowledgments" at bounding box center [762, 397] width 887 height 18
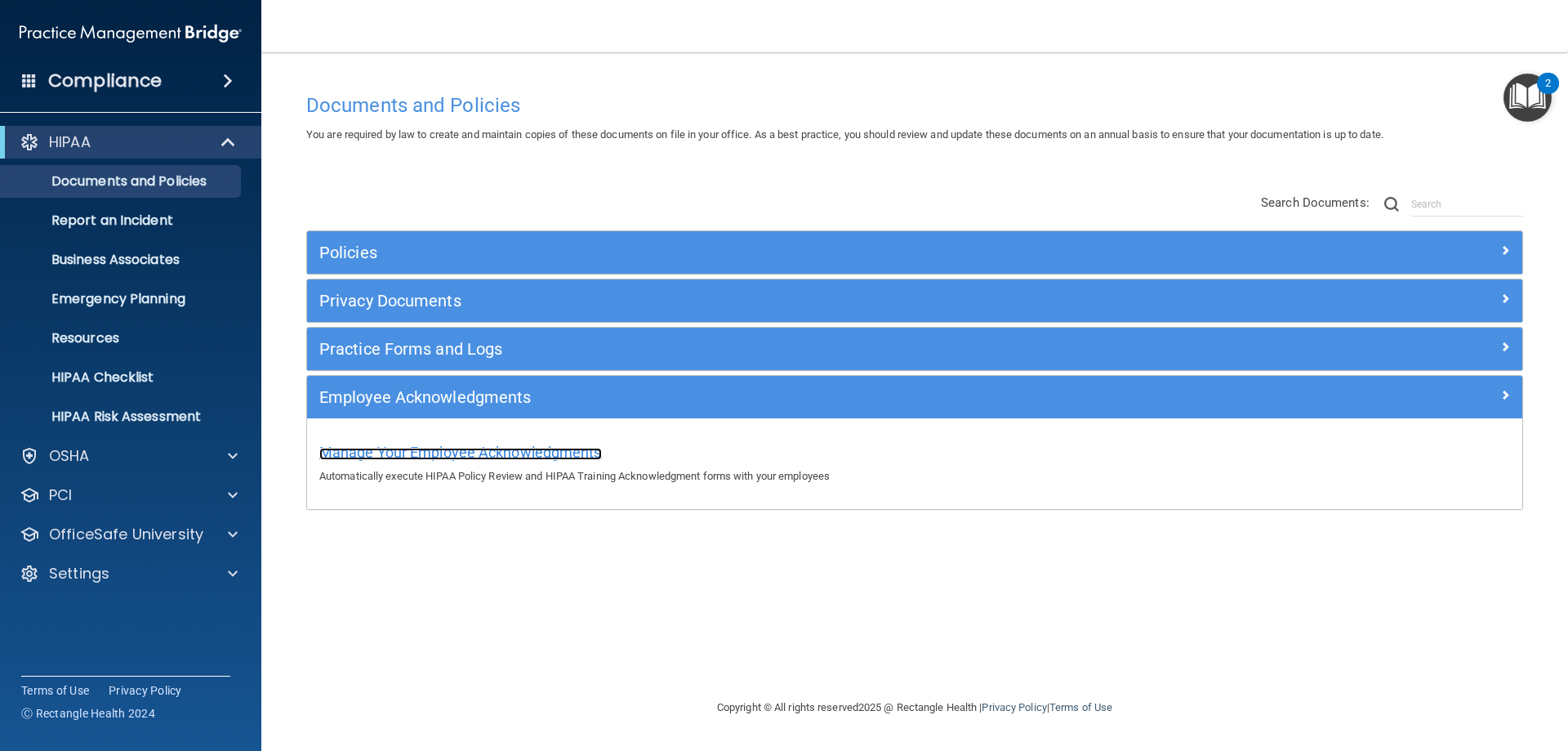
click at [427, 453] on span "Manage Your Employee Acknowledgments" at bounding box center [460, 452] width 283 height 17
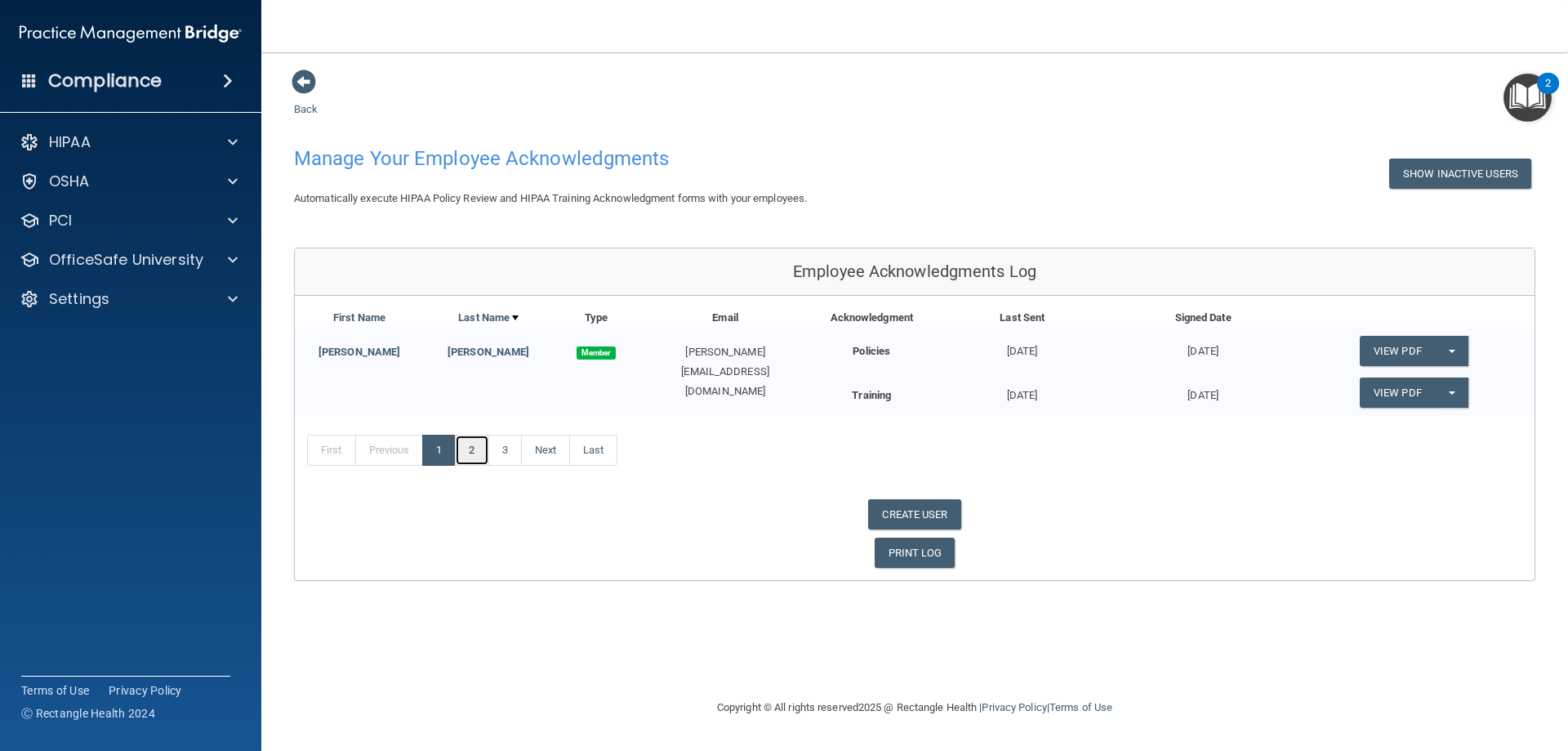
click at [470, 447] on link "2" at bounding box center [472, 451] width 33 height 31
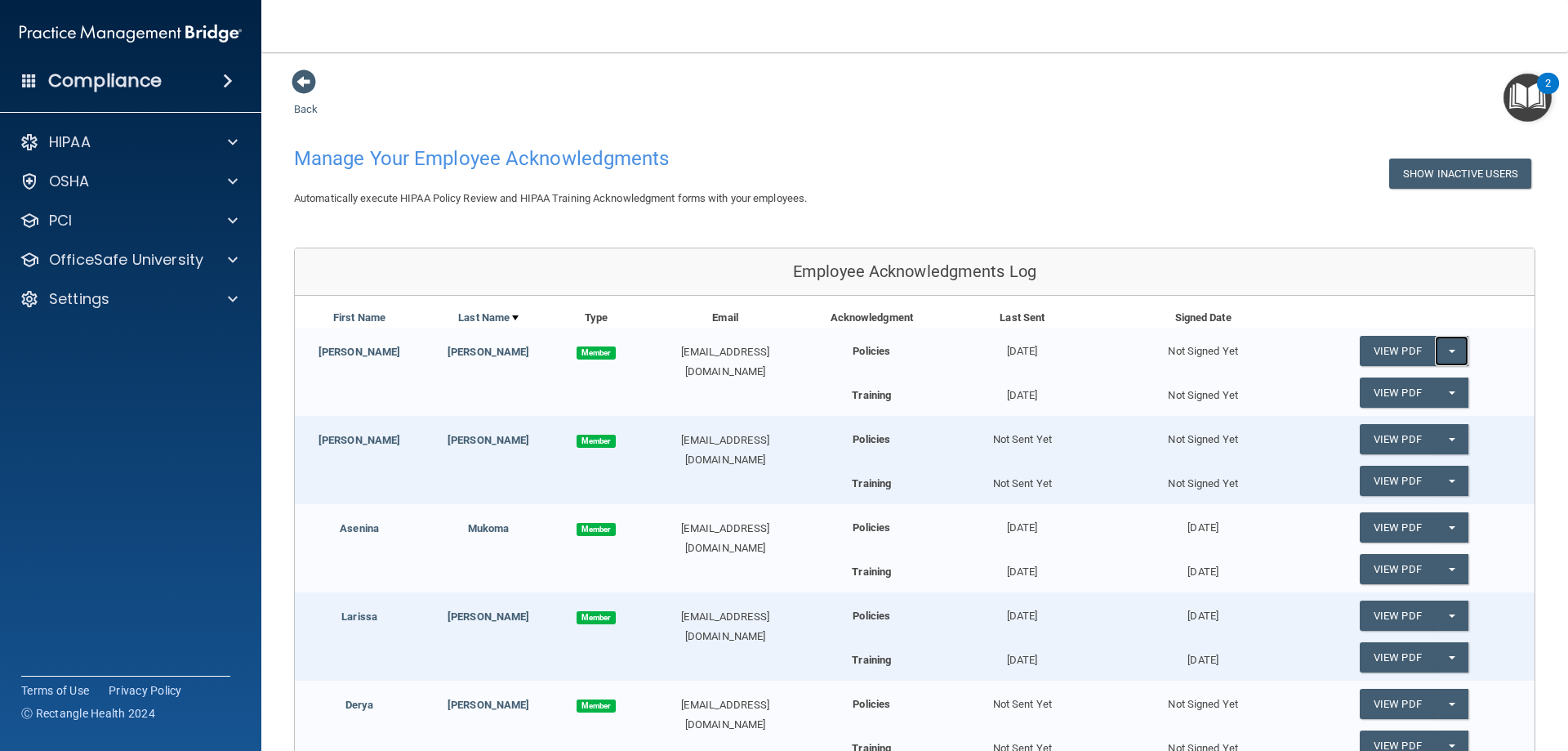
click at [1449, 350] on span "button" at bounding box center [1452, 350] width 7 height 3
click at [1424, 383] on link "Send Acknowledgment" at bounding box center [1431, 384] width 141 height 25
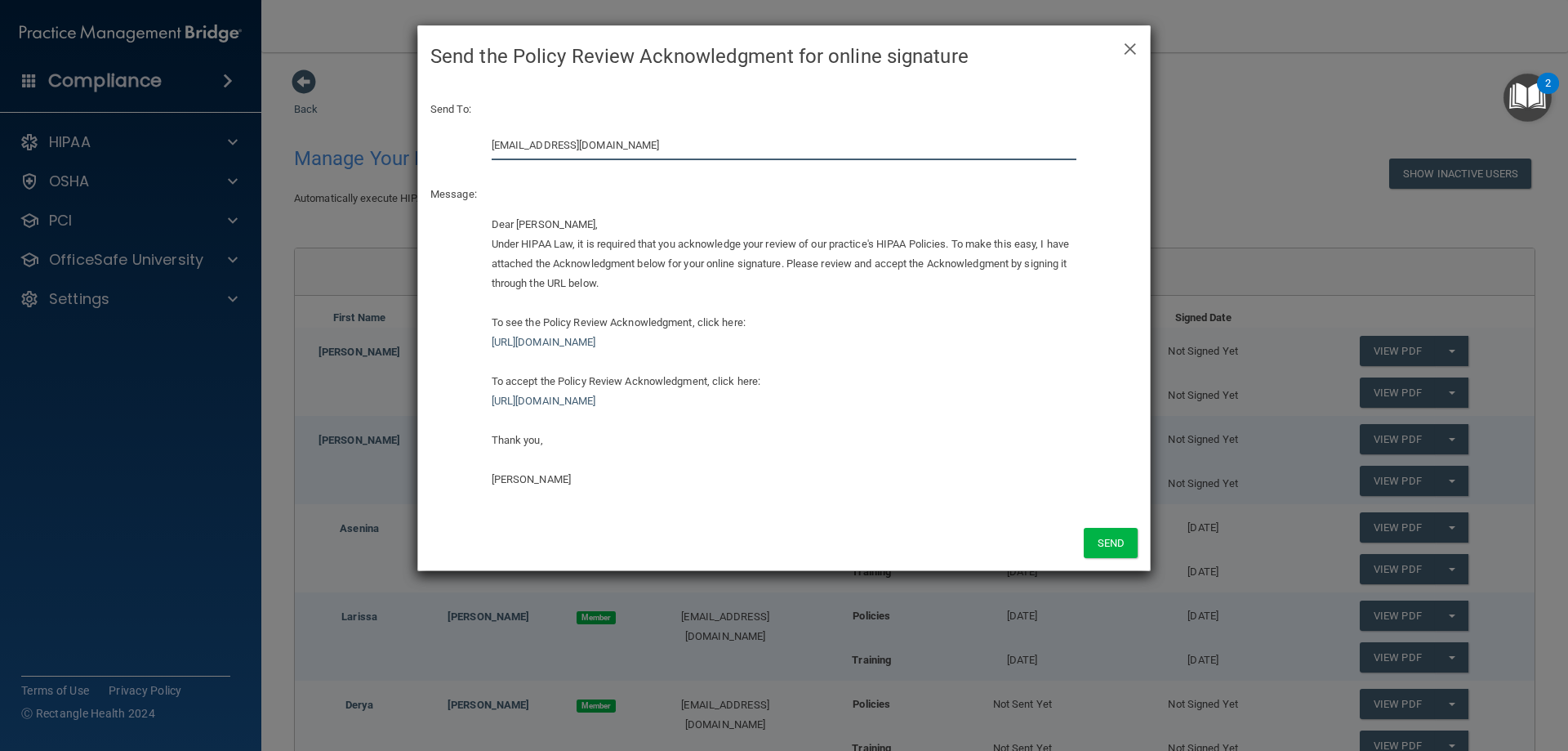
click at [713, 154] on input "[EMAIL_ADDRESS][DOMAIN_NAME]" at bounding box center [784, 144] width 586 height 30
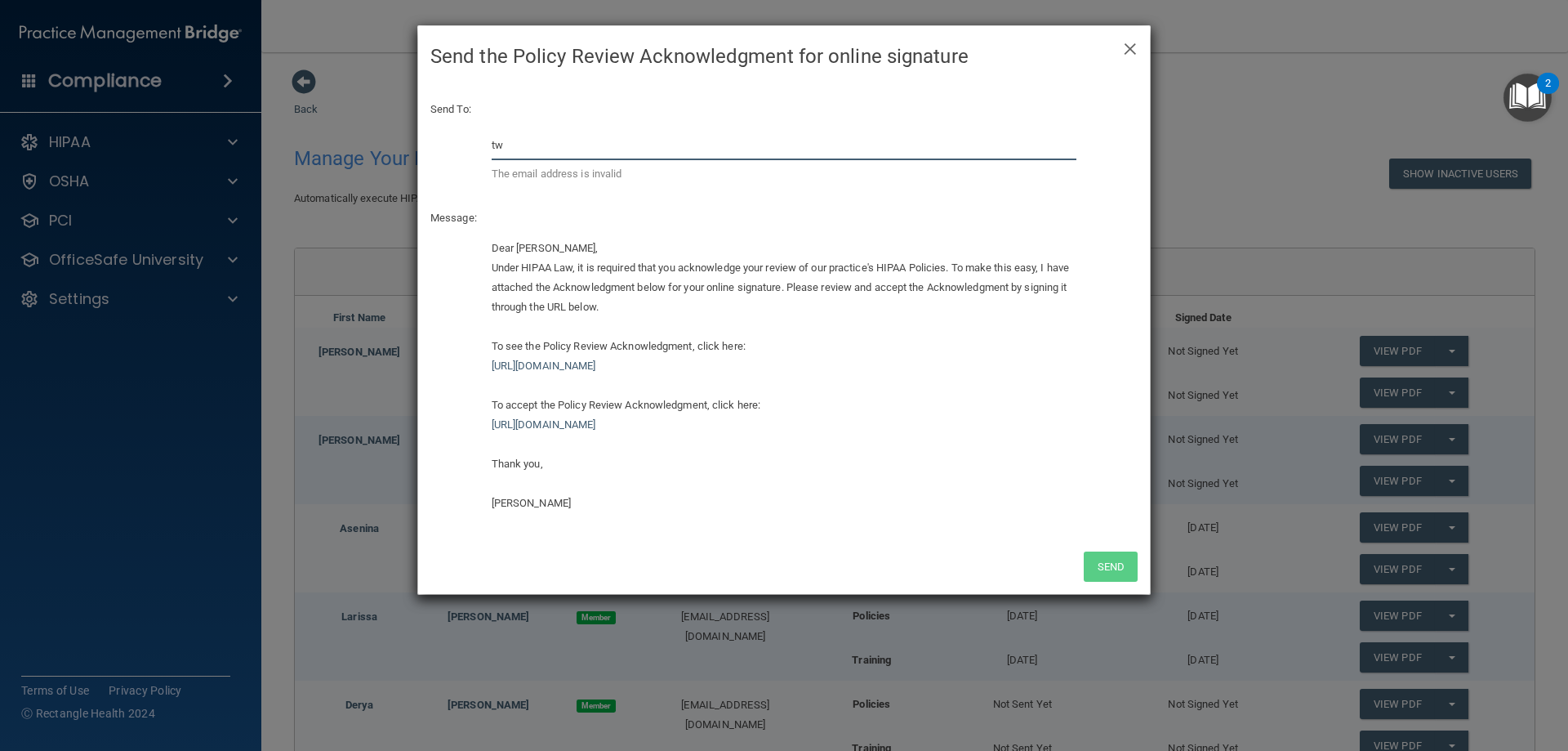
type input "[EMAIL_ADDRESS][DOMAIN_NAME]"
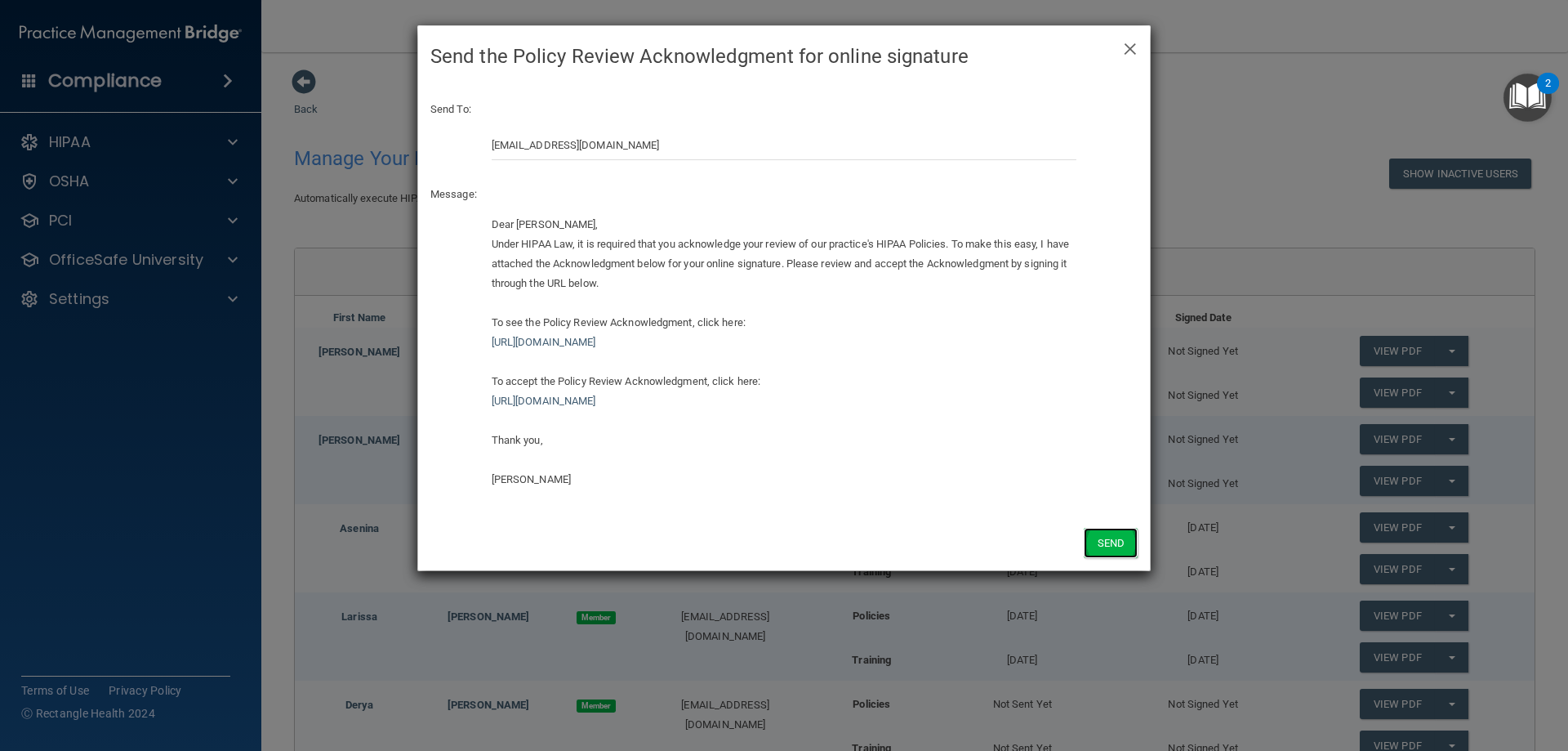
click at [1112, 548] on button "Send" at bounding box center [1111, 543] width 54 height 30
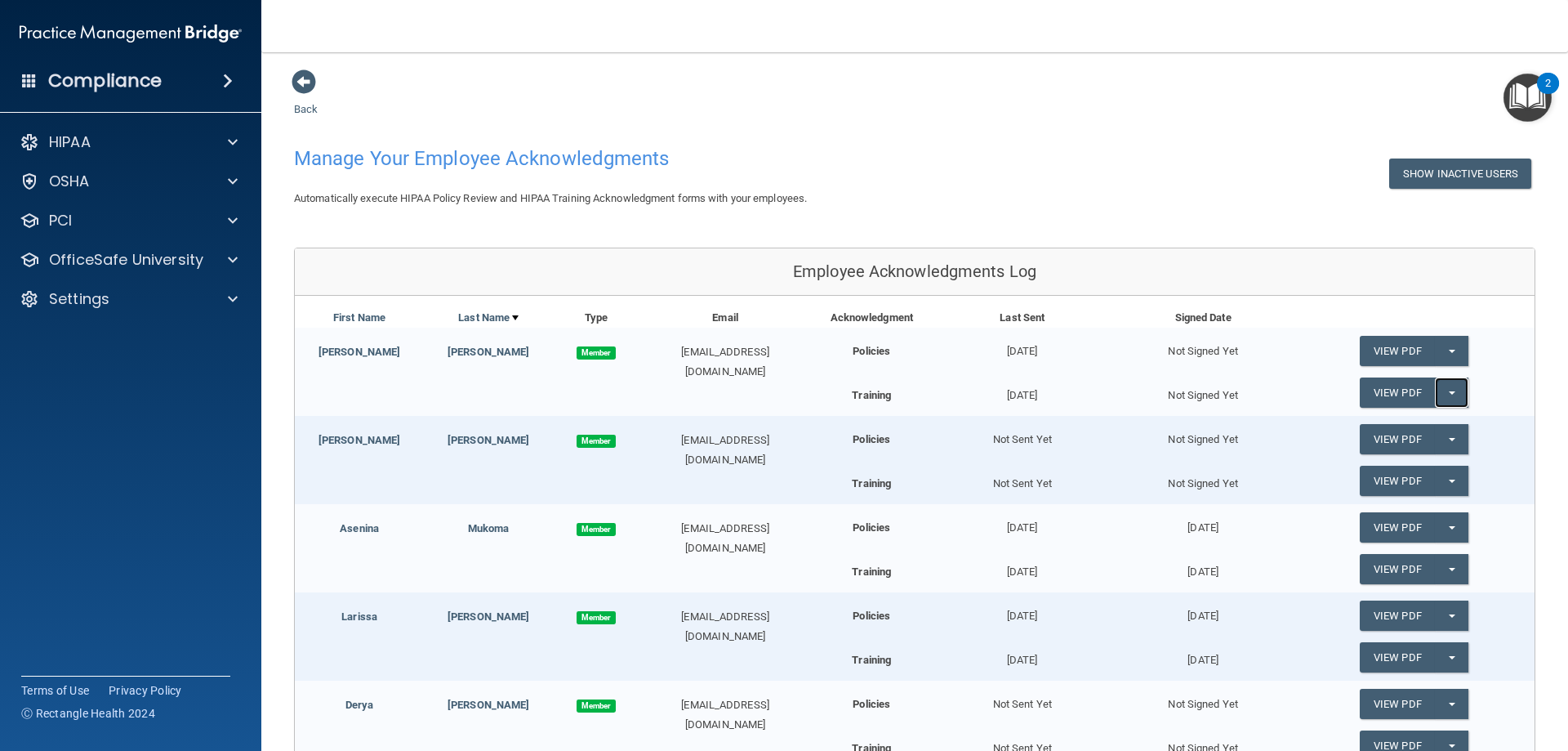
click at [1440, 399] on button "Split button!" at bounding box center [1452, 393] width 33 height 30
click at [1425, 426] on link "Send Acknowledgment PDF" at bounding box center [1441, 425] width 163 height 25
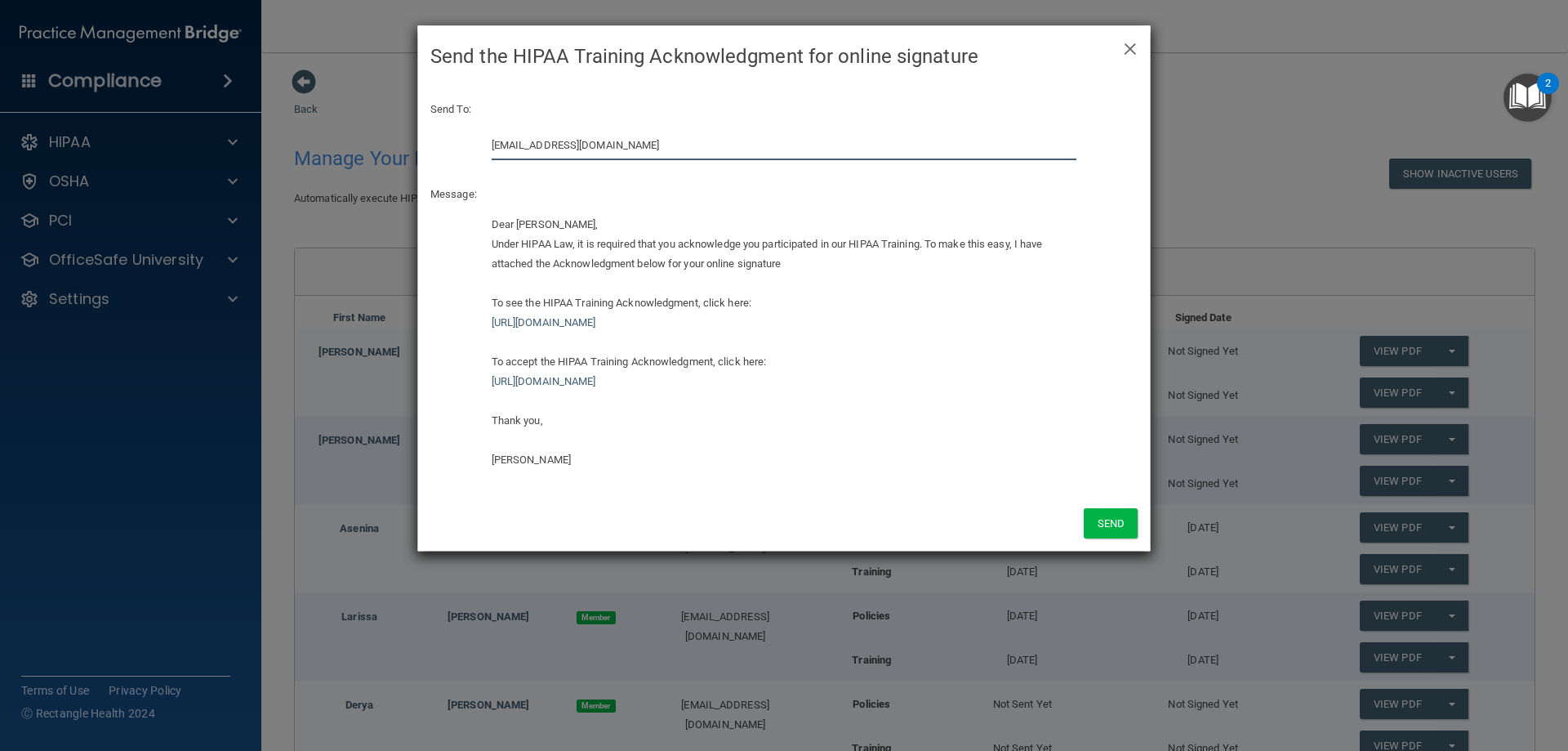
click at [719, 146] on input "[EMAIL_ADDRESS][DOMAIN_NAME]" at bounding box center [784, 144] width 586 height 30
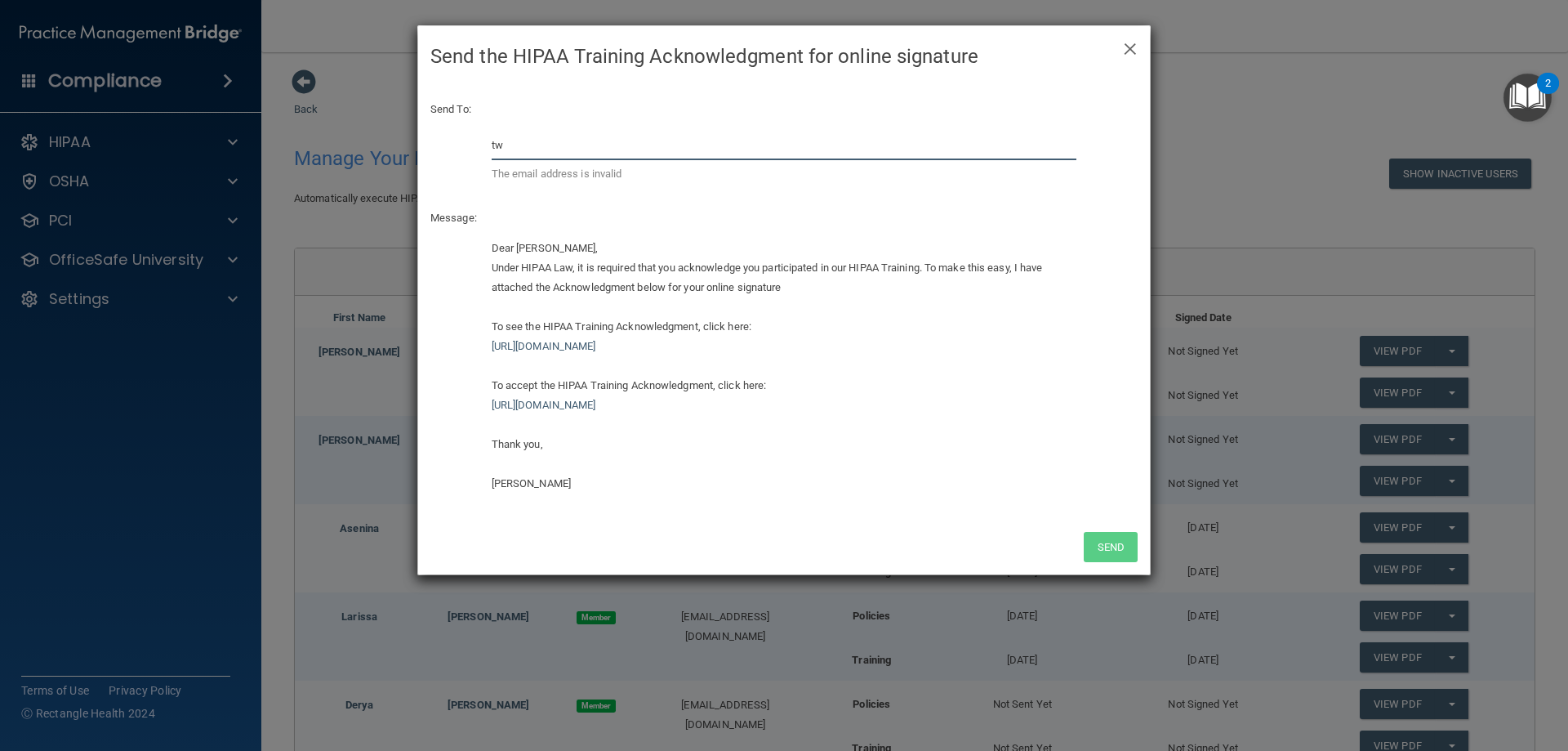
type input "[EMAIL_ADDRESS][DOMAIN_NAME]"
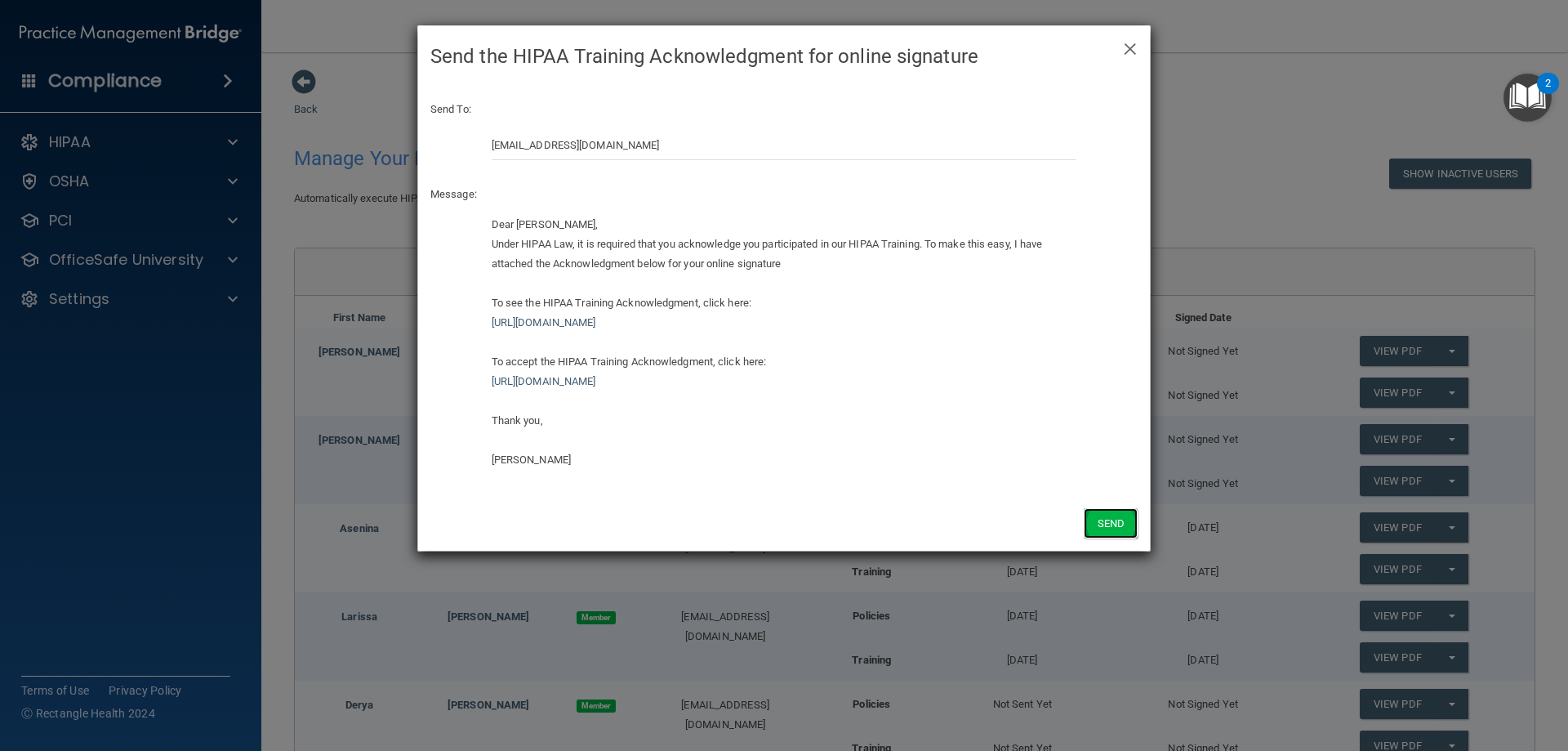
click at [1100, 525] on button "Send" at bounding box center [1111, 523] width 54 height 30
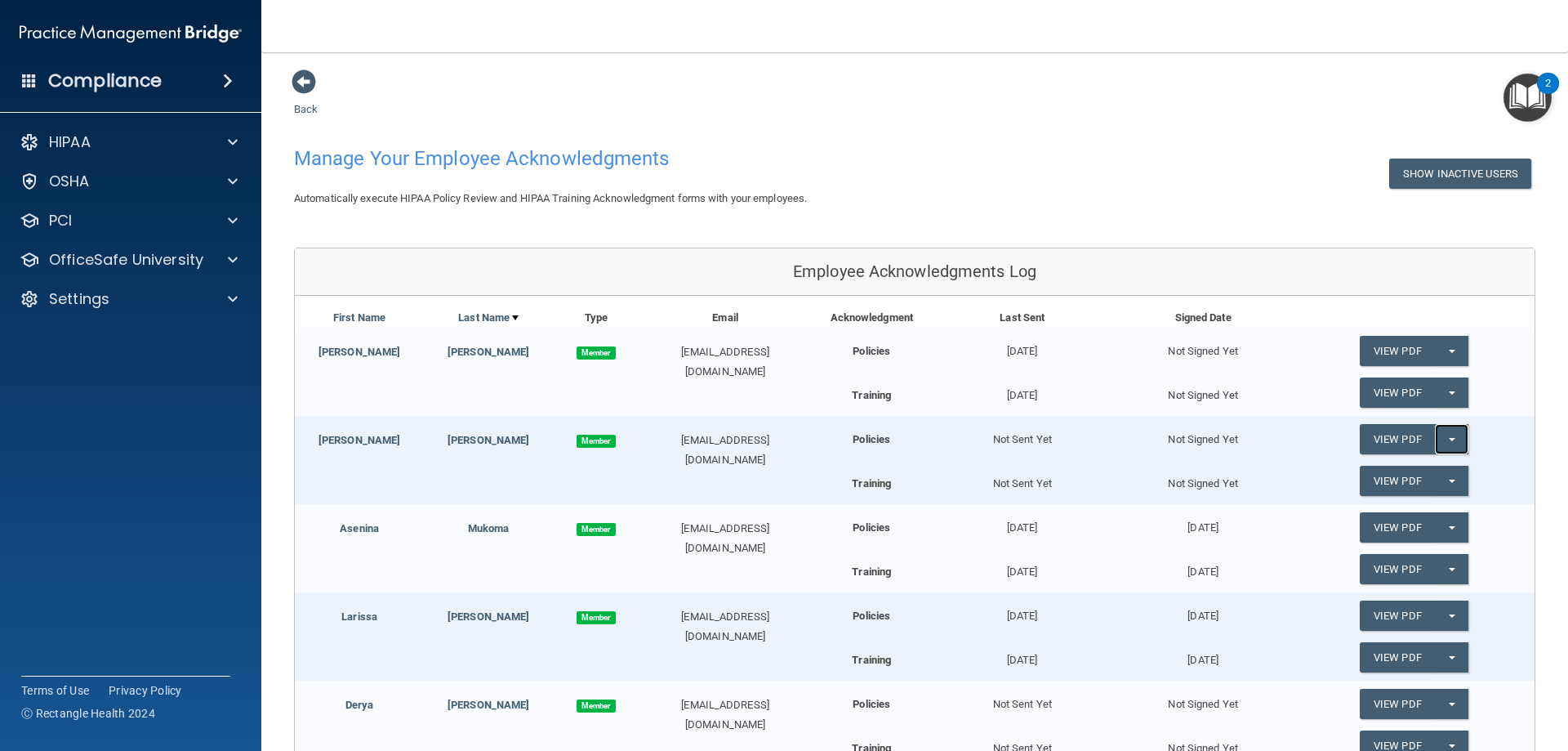
click at [1440, 443] on button "Split button!" at bounding box center [1452, 439] width 33 height 30
click at [1426, 479] on link "Send Acknowledgment" at bounding box center [1431, 472] width 141 height 25
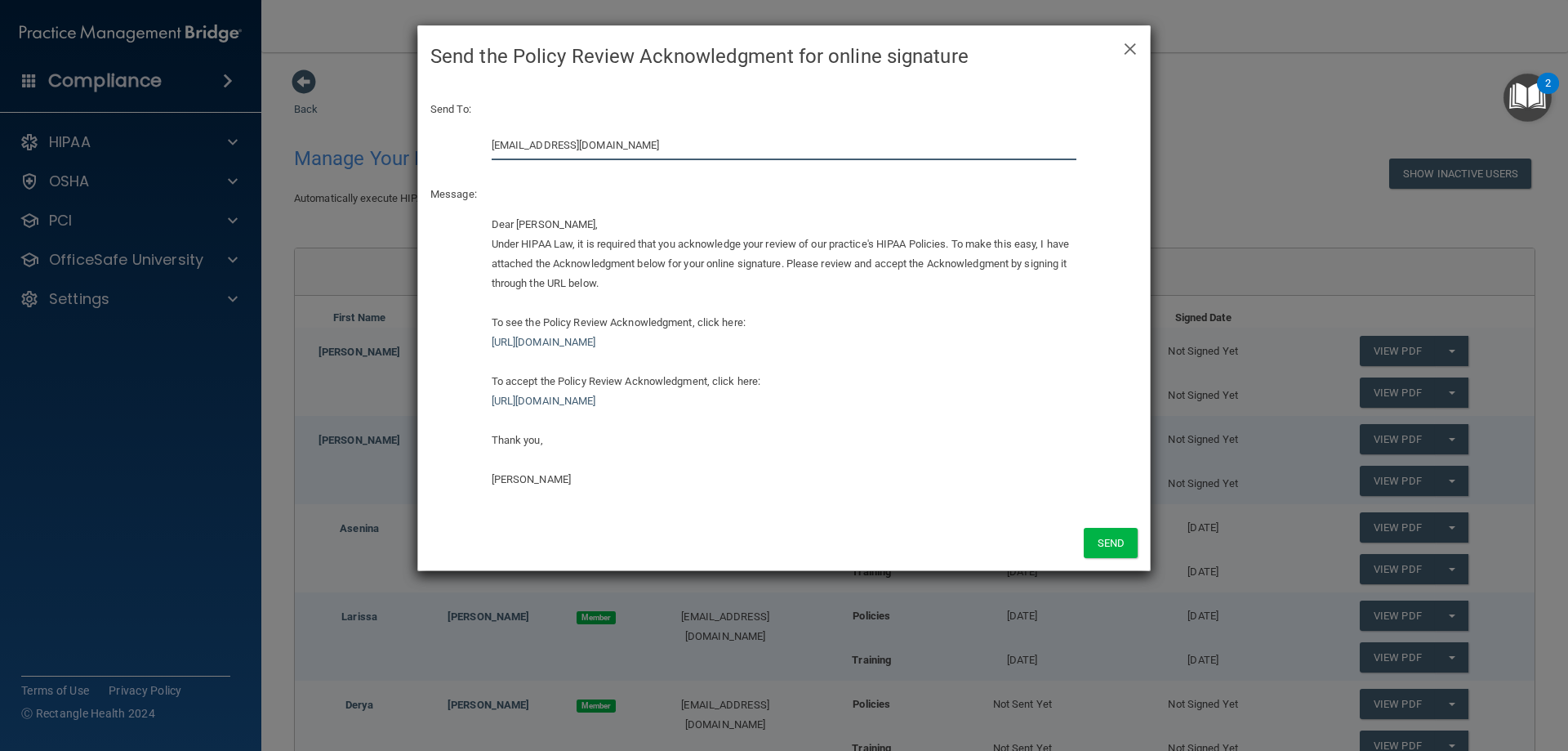
click at [681, 146] on input "[EMAIL_ADDRESS][DOMAIN_NAME]" at bounding box center [784, 144] width 586 height 30
drag, startPoint x: 681, startPoint y: 146, endPoint x: 363, endPoint y: 150, distance: 318.0
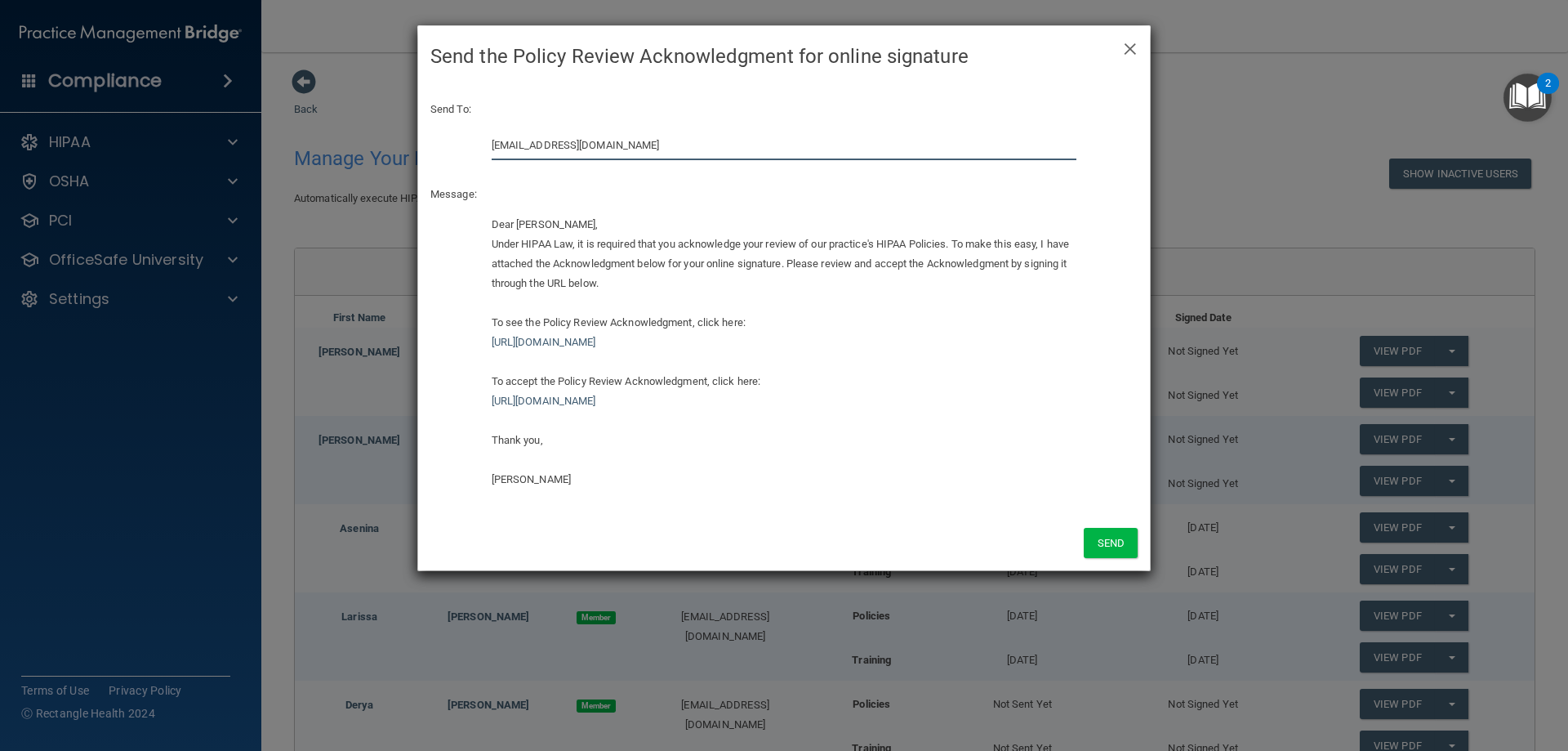
click at [363, 150] on div "× Close Send the Policy Review Acknowledgment for online signature Send To: [EM…" at bounding box center [784, 375] width 1568 height 751
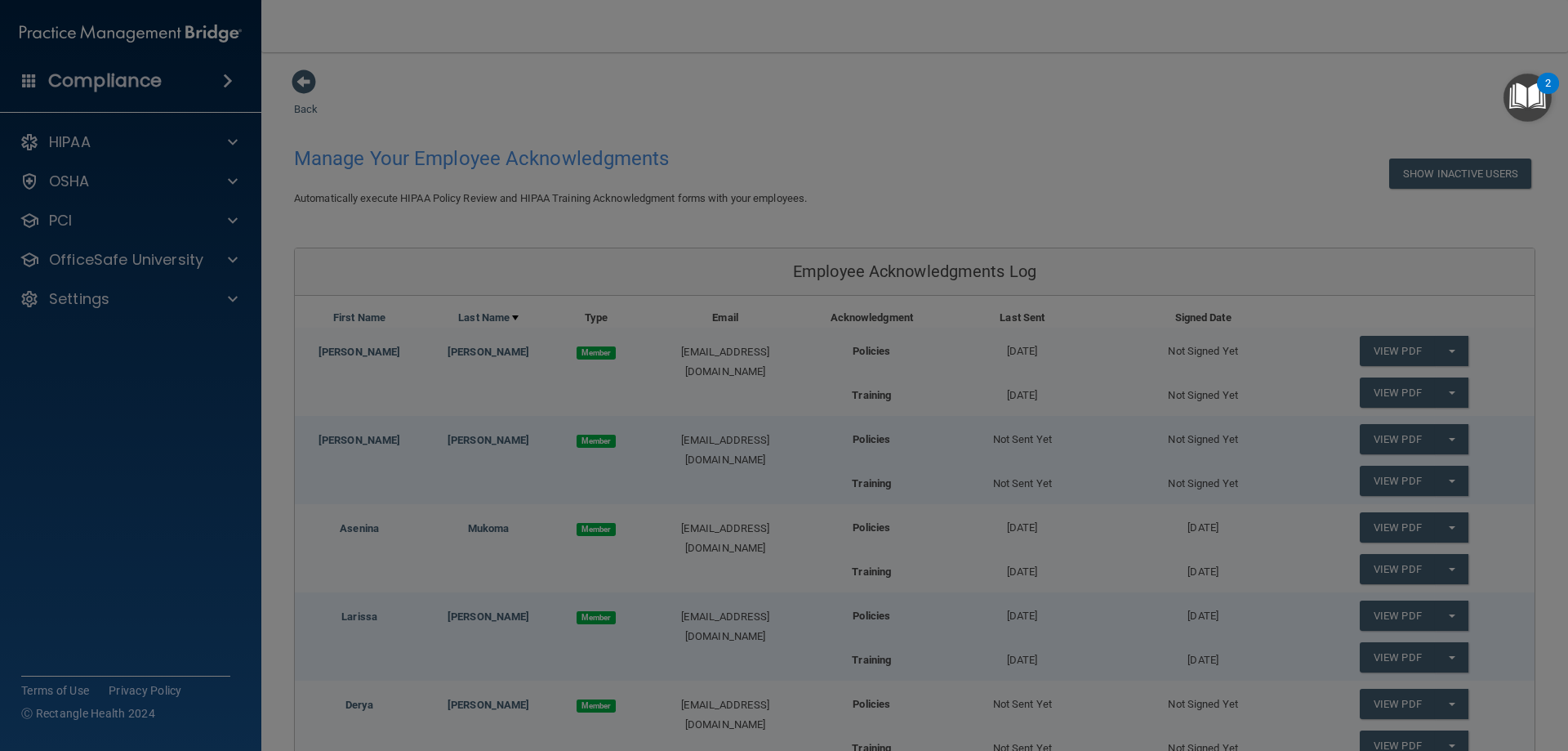
type input "e"
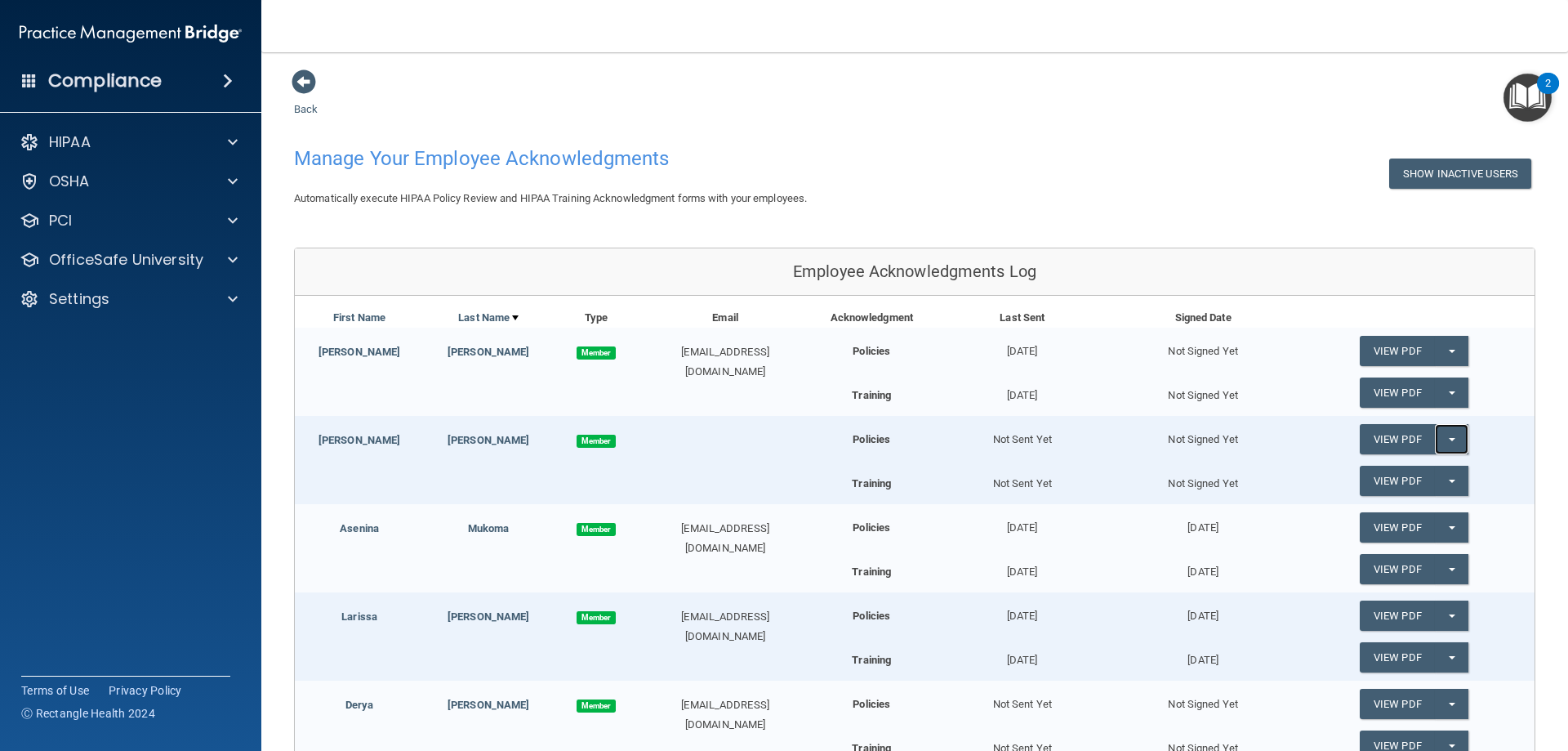
click at [1445, 451] on button "Split button!" at bounding box center [1452, 439] width 33 height 30
click at [1425, 472] on link "Send Acknowledgment" at bounding box center [1431, 472] width 141 height 25
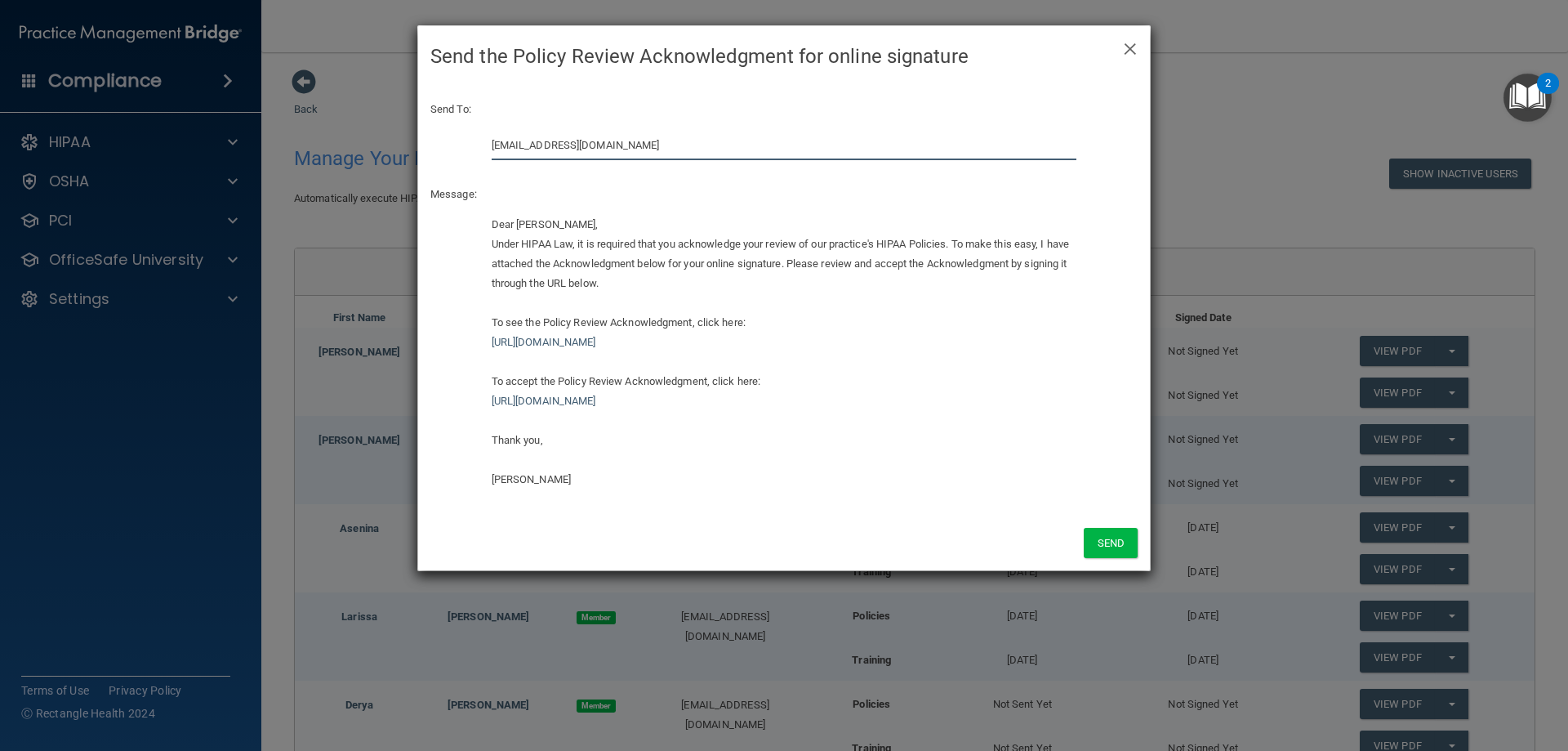
click at [568, 143] on input "[EMAIL_ADDRESS][DOMAIN_NAME]" at bounding box center [784, 144] width 586 height 30
click at [567, 143] on input "[EMAIL_ADDRESS][DOMAIN_NAME]" at bounding box center [784, 144] width 586 height 30
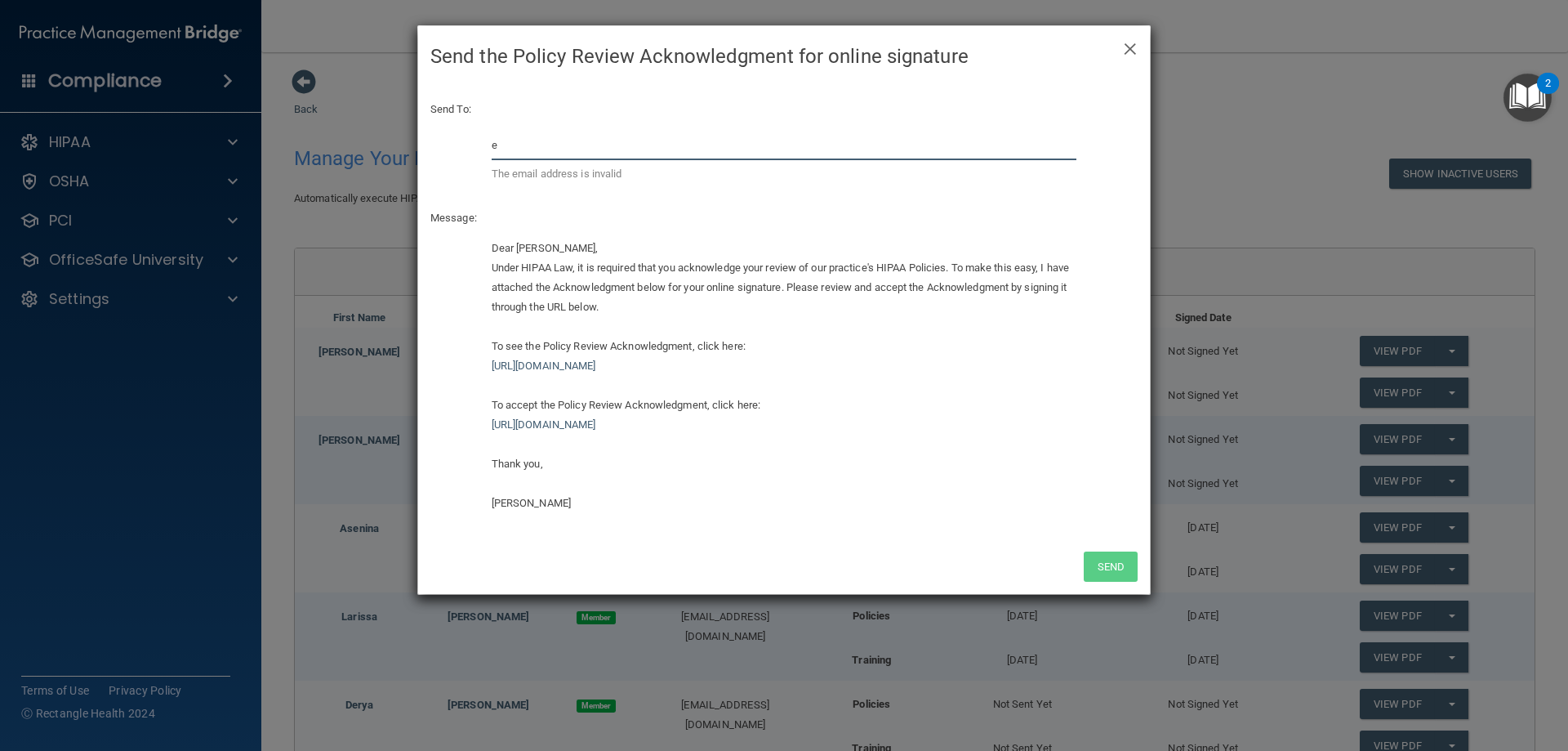
type input "[EMAIL_ADDRESS][DOMAIN_NAME]"
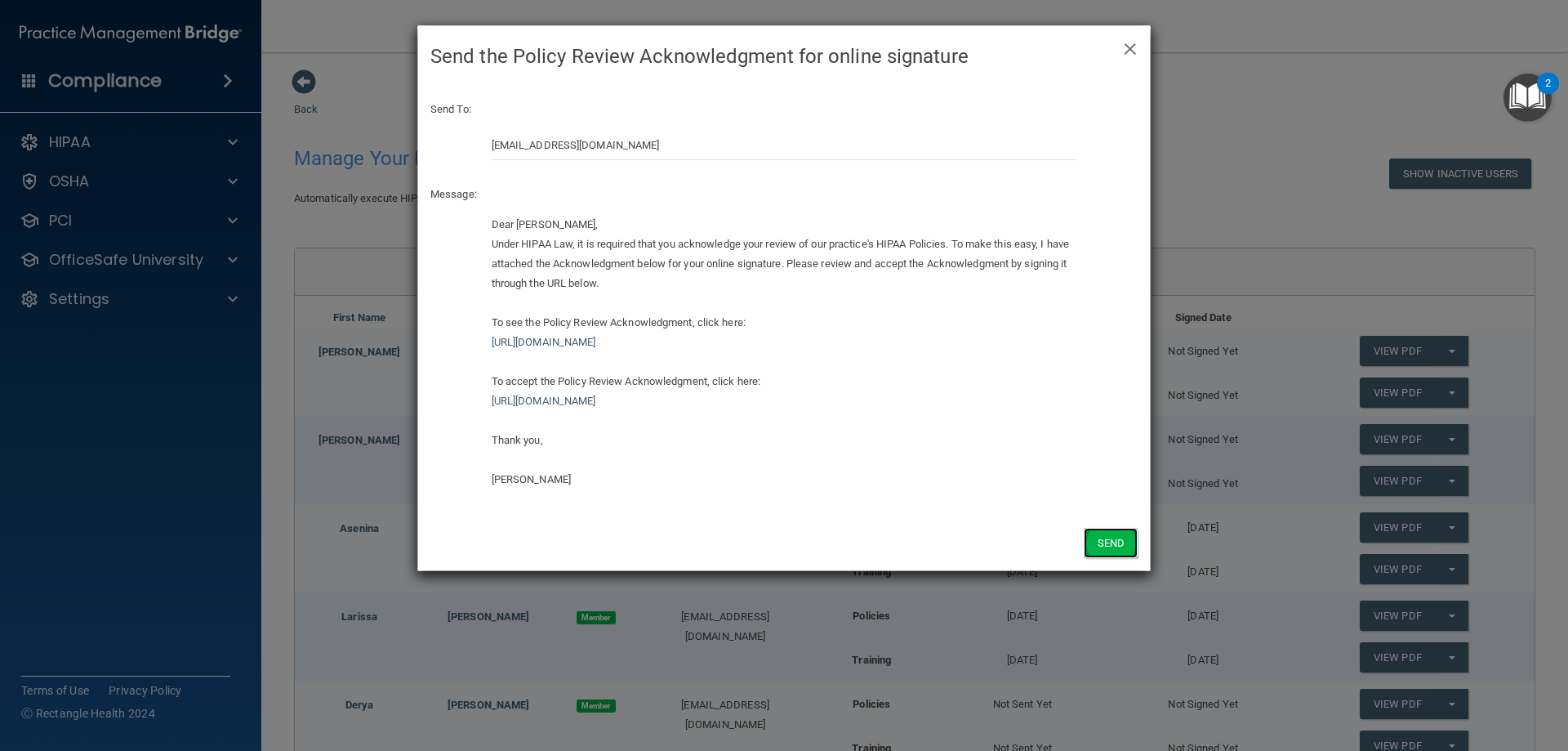
click at [1112, 552] on button "Send" at bounding box center [1111, 543] width 54 height 30
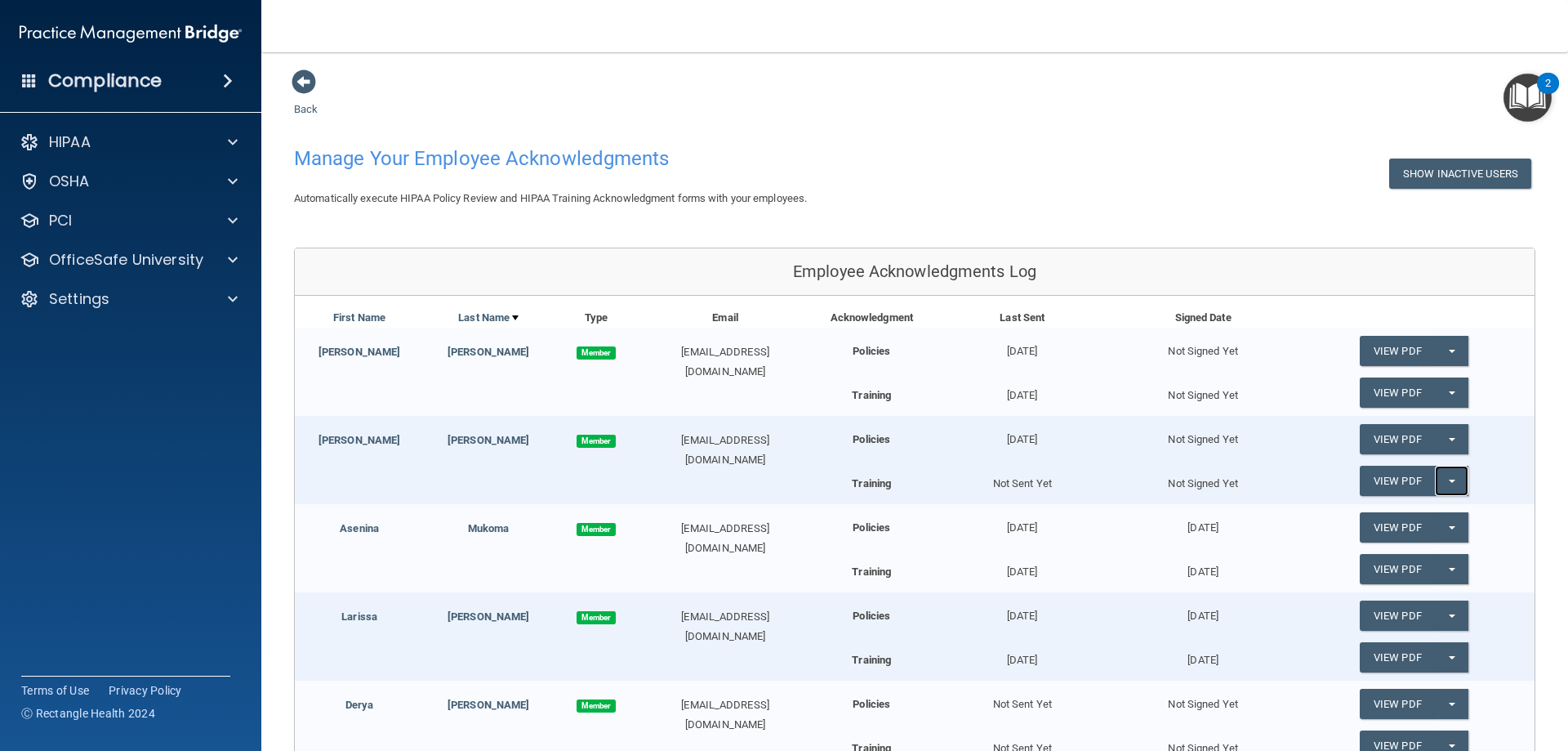
click at [1447, 477] on button "Split button!" at bounding box center [1452, 481] width 33 height 30
click at [1422, 510] on link "Send Acknowledgment PDF" at bounding box center [1441, 513] width 163 height 25
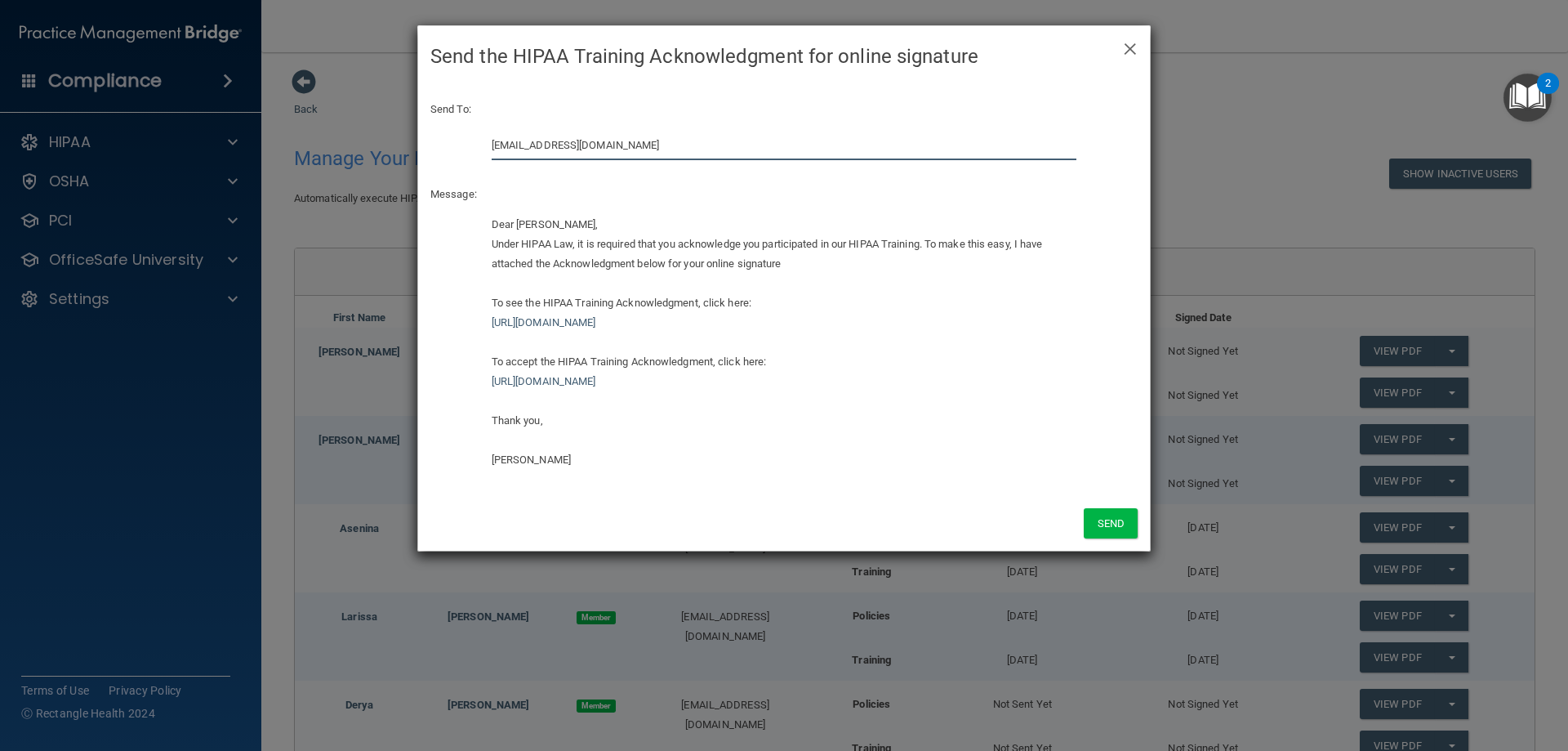
click at [653, 150] on input "[EMAIL_ADDRESS][DOMAIN_NAME]" at bounding box center [784, 144] width 586 height 30
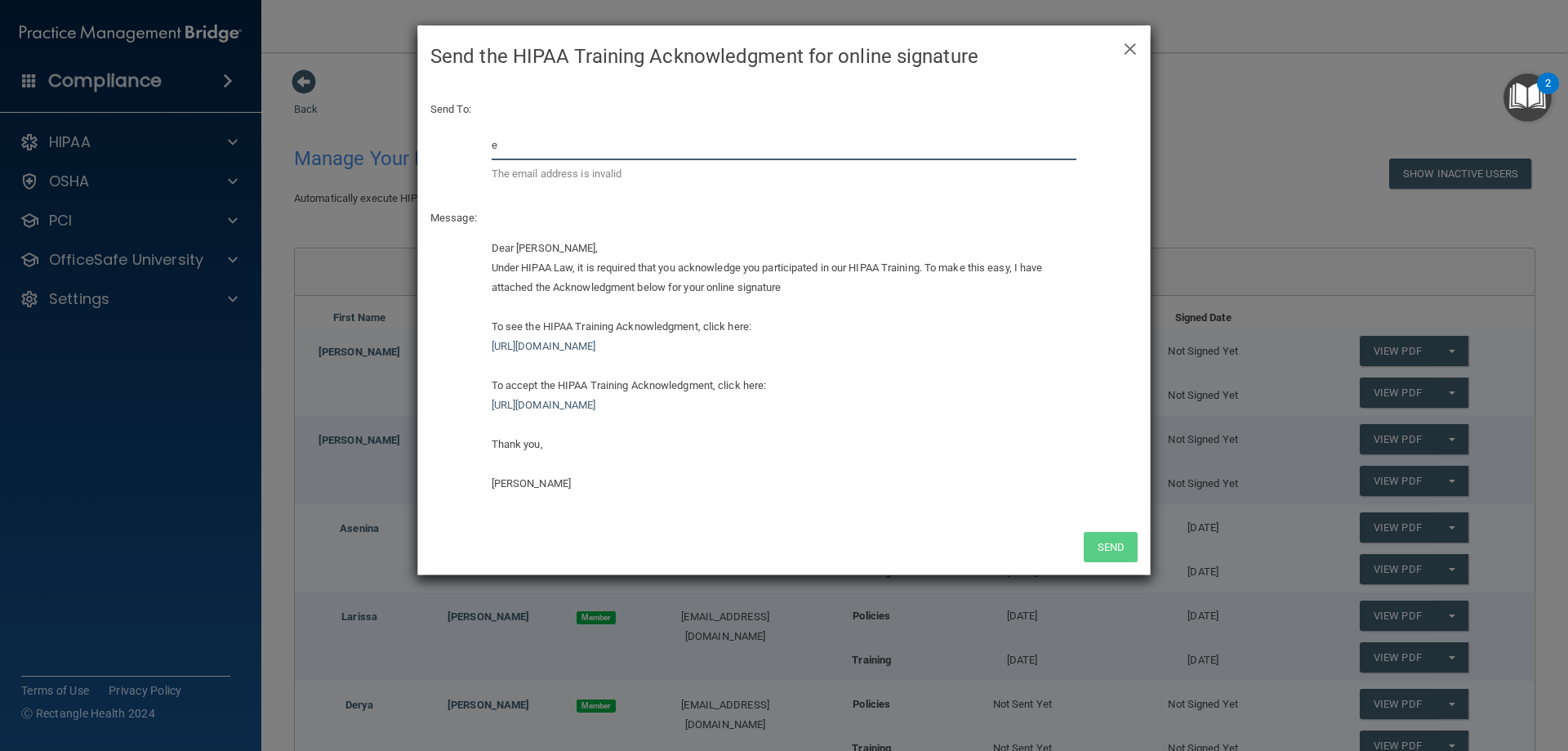
type input "[EMAIL_ADDRESS][DOMAIN_NAME]"
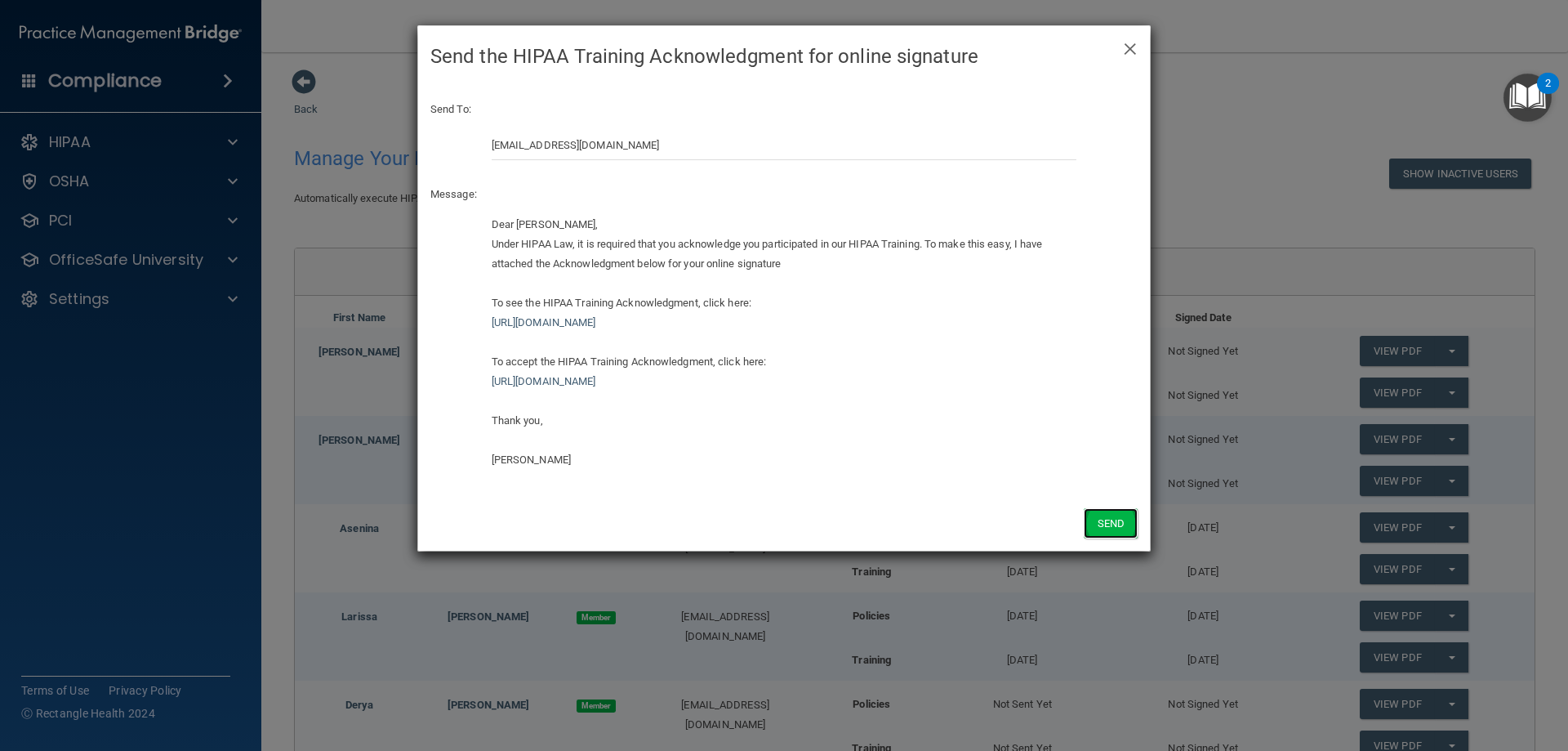
click at [1103, 527] on button "Send" at bounding box center [1111, 523] width 54 height 30
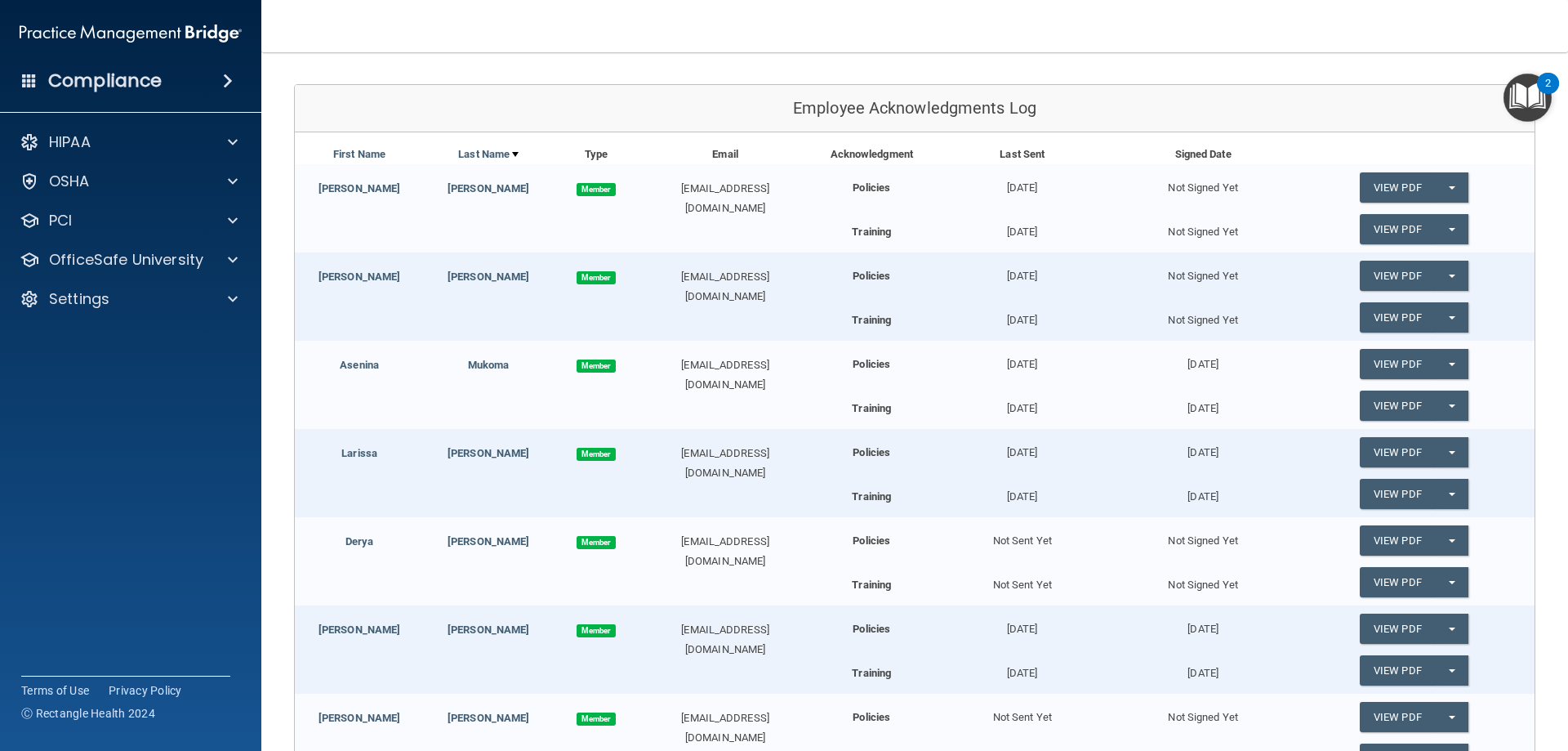
scroll to position [245, 0]
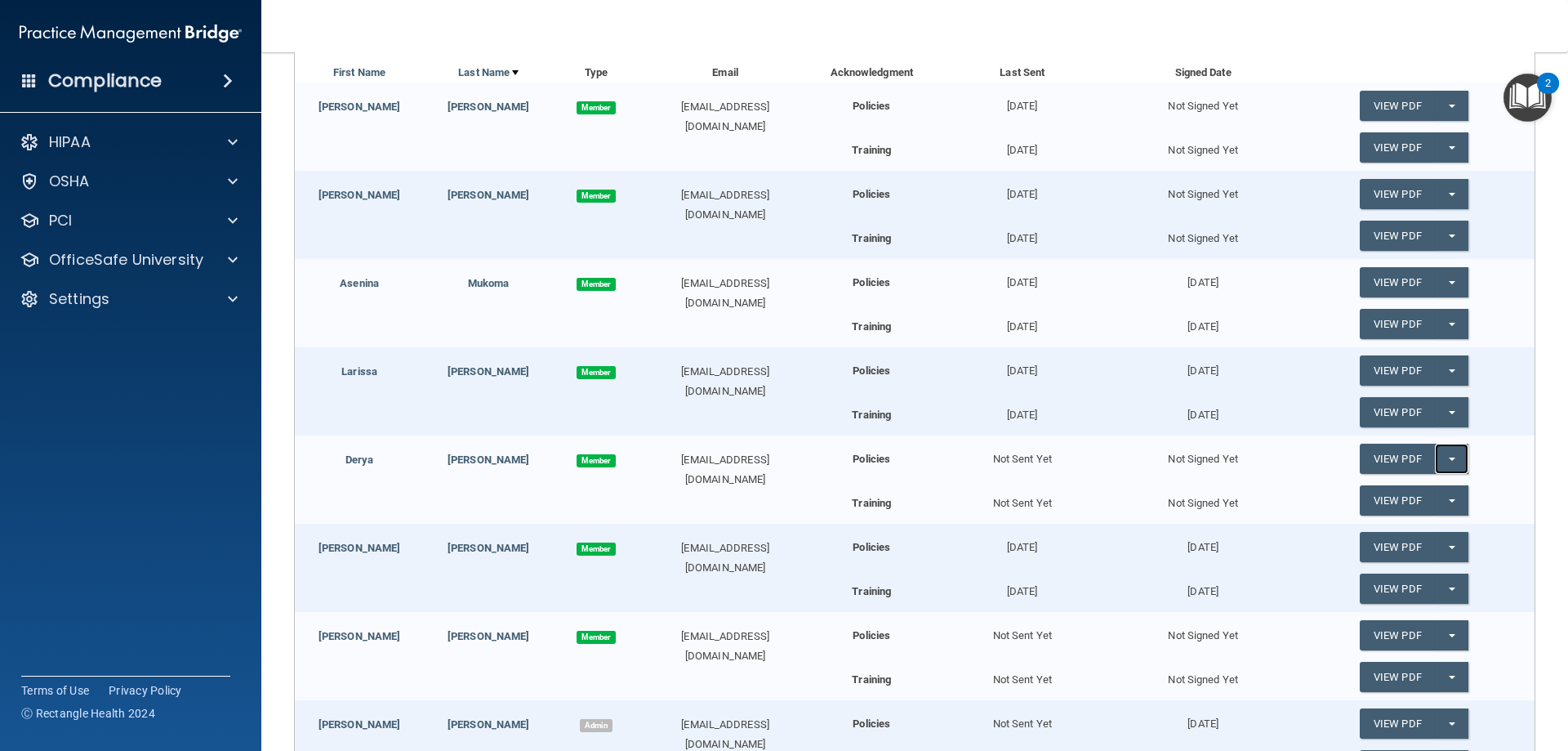
click at [1436, 458] on button "Split button!" at bounding box center [1452, 458] width 33 height 30
click at [1413, 496] on link "Send Acknowledgment" at bounding box center [1431, 492] width 141 height 25
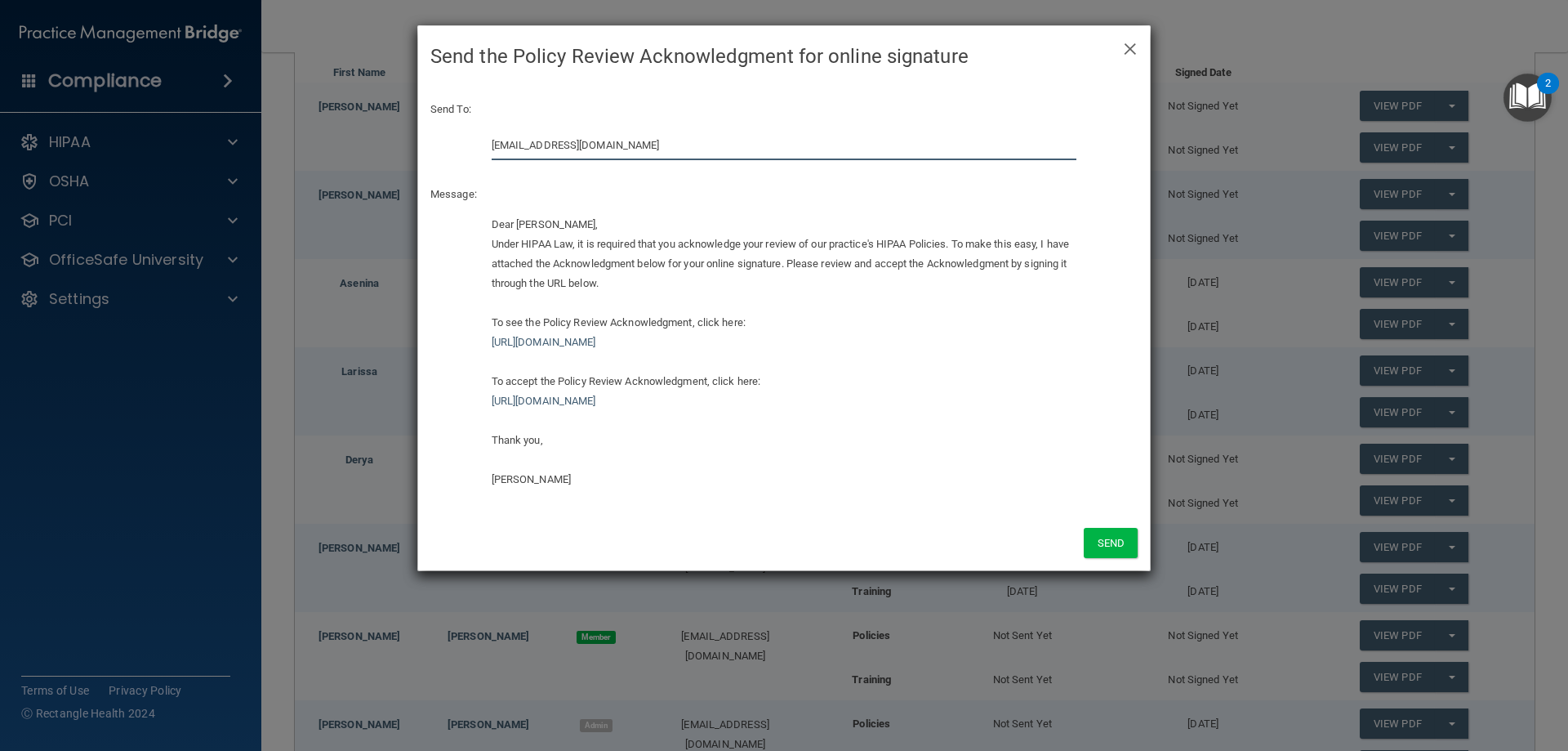
click at [627, 142] on input "[EMAIL_ADDRESS][DOMAIN_NAME]" at bounding box center [784, 144] width 586 height 30
click at [623, 149] on input "[EMAIL_ADDRESS][DOMAIN_NAME]" at bounding box center [784, 144] width 586 height 30
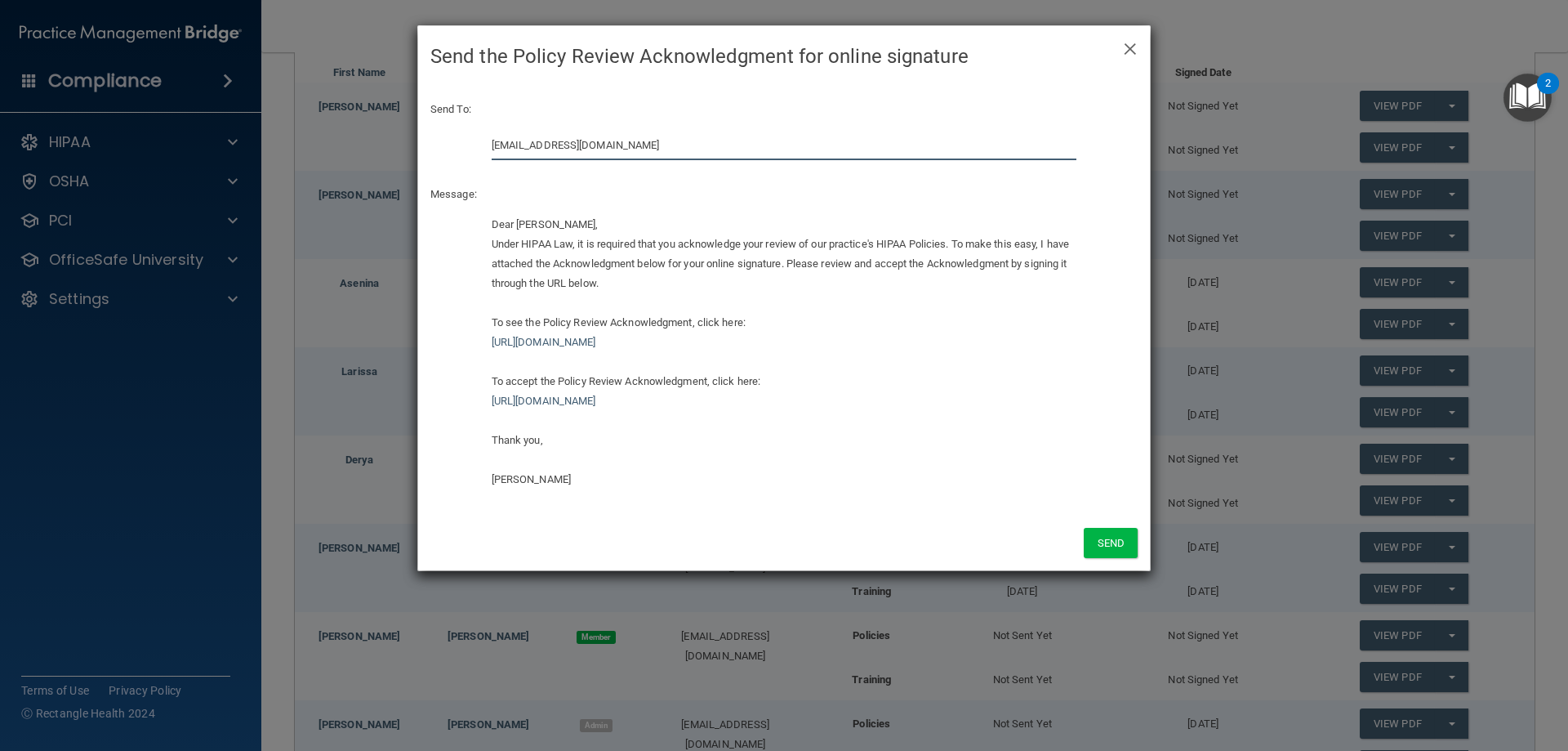
click at [623, 149] on input "[EMAIL_ADDRESS][DOMAIN_NAME]" at bounding box center [784, 144] width 586 height 30
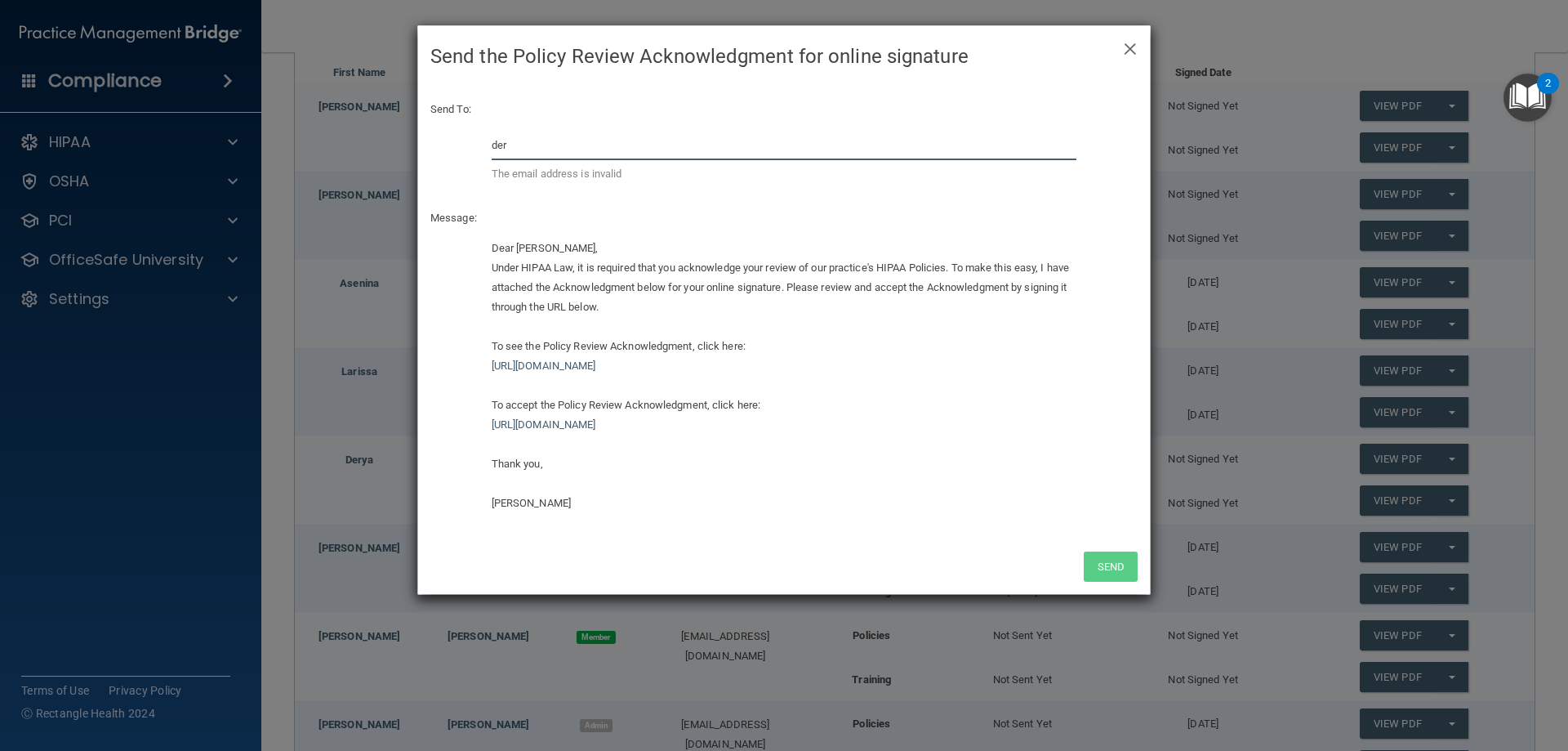
type input "[EMAIL_ADDRESS][DOMAIN_NAME]"
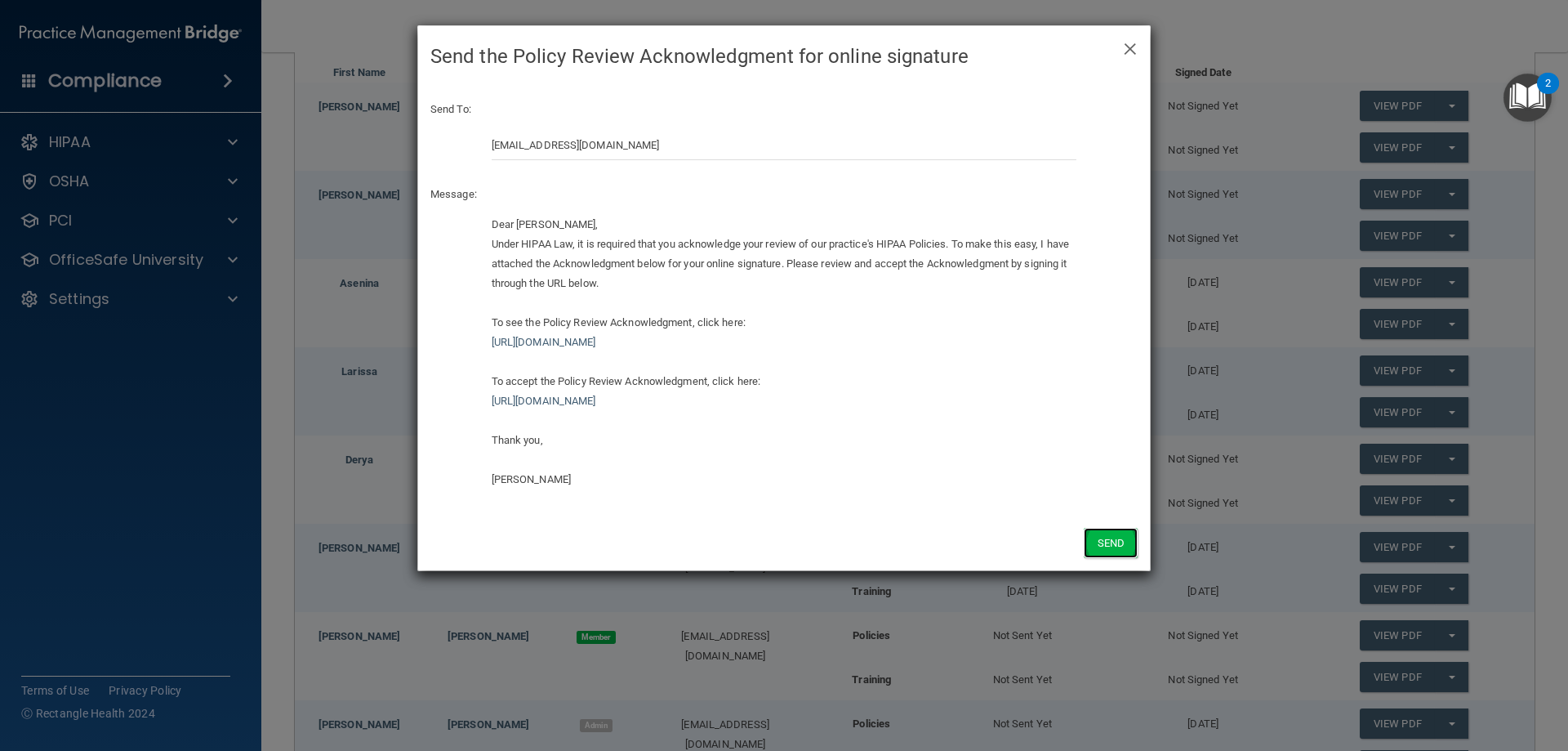
click at [1104, 544] on button "Send" at bounding box center [1111, 543] width 54 height 30
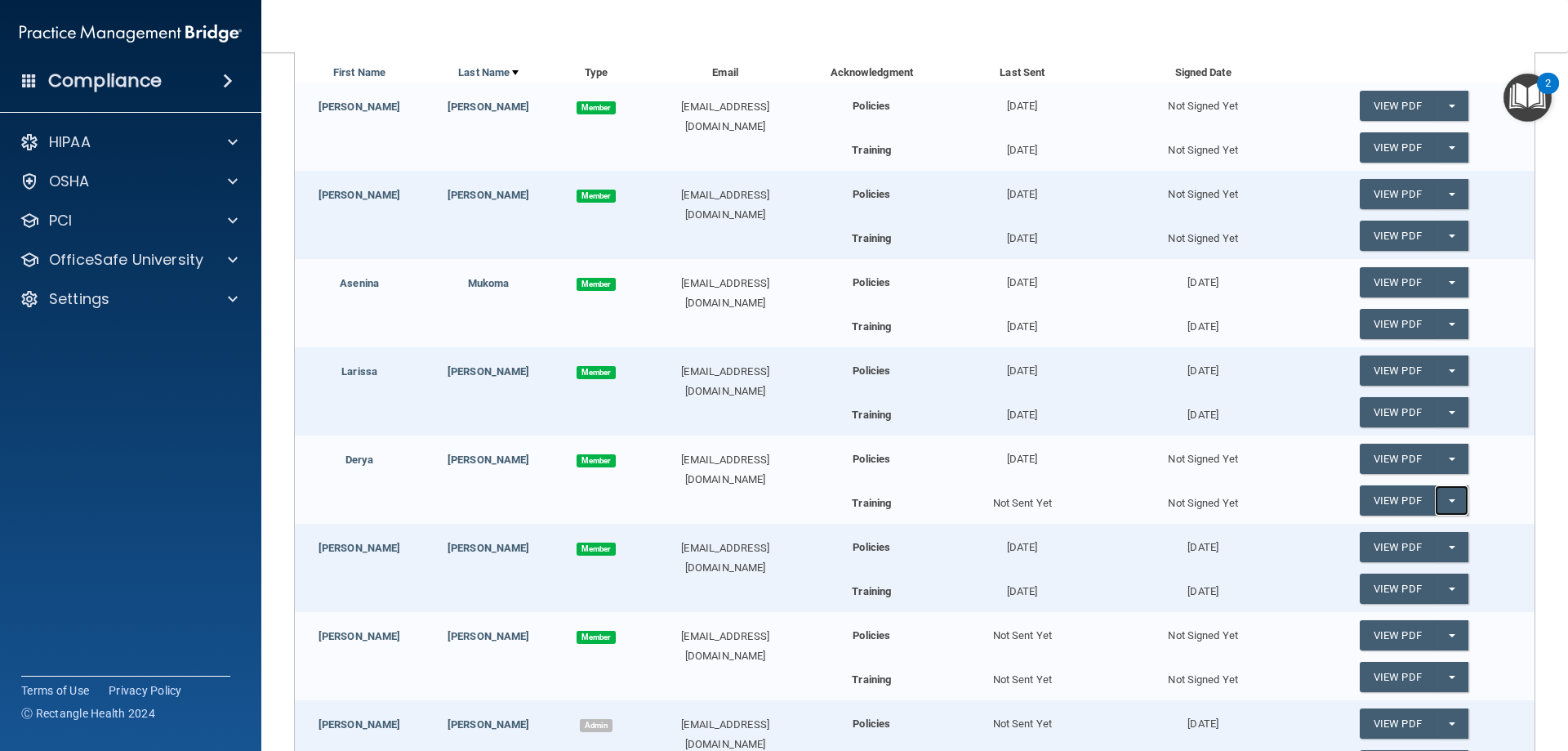
click at [1445, 501] on button "Split button!" at bounding box center [1452, 500] width 33 height 30
click at [1436, 535] on link "Send Acknowledgment PDF" at bounding box center [1441, 533] width 163 height 25
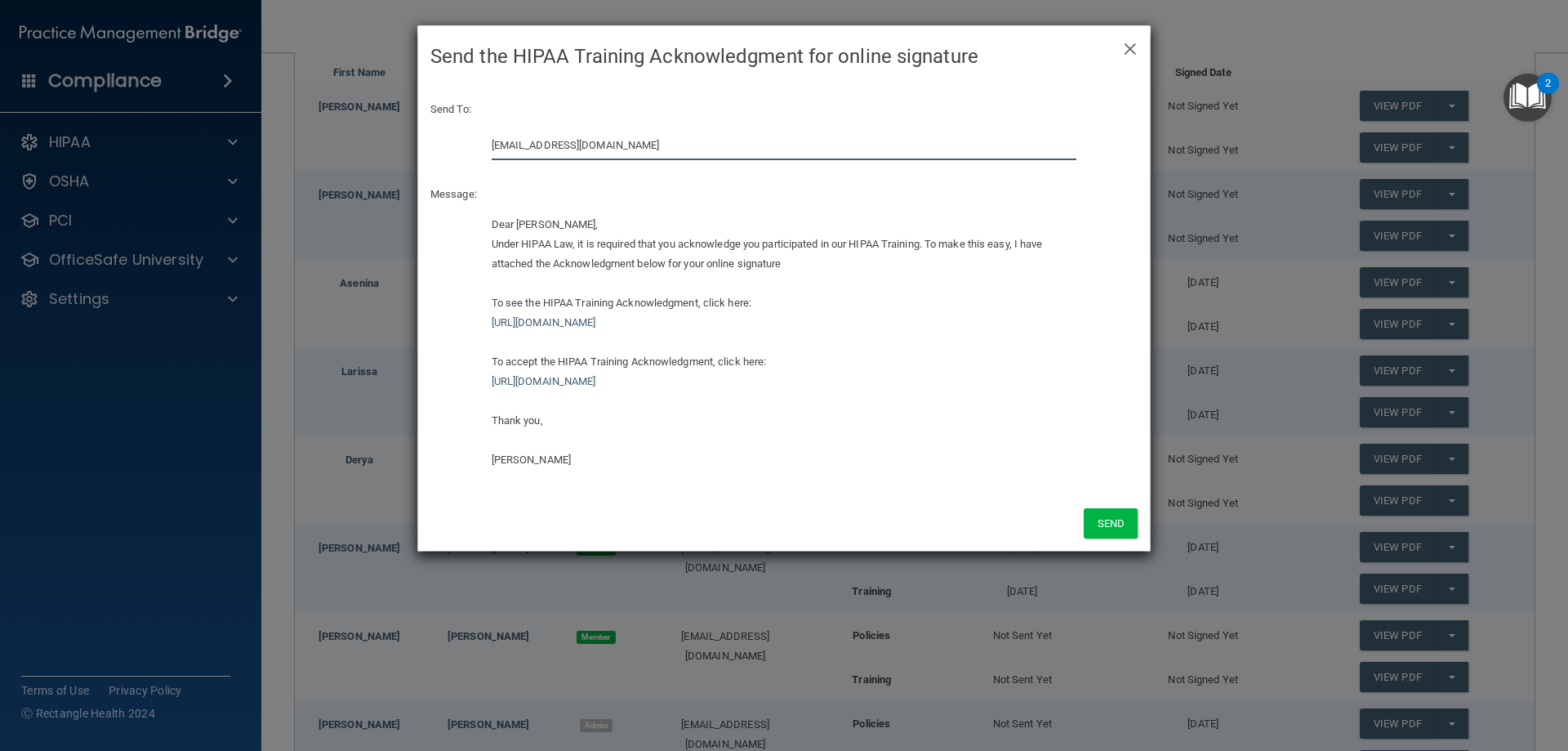
click at [628, 149] on input "[EMAIL_ADDRESS][DOMAIN_NAME]" at bounding box center [784, 144] width 586 height 30
click at [628, 152] on input "[EMAIL_ADDRESS][DOMAIN_NAME]" at bounding box center [784, 144] width 586 height 30
click at [628, 153] on input "[EMAIL_ADDRESS][DOMAIN_NAME]" at bounding box center [784, 144] width 586 height 30
click at [641, 143] on input "[EMAIL_ADDRESS][DOMAIN_NAME]" at bounding box center [784, 144] width 586 height 30
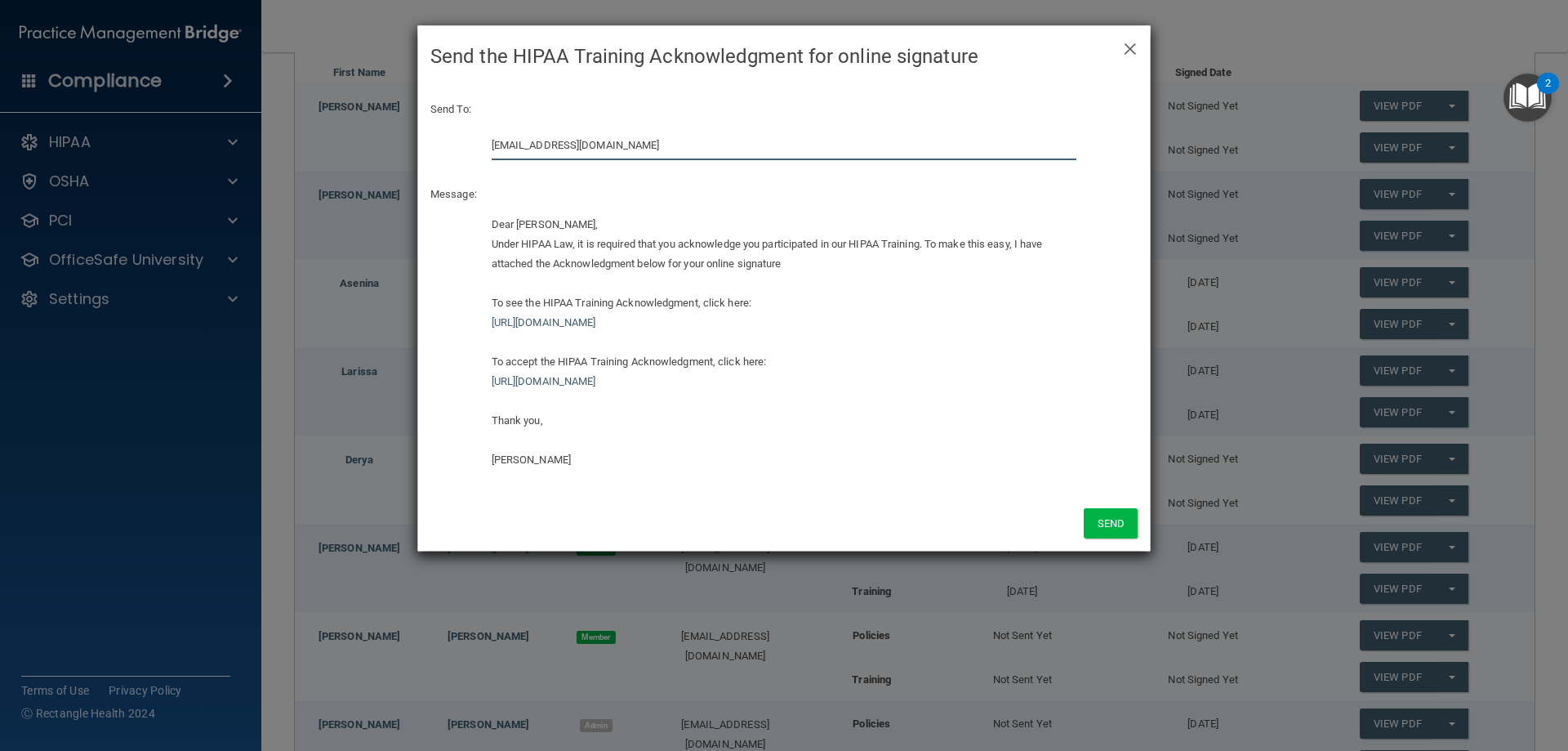
click at [641, 143] on input "[EMAIL_ADDRESS][DOMAIN_NAME]" at bounding box center [784, 144] width 586 height 30
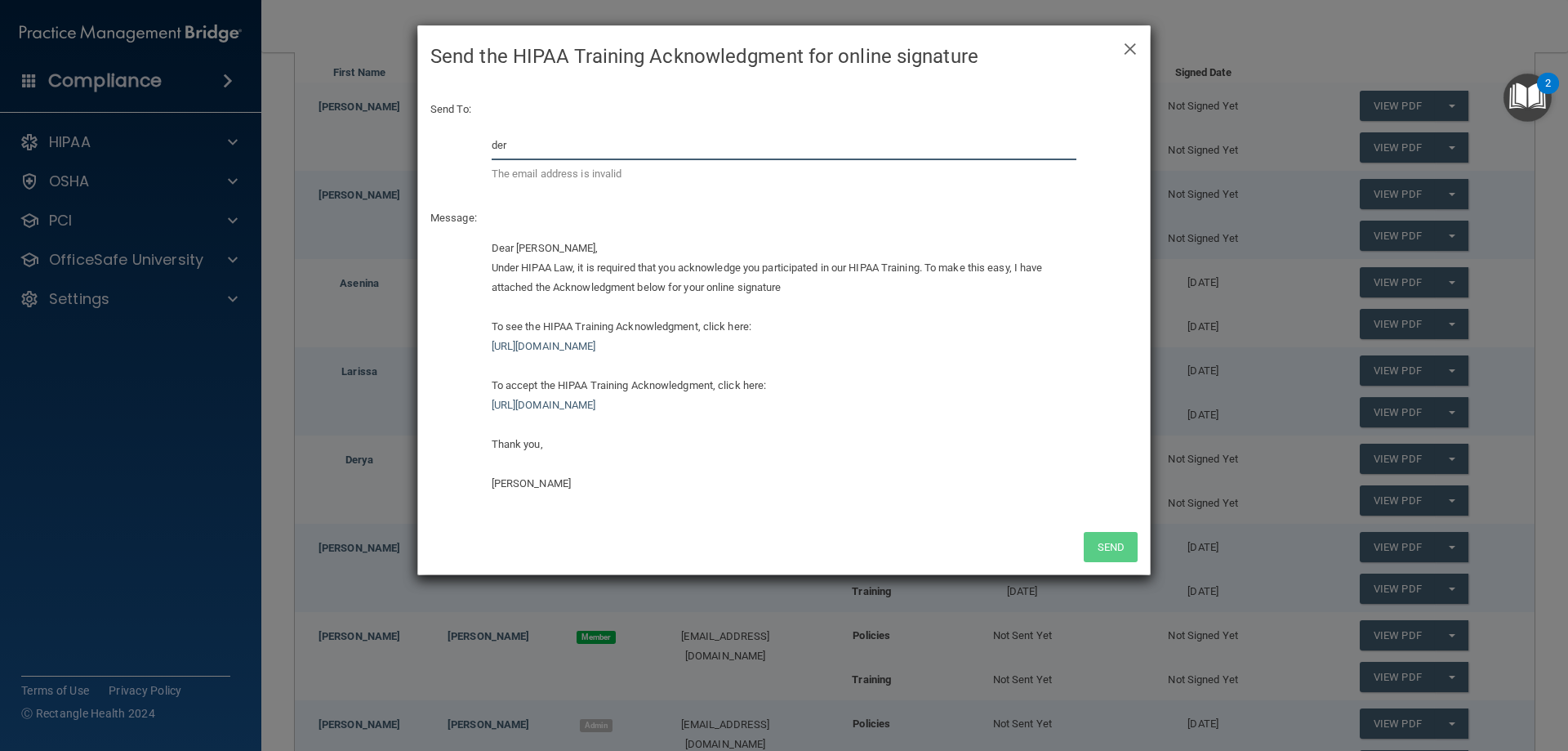
type input "[EMAIL_ADDRESS][DOMAIN_NAME]"
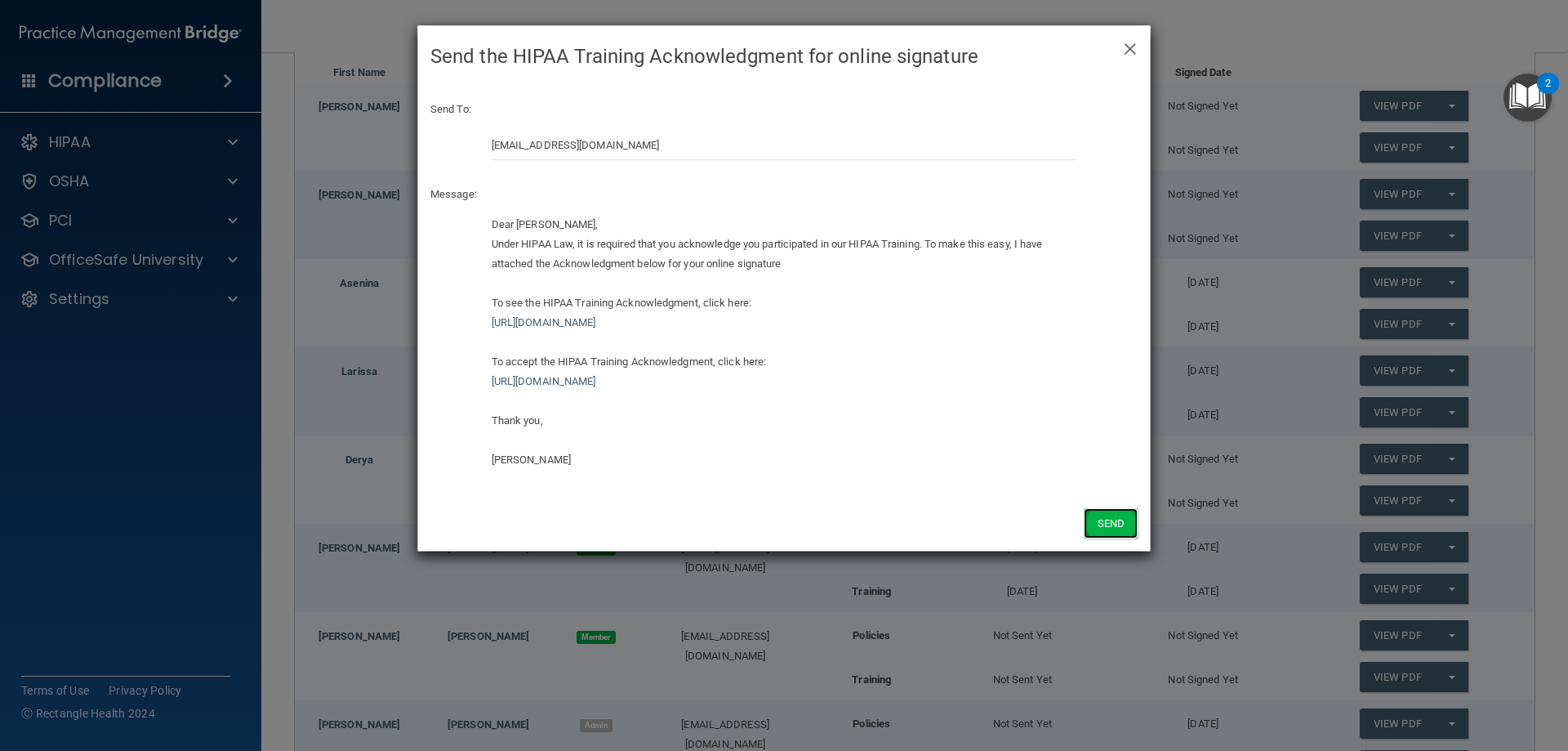
click at [1096, 519] on button "Send" at bounding box center [1111, 523] width 54 height 30
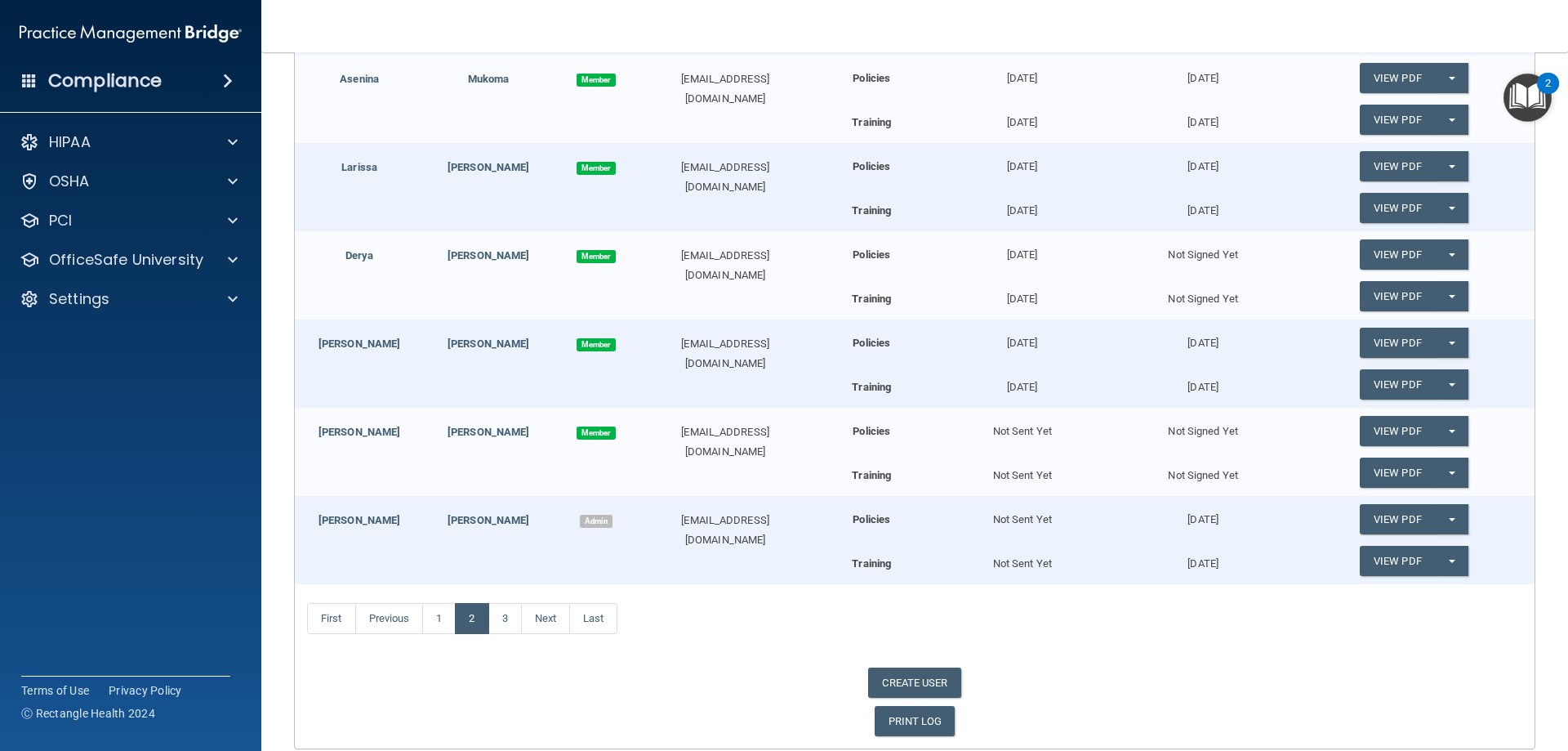
scroll to position [490, 0]
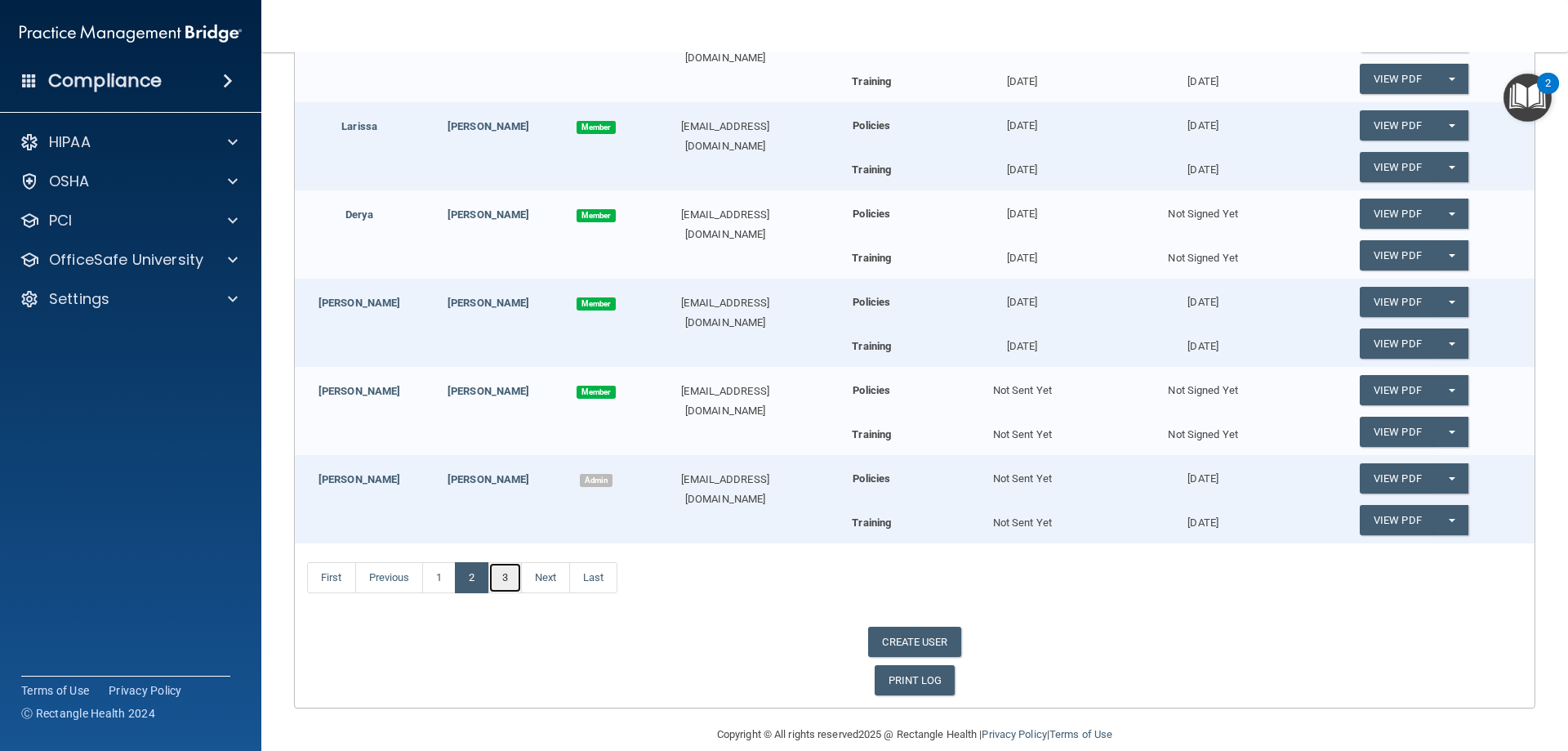
click at [505, 582] on link "3" at bounding box center [505, 578] width 33 height 31
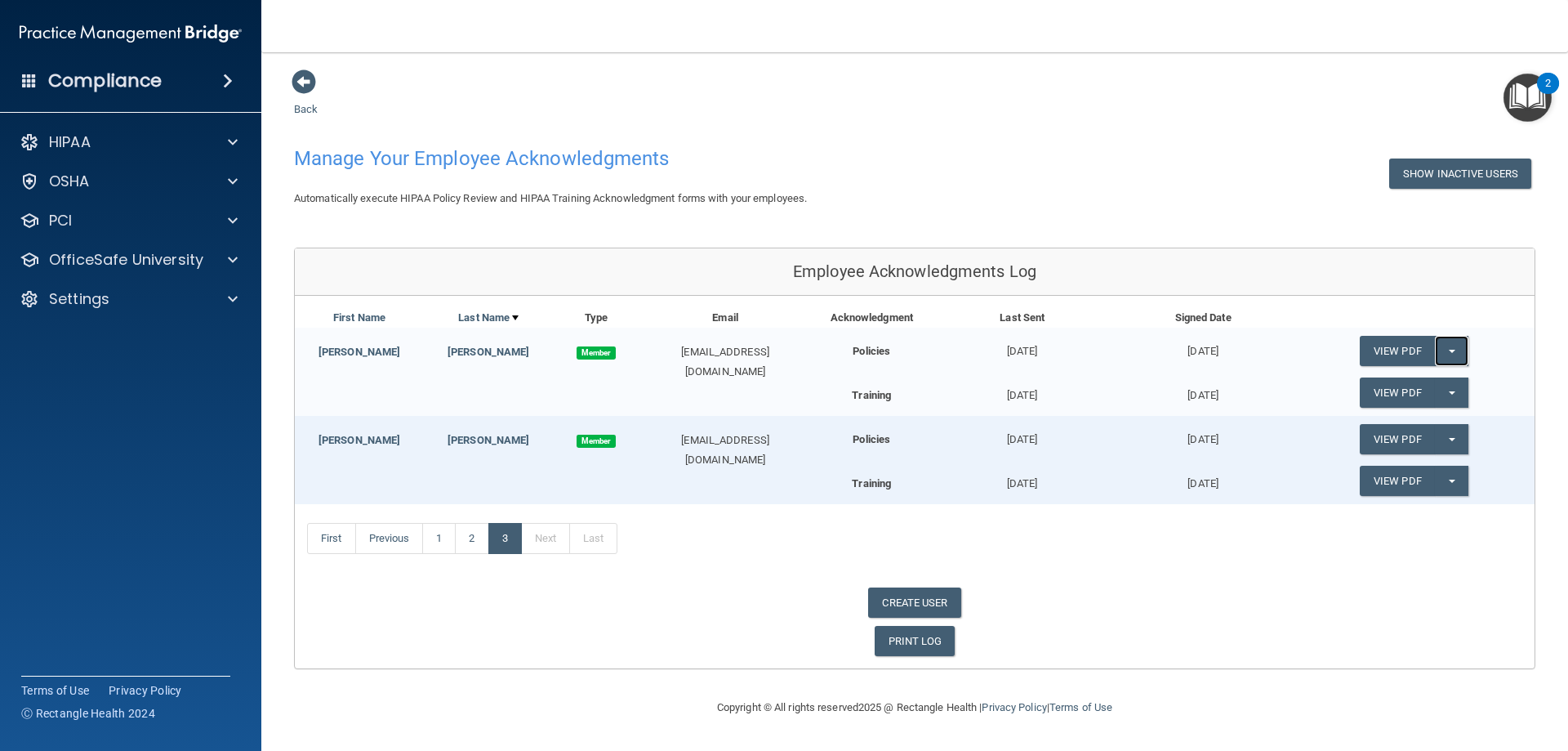
click at [1455, 353] on button "Split button!" at bounding box center [1452, 350] width 33 height 30
click at [1431, 386] on link "Update Acknowledgment" at bounding box center [1435, 384] width 150 height 25
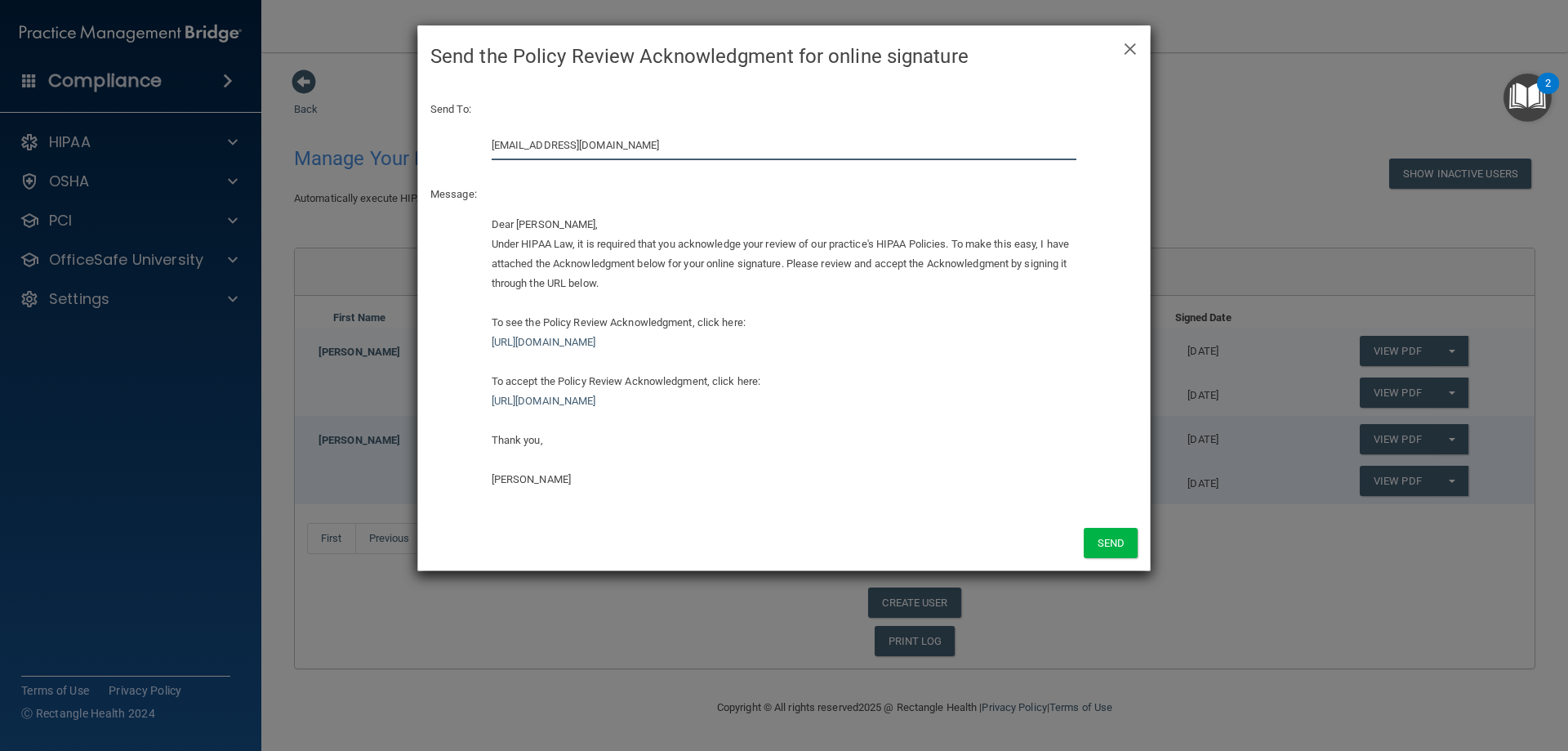
click at [592, 135] on input "[EMAIL_ADDRESS][DOMAIN_NAME]" at bounding box center [784, 144] width 586 height 30
click at [590, 135] on input "[EMAIL_ADDRESS][DOMAIN_NAME]" at bounding box center [784, 144] width 586 height 30
click at [590, 136] on input "[EMAIL_ADDRESS][DOMAIN_NAME]" at bounding box center [784, 144] width 586 height 30
click at [587, 151] on input "[EMAIL_ADDRESS][DOMAIN_NAME]" at bounding box center [784, 144] width 586 height 30
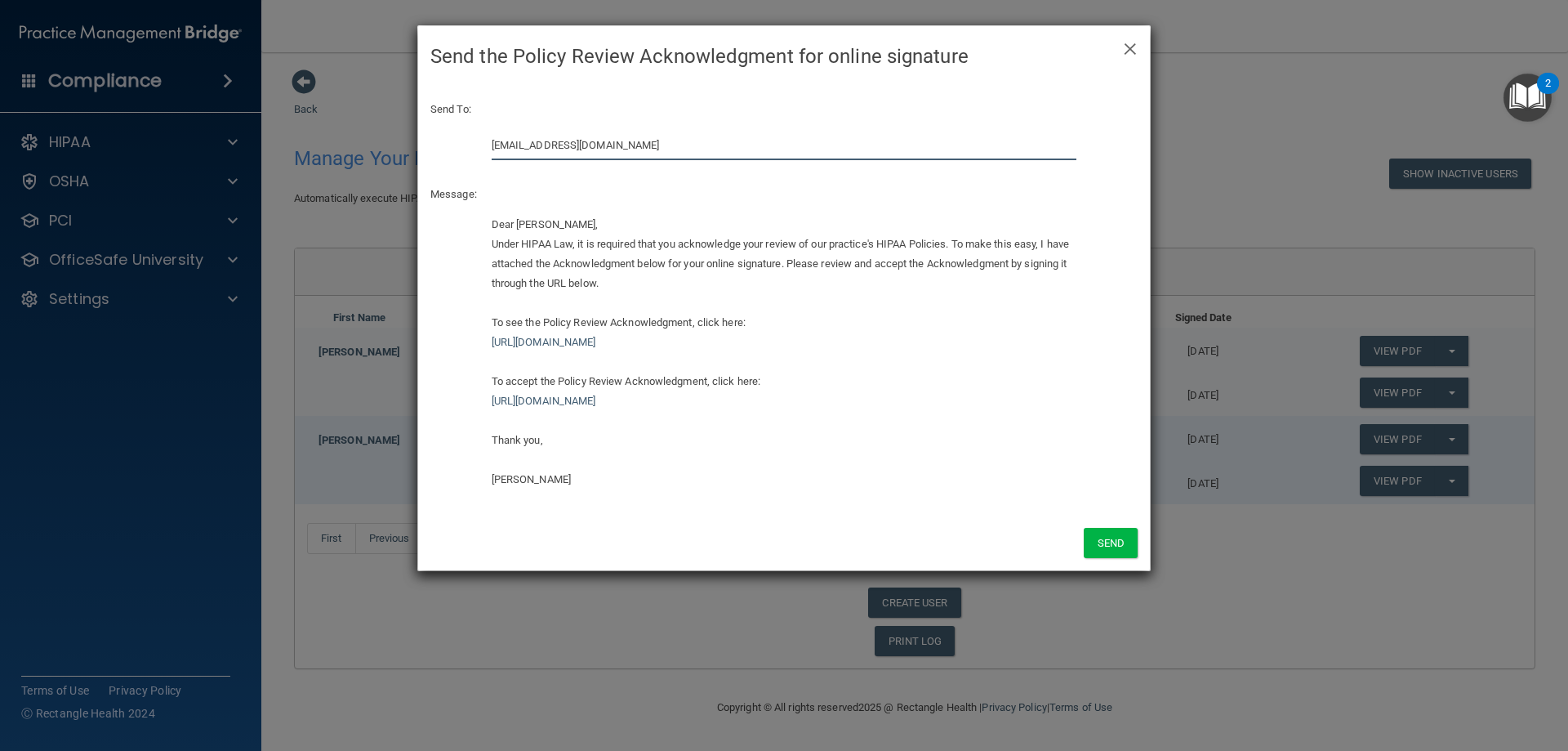
click at [587, 151] on input "[EMAIL_ADDRESS][DOMAIN_NAME]" at bounding box center [784, 144] width 586 height 30
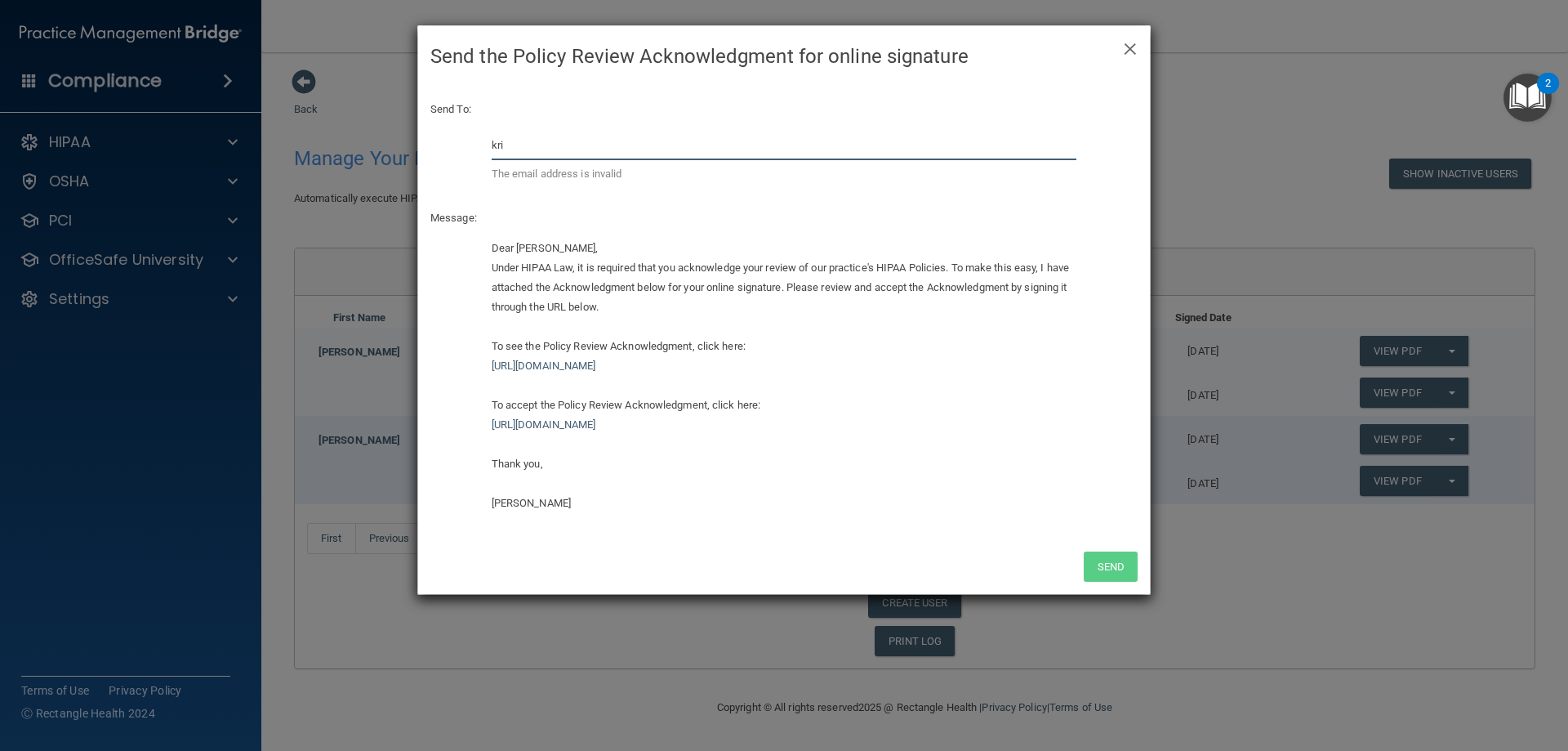
type input "[EMAIL_ADDRESS][DOMAIN_NAME]"
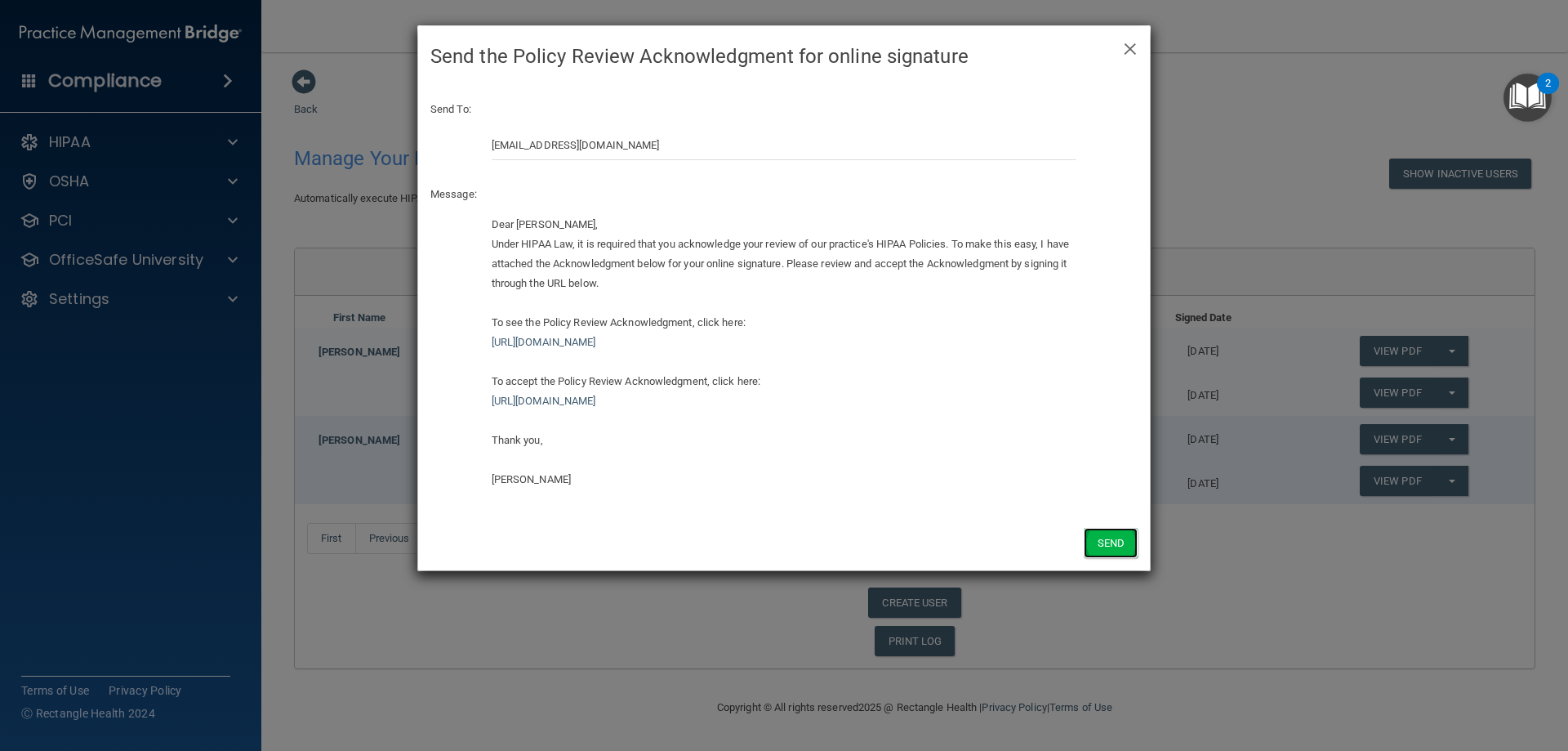
click at [1092, 536] on button "Send" at bounding box center [1111, 543] width 54 height 30
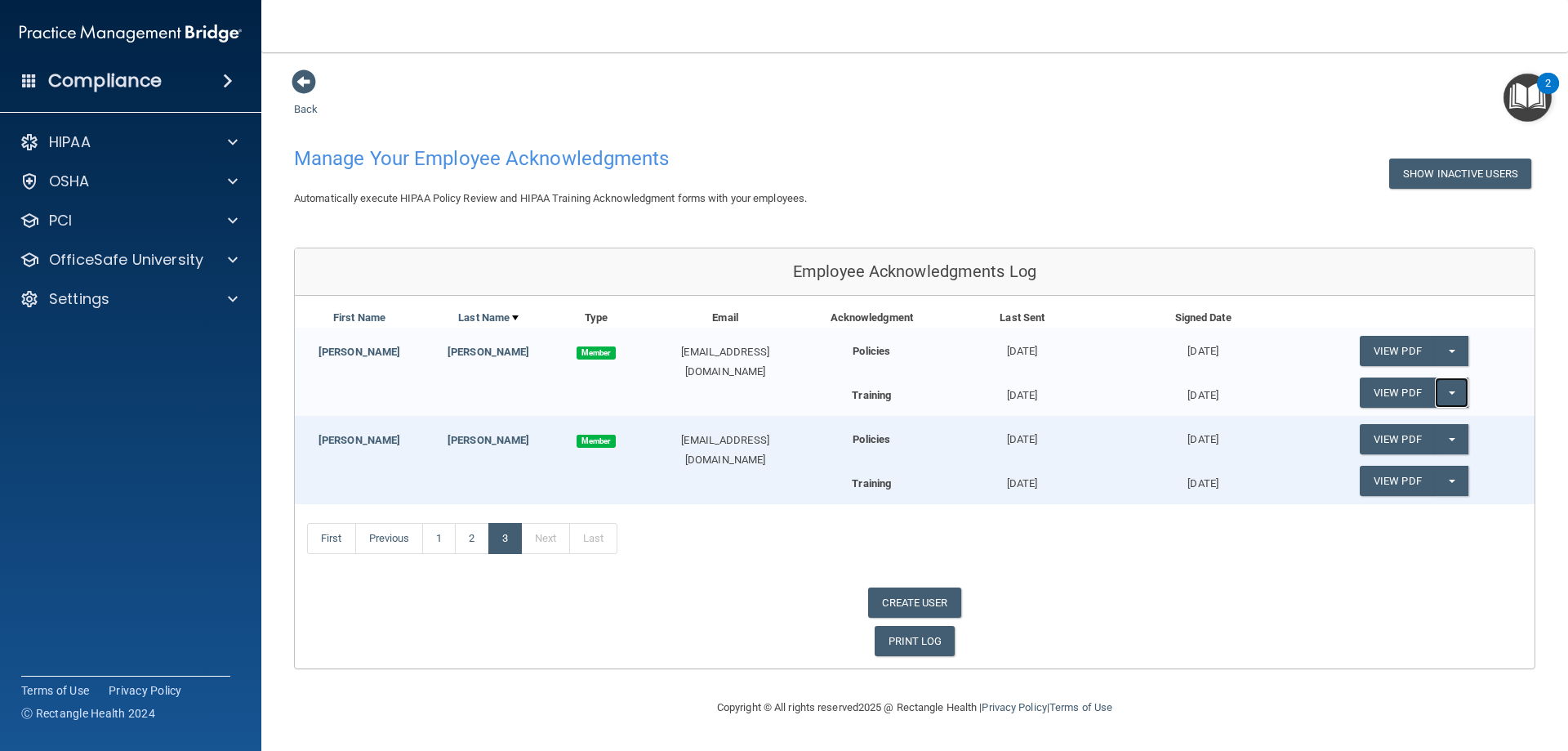
click at [1457, 393] on button "Split button!" at bounding box center [1452, 393] width 33 height 30
click at [1429, 428] on link "Update Acknowledgment" at bounding box center [1435, 425] width 150 height 25
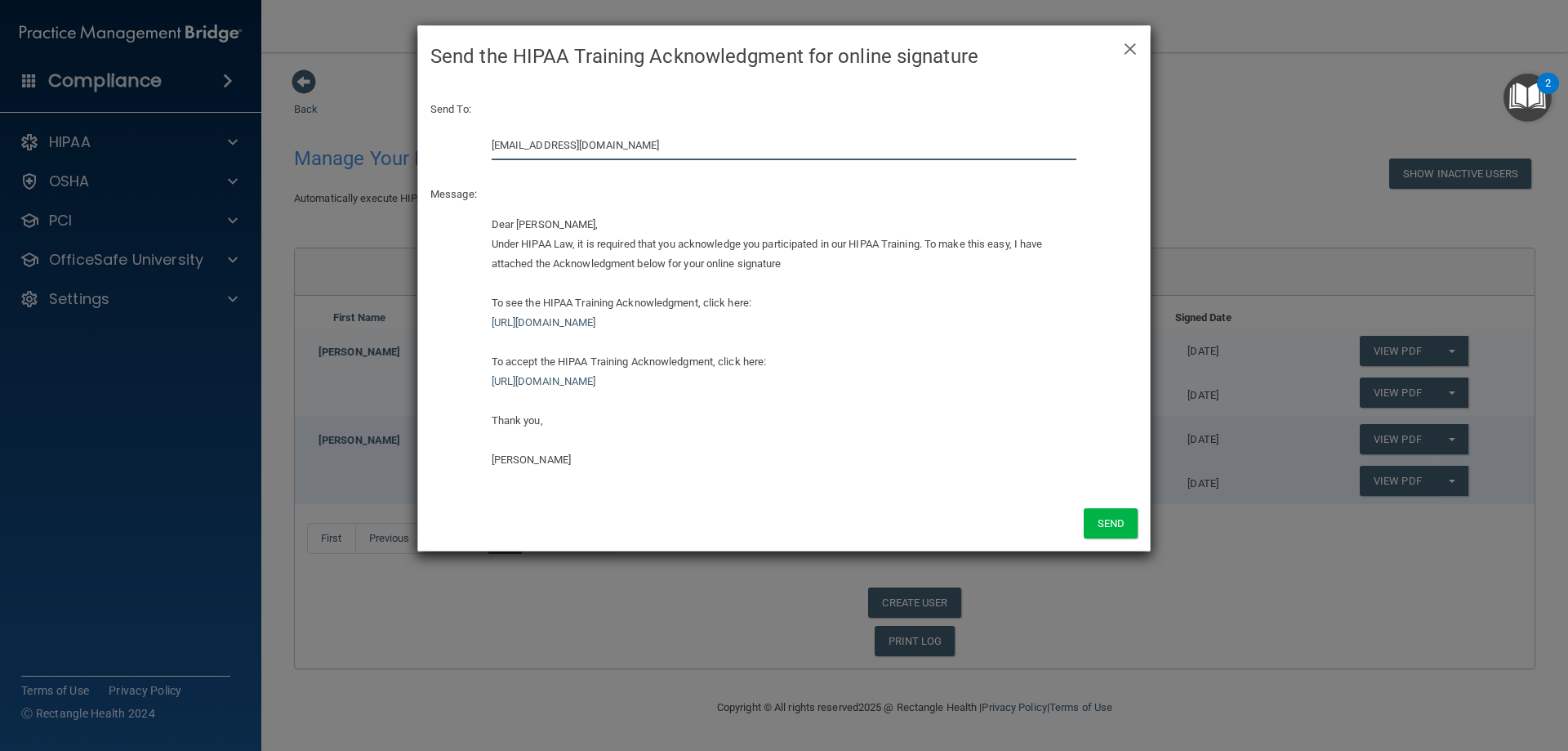
click at [660, 144] on input "[EMAIL_ADDRESS][DOMAIN_NAME]" at bounding box center [784, 144] width 586 height 30
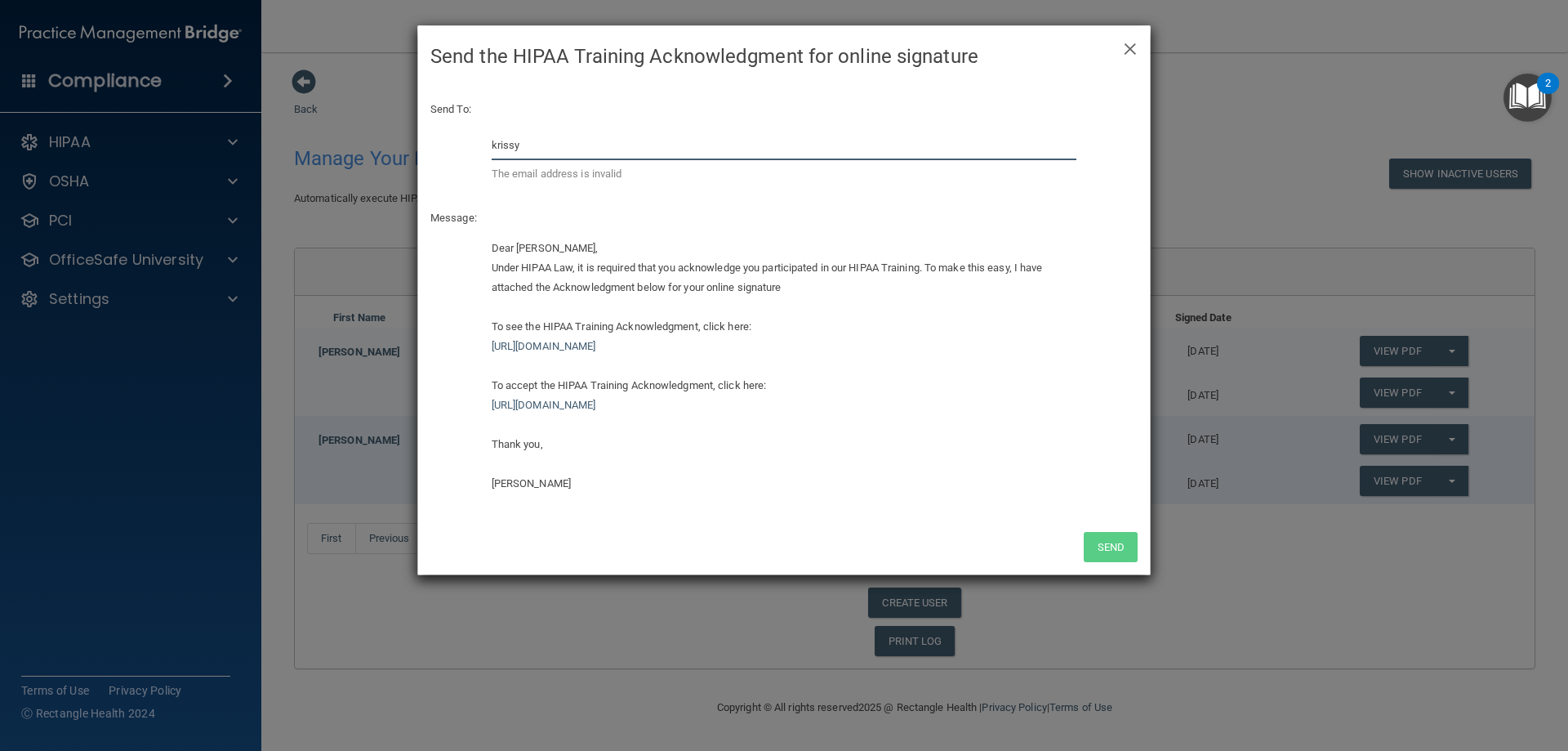
type input "[EMAIL_ADDRESS][DOMAIN_NAME]"
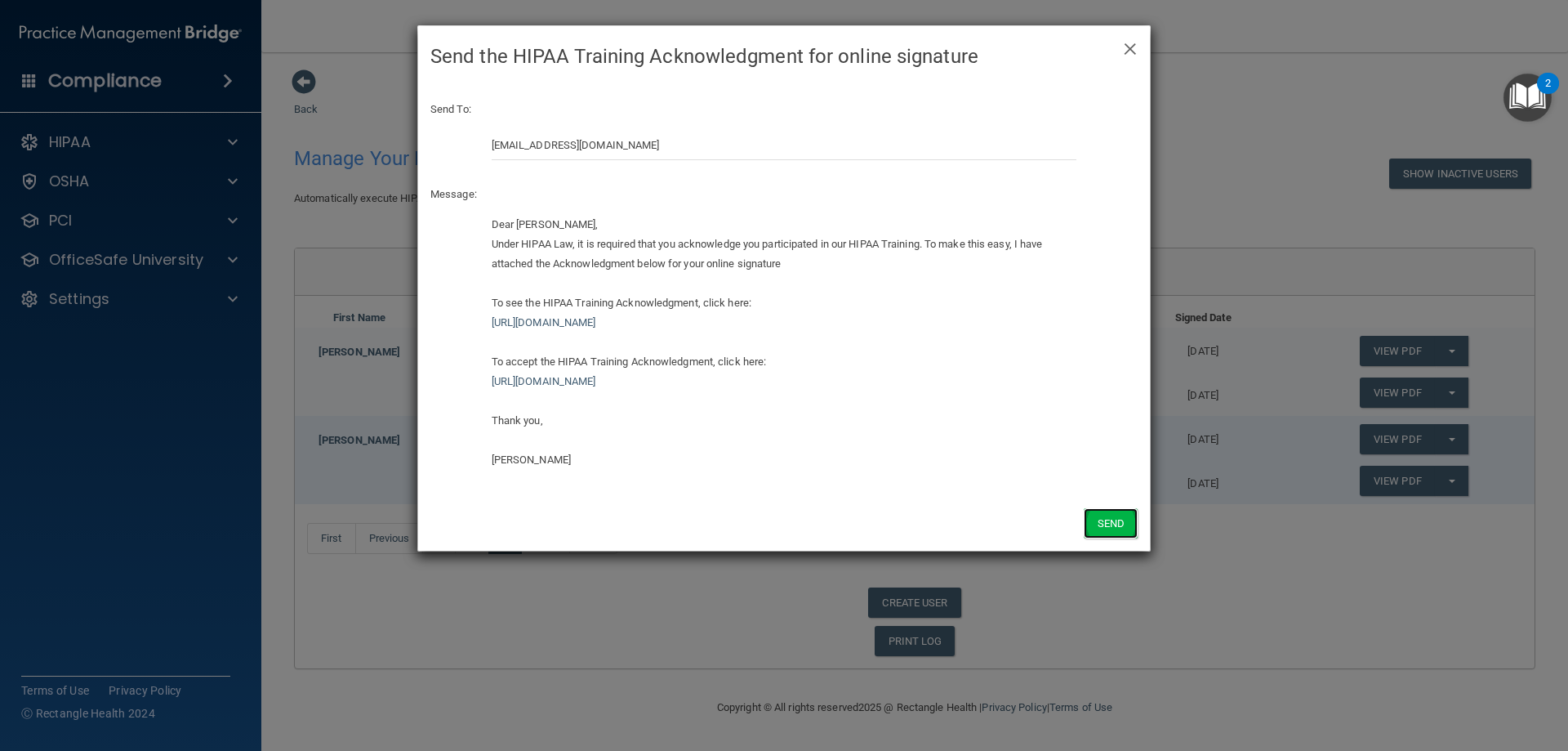
click at [1128, 524] on button "Send" at bounding box center [1111, 523] width 54 height 30
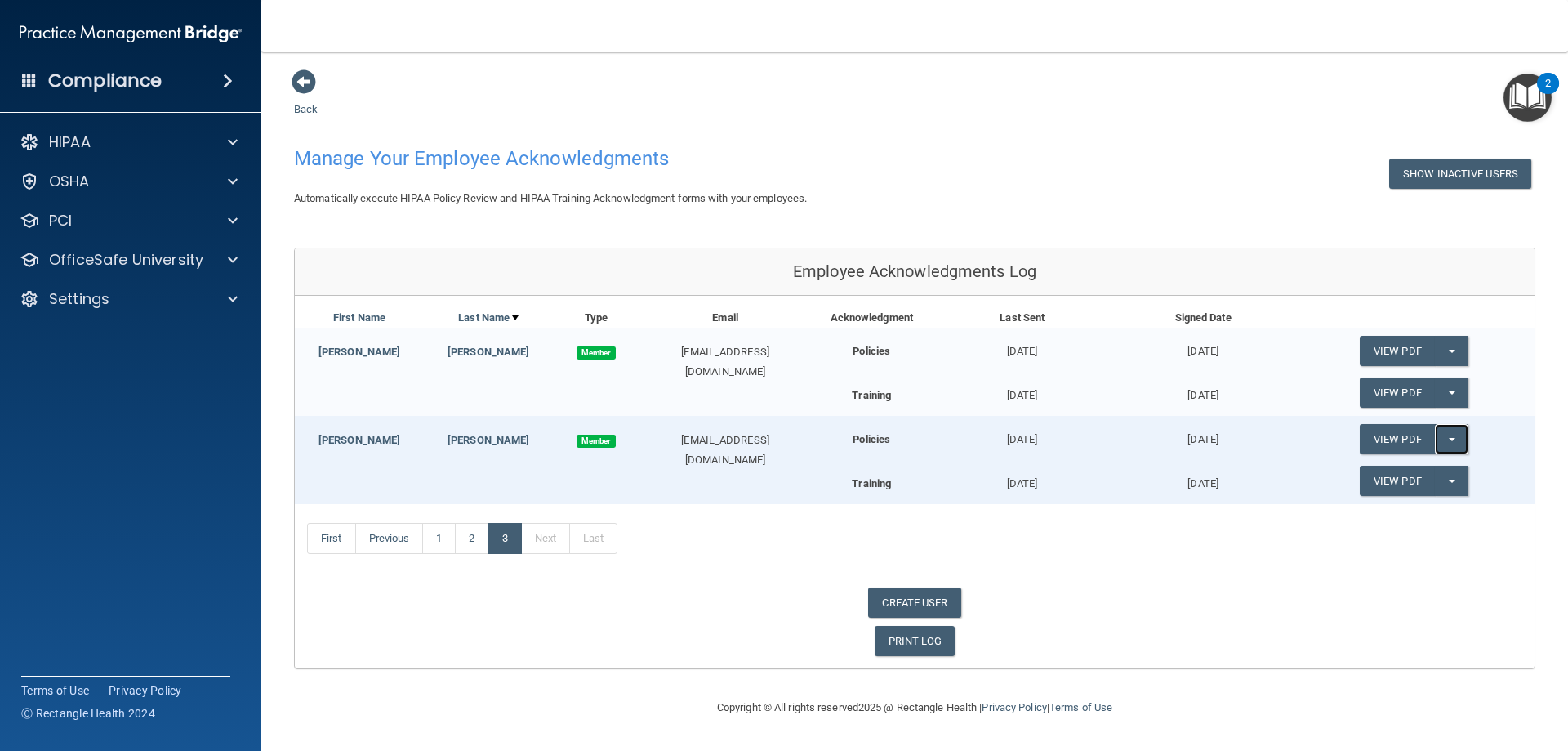
click at [1455, 441] on button "Split button!" at bounding box center [1452, 439] width 33 height 30
click at [1440, 475] on link "Update Acknowledgment" at bounding box center [1435, 472] width 150 height 25
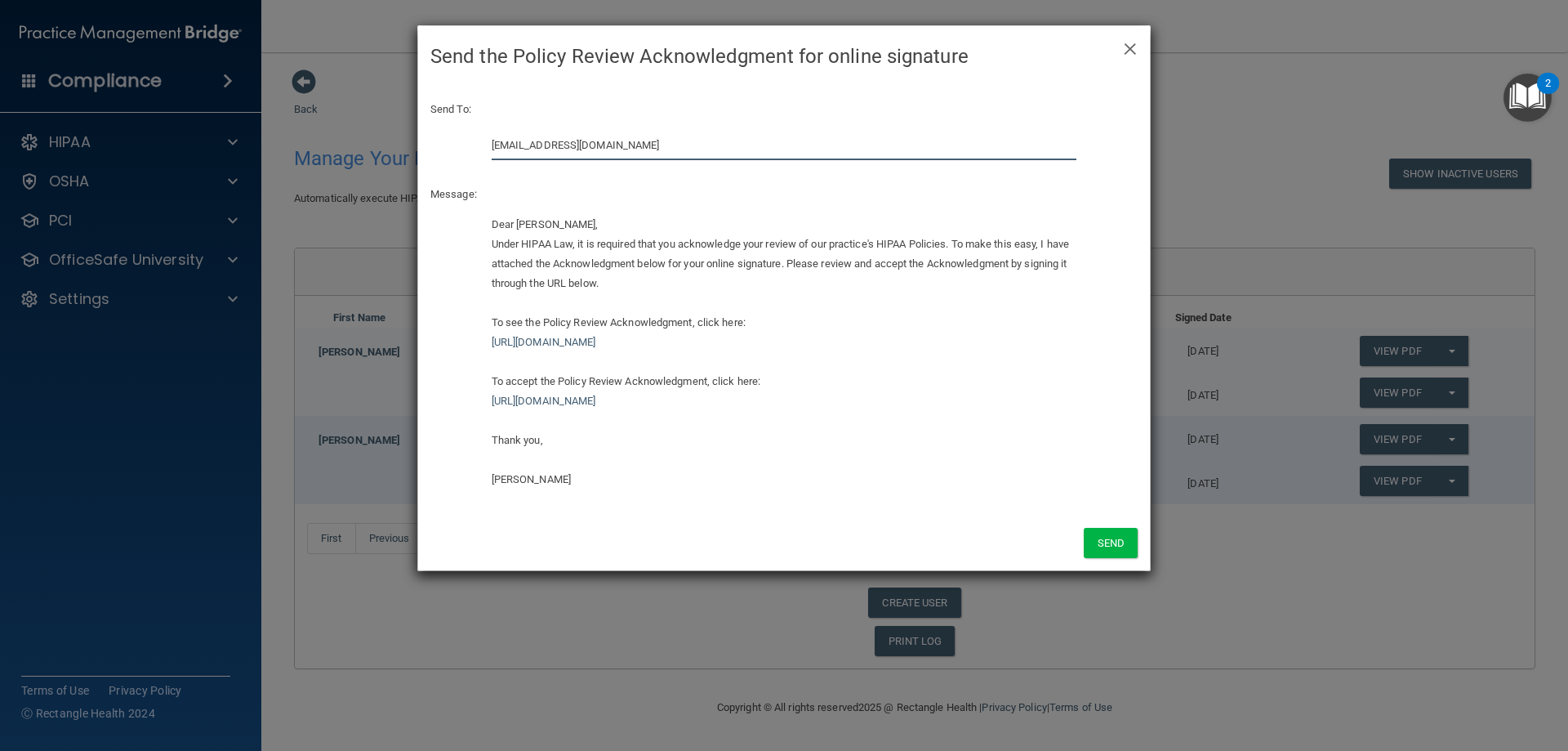
click at [632, 153] on input "[EMAIL_ADDRESS][DOMAIN_NAME]" at bounding box center [784, 144] width 586 height 30
click at [632, 150] on input "[EMAIL_ADDRESS][DOMAIN_NAME]" at bounding box center [784, 144] width 586 height 30
click at [619, 141] on input "[EMAIL_ADDRESS][DOMAIN_NAME]" at bounding box center [784, 144] width 586 height 30
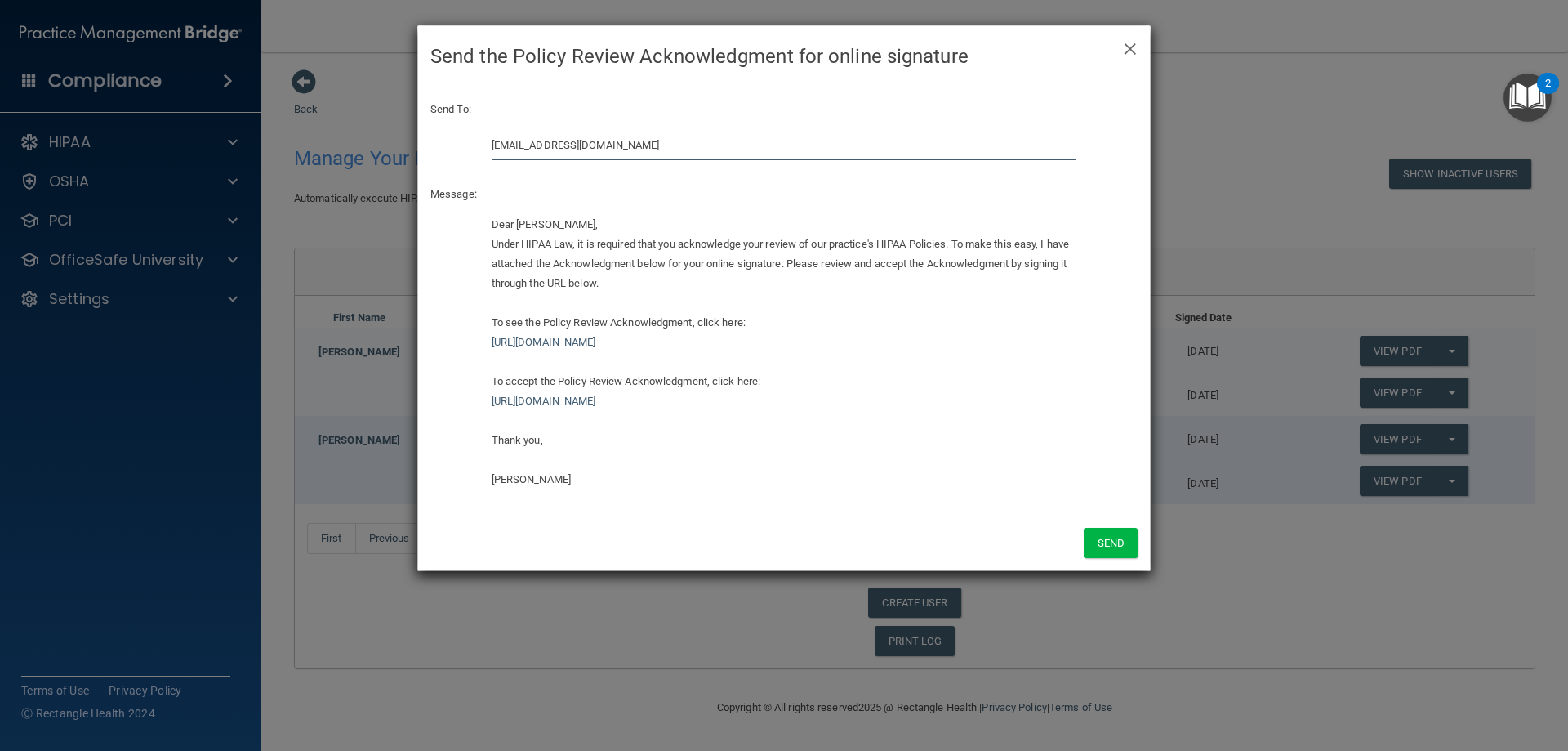
click at [619, 141] on input "[EMAIL_ADDRESS][DOMAIN_NAME]" at bounding box center [784, 144] width 586 height 30
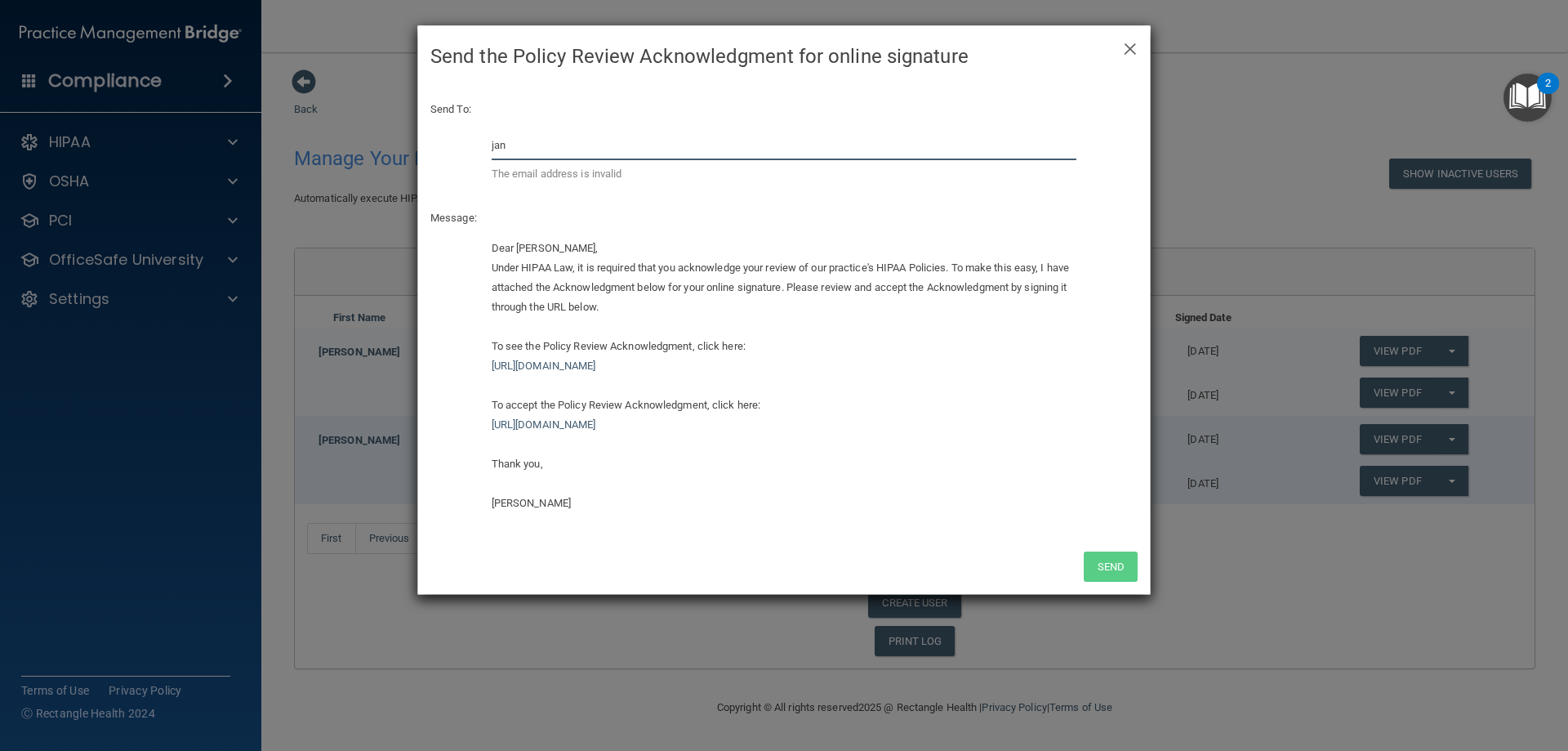
type input "[EMAIL_ADDRESS][DOMAIN_NAME]"
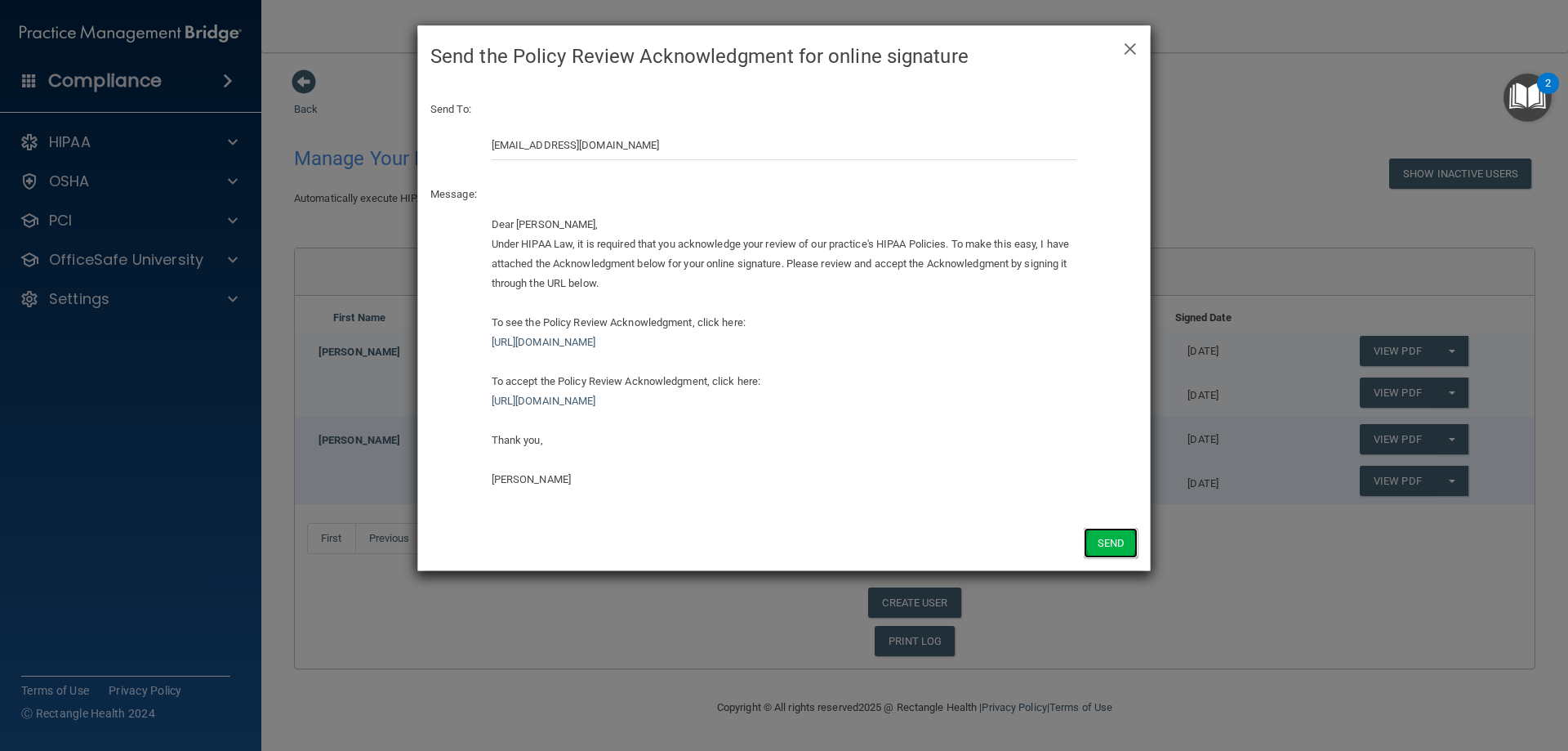
click at [1123, 540] on button "Send" at bounding box center [1111, 543] width 54 height 30
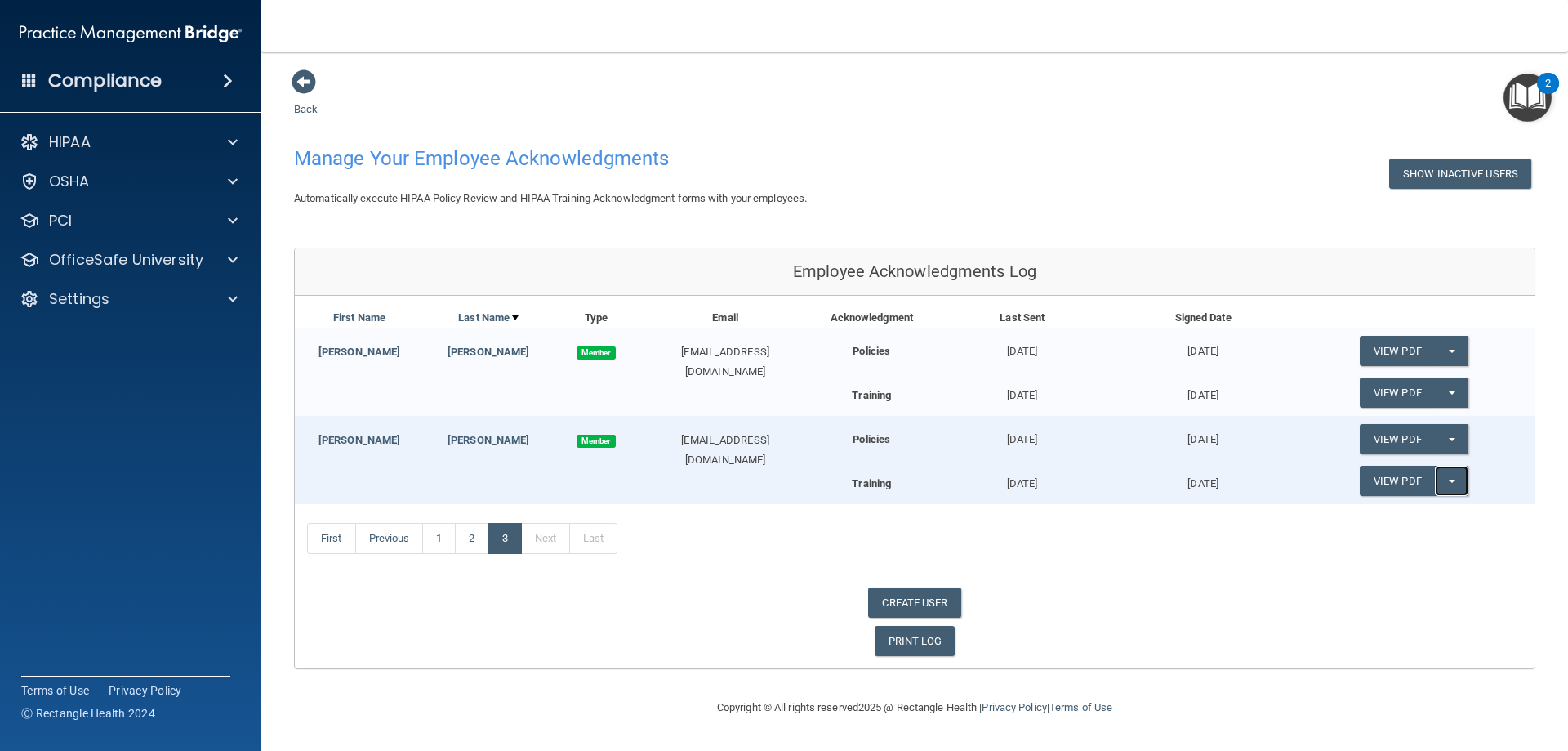
click at [1461, 483] on button "Split button!" at bounding box center [1452, 481] width 33 height 30
click at [1443, 522] on link "Update Acknowledgment" at bounding box center [1435, 513] width 150 height 25
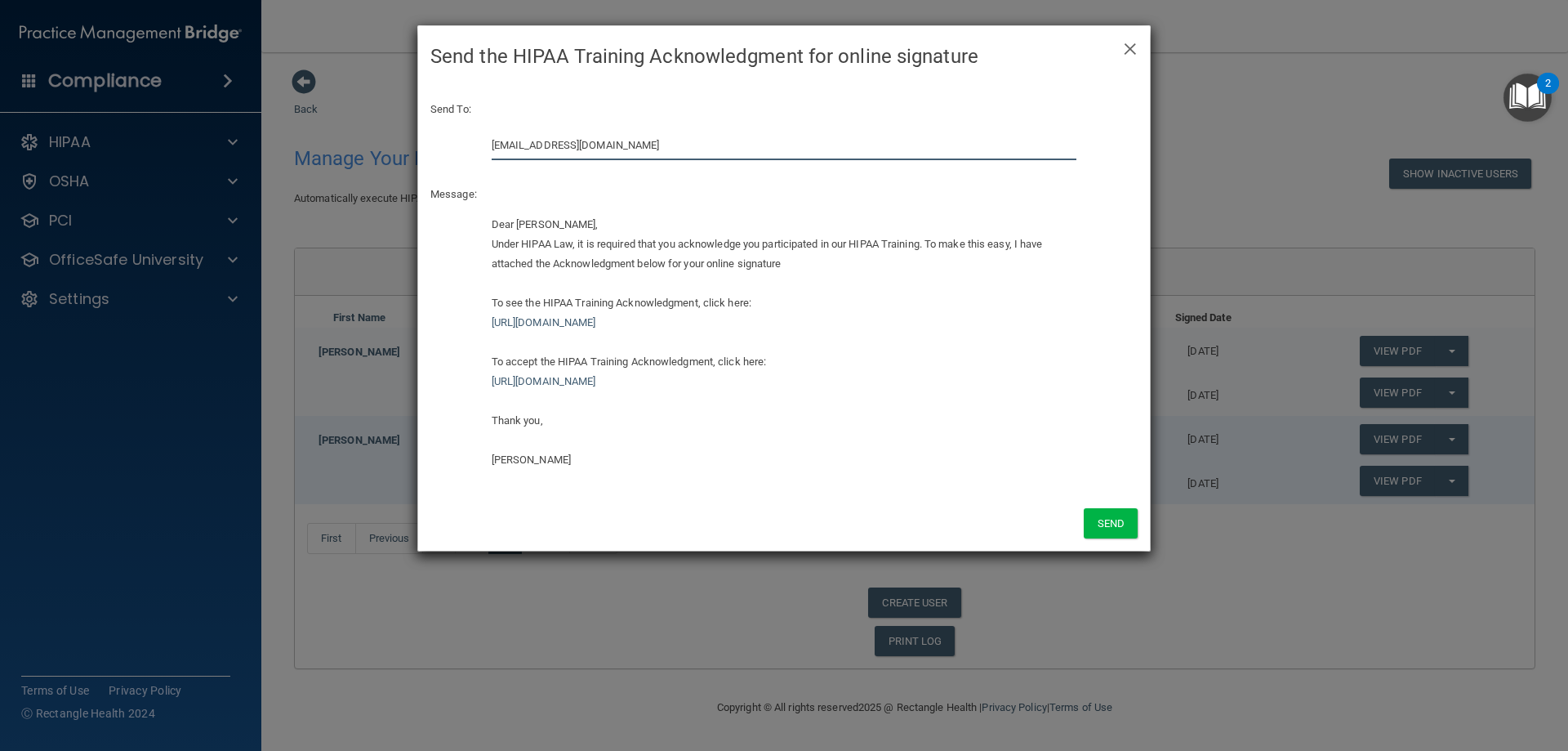
click at [742, 144] on input "[EMAIL_ADDRESS][DOMAIN_NAME]" at bounding box center [784, 144] width 586 height 30
click at [740, 147] on input "[EMAIL_ADDRESS][DOMAIN_NAME]" at bounding box center [784, 144] width 586 height 30
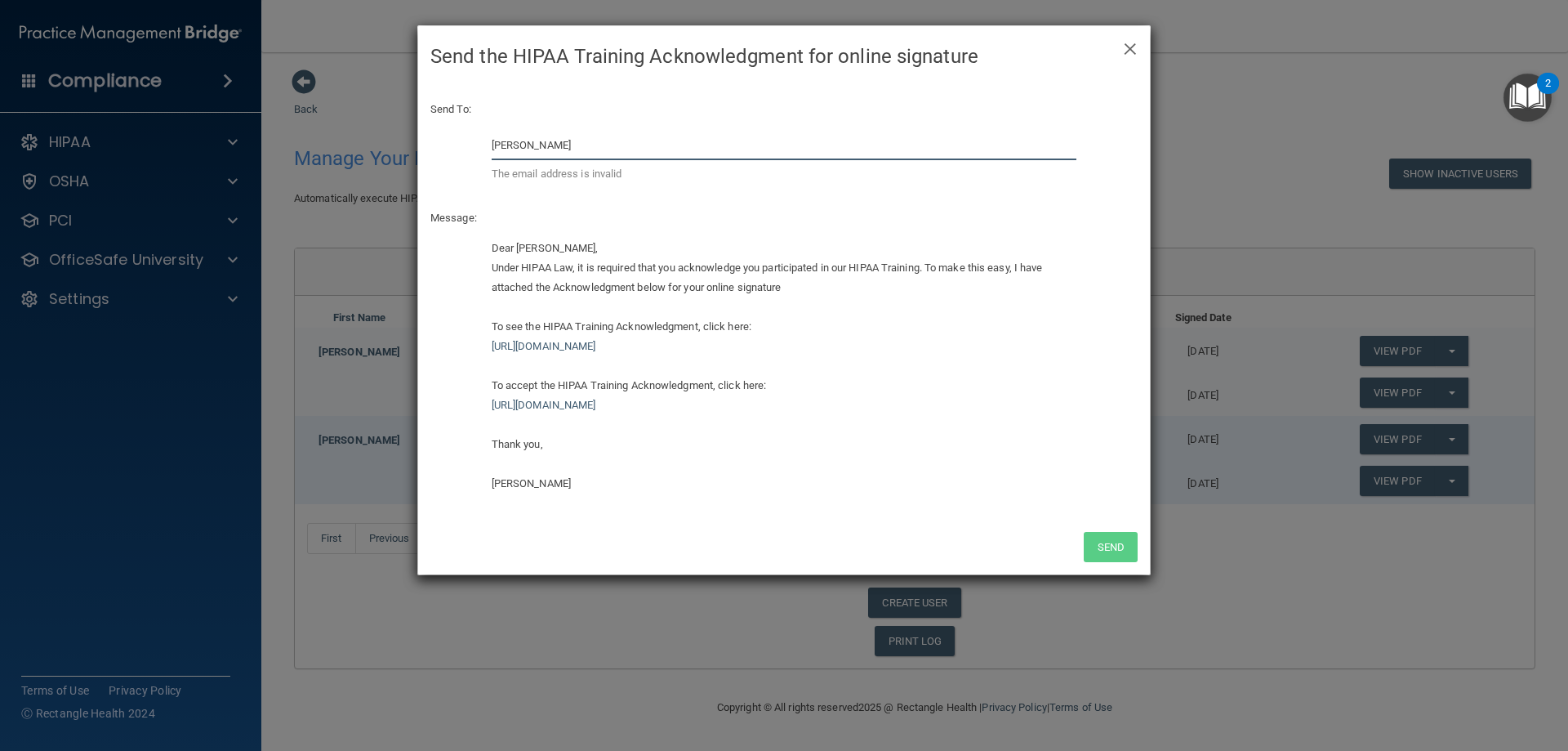
type input "[EMAIL_ADDRESS][DOMAIN_NAME]"
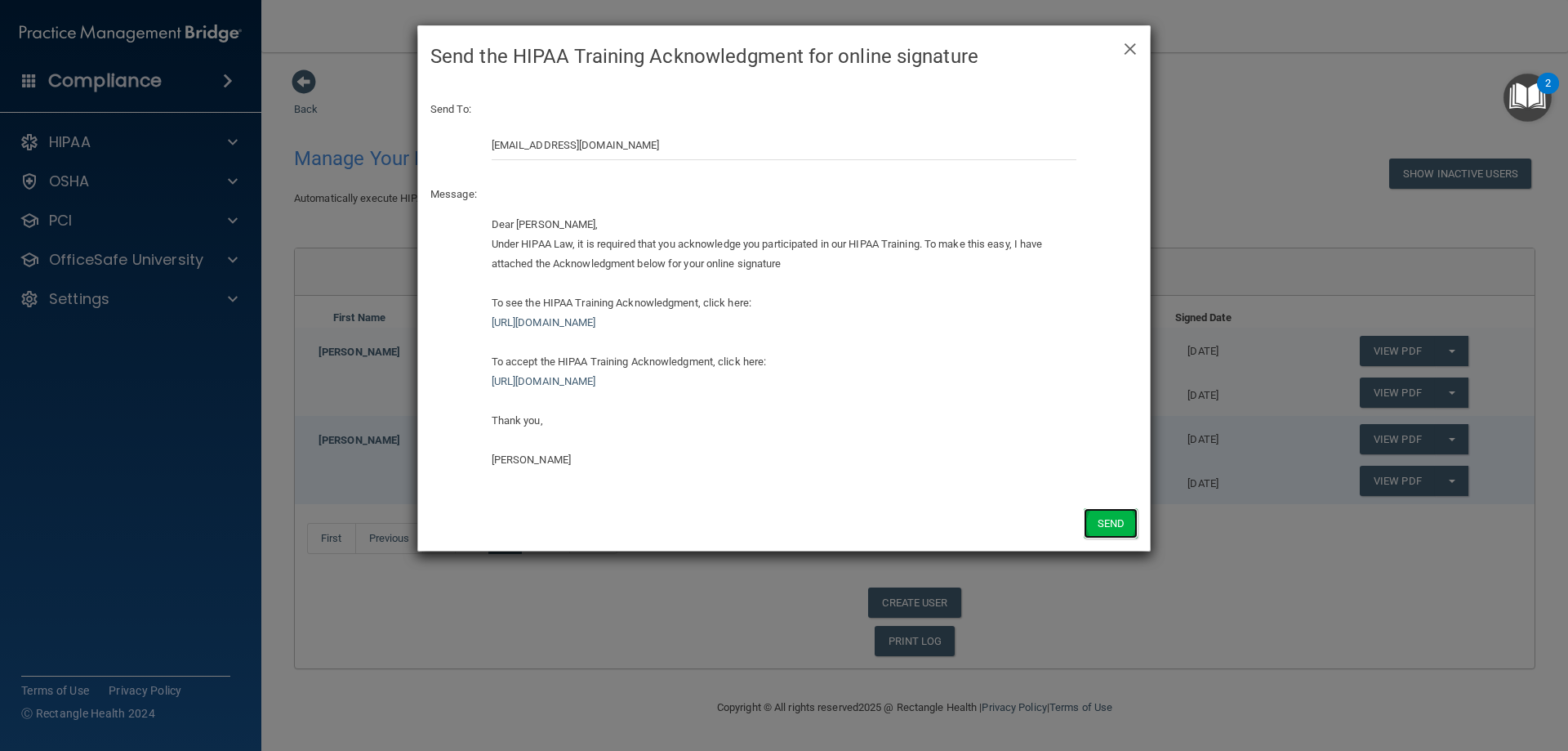
click at [1104, 529] on button "Send" at bounding box center [1111, 523] width 54 height 30
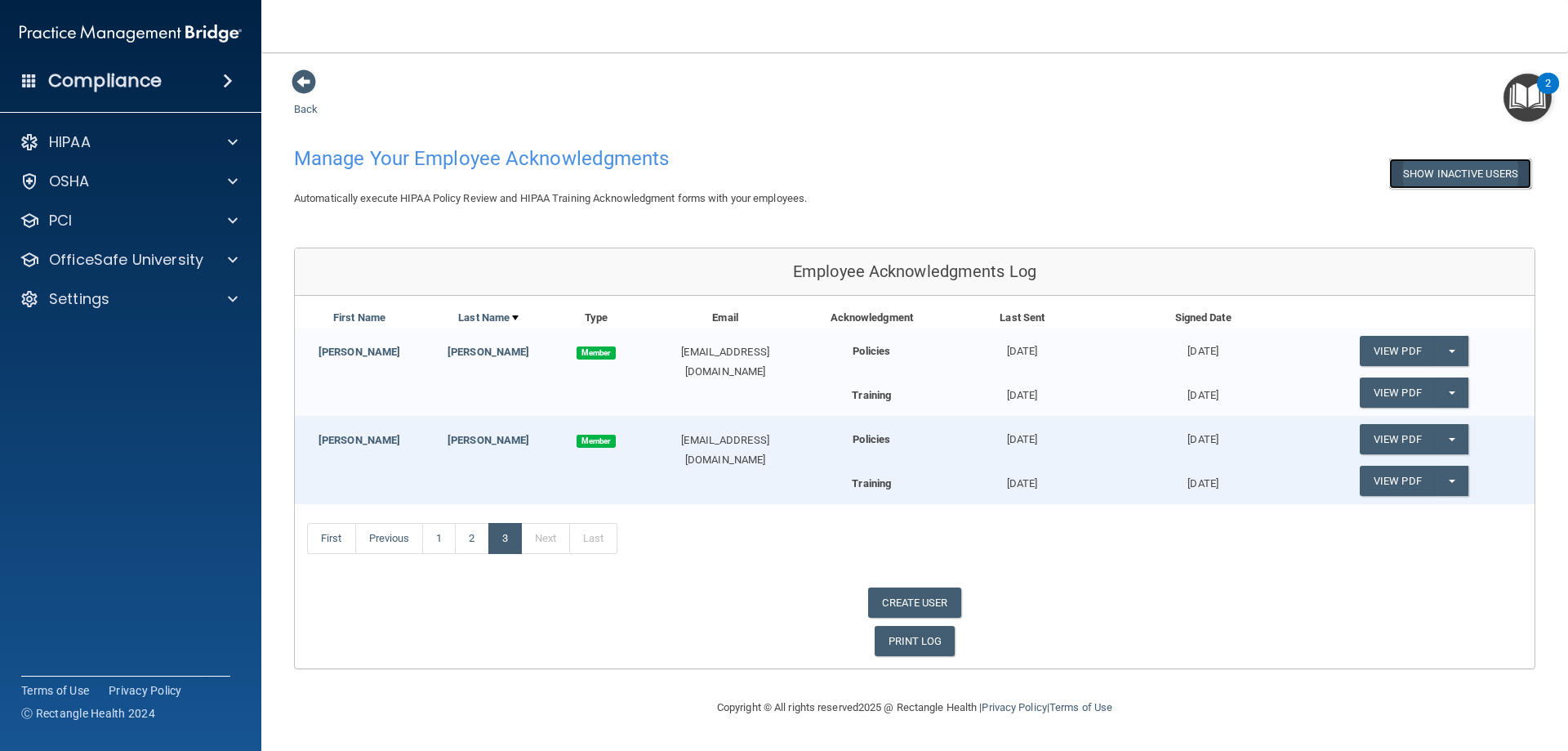
click at [1473, 168] on button "Show Inactive Users" at bounding box center [1460, 173] width 142 height 30
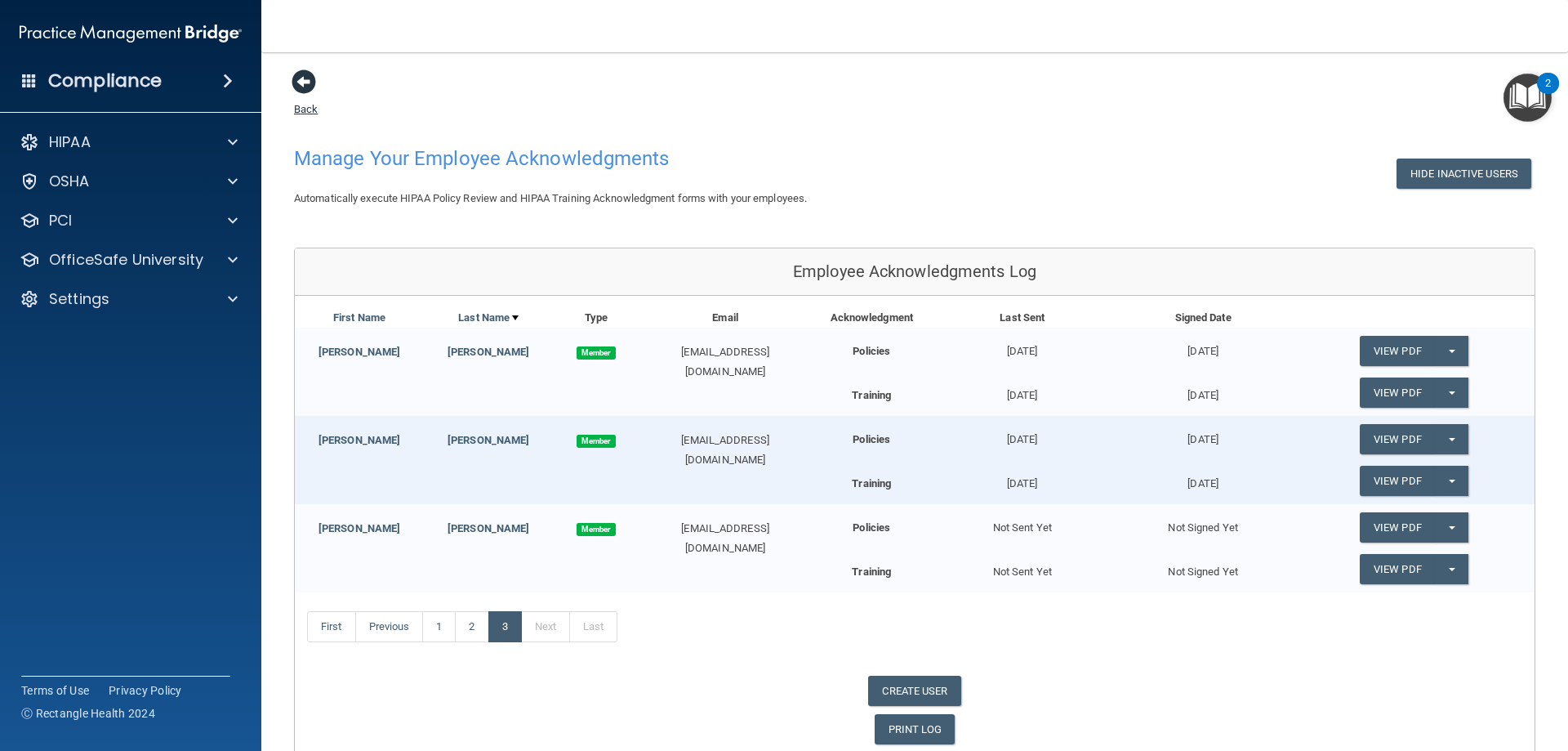
click at [304, 106] on link "Back" at bounding box center [306, 99] width 24 height 31
